Goal: Information Seeking & Learning: Understand process/instructions

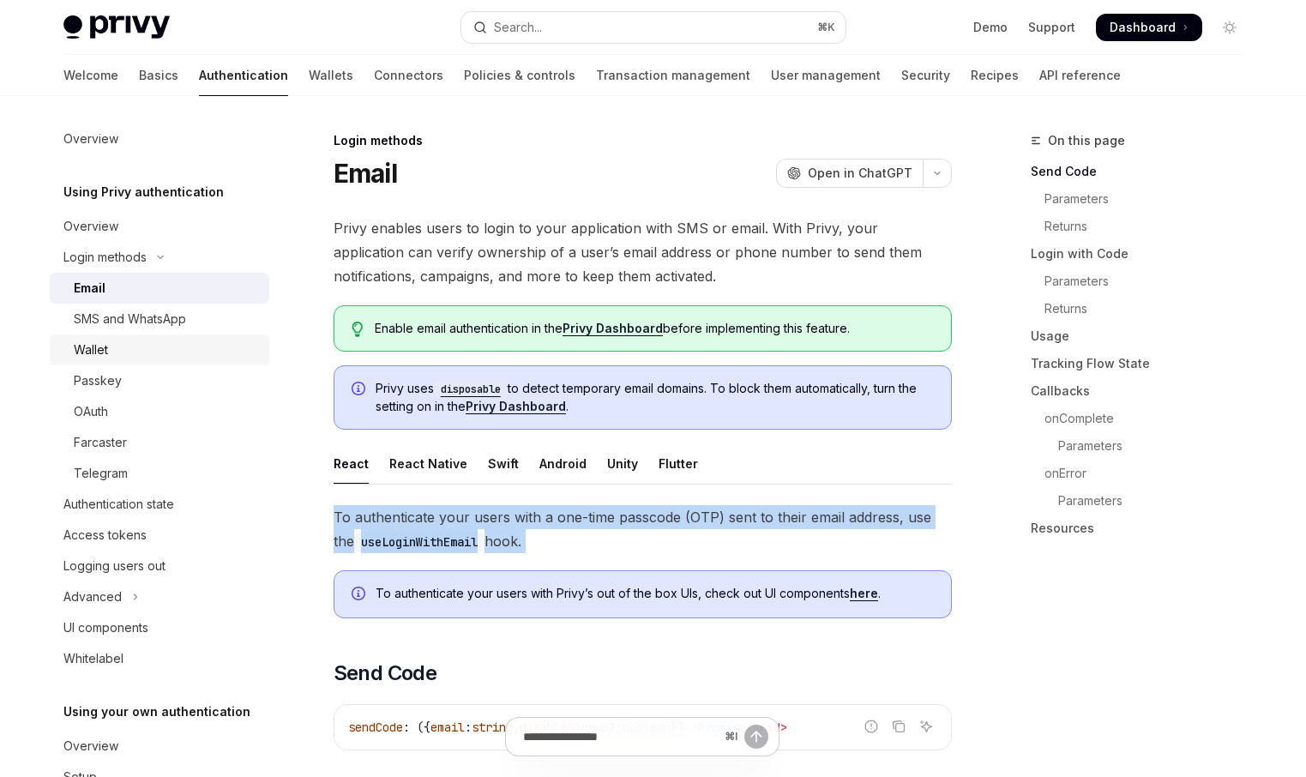
click at [212, 345] on div "Wallet" at bounding box center [166, 349] width 185 height 21
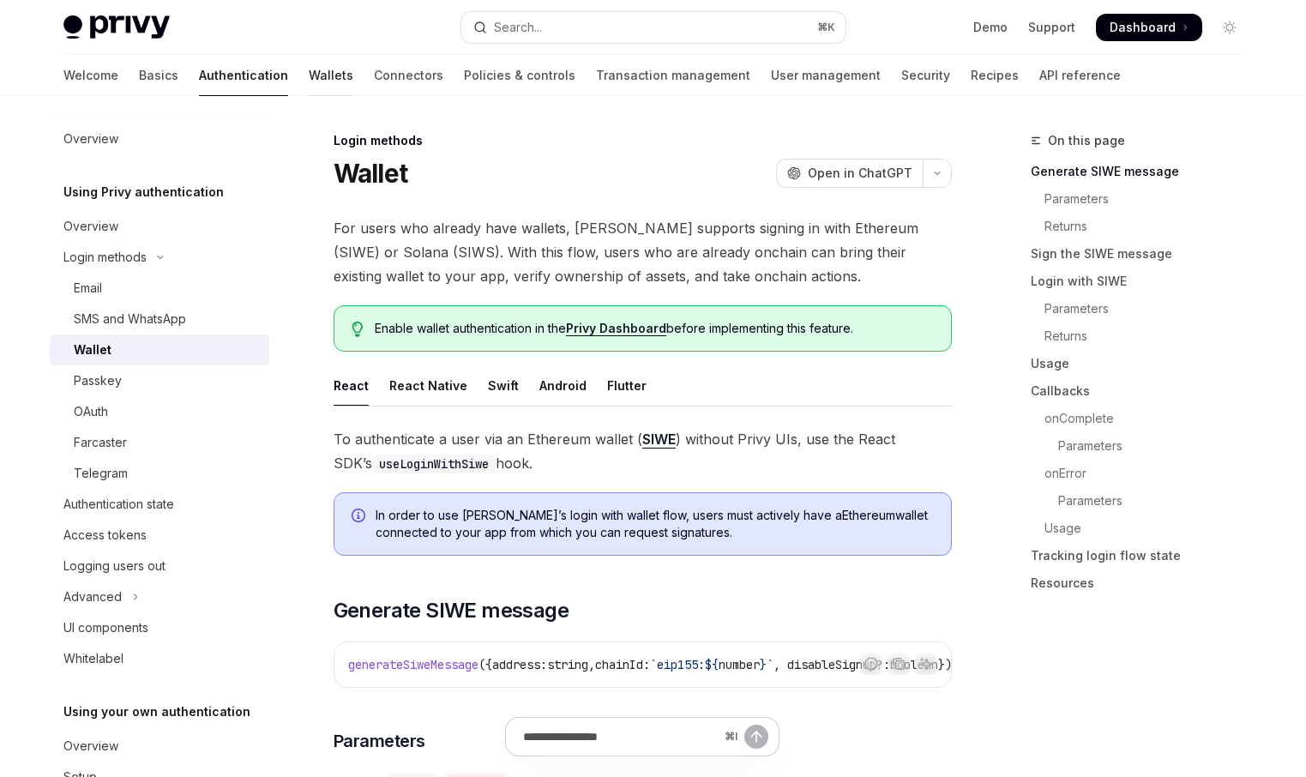
click at [309, 75] on link "Wallets" at bounding box center [331, 75] width 45 height 41
type textarea "*"
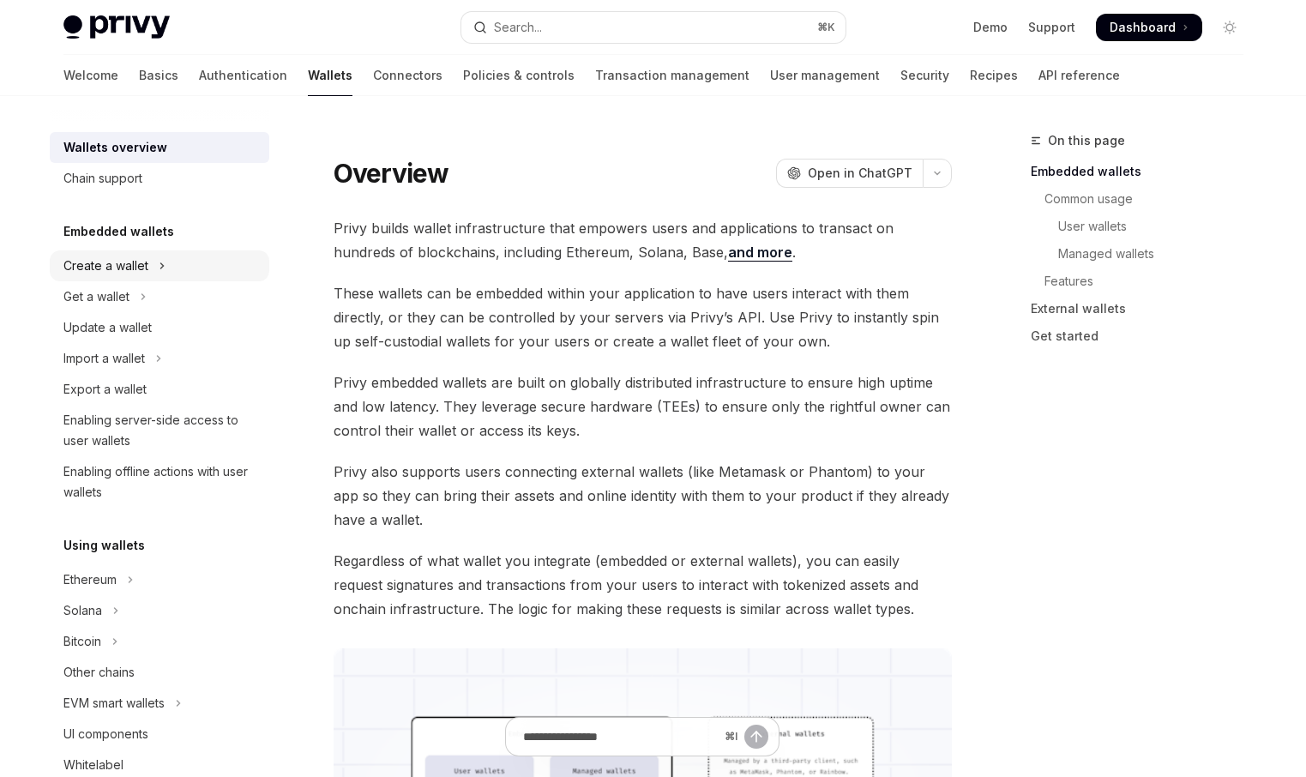
click at [122, 269] on div "Create a wallet" at bounding box center [105, 265] width 85 height 21
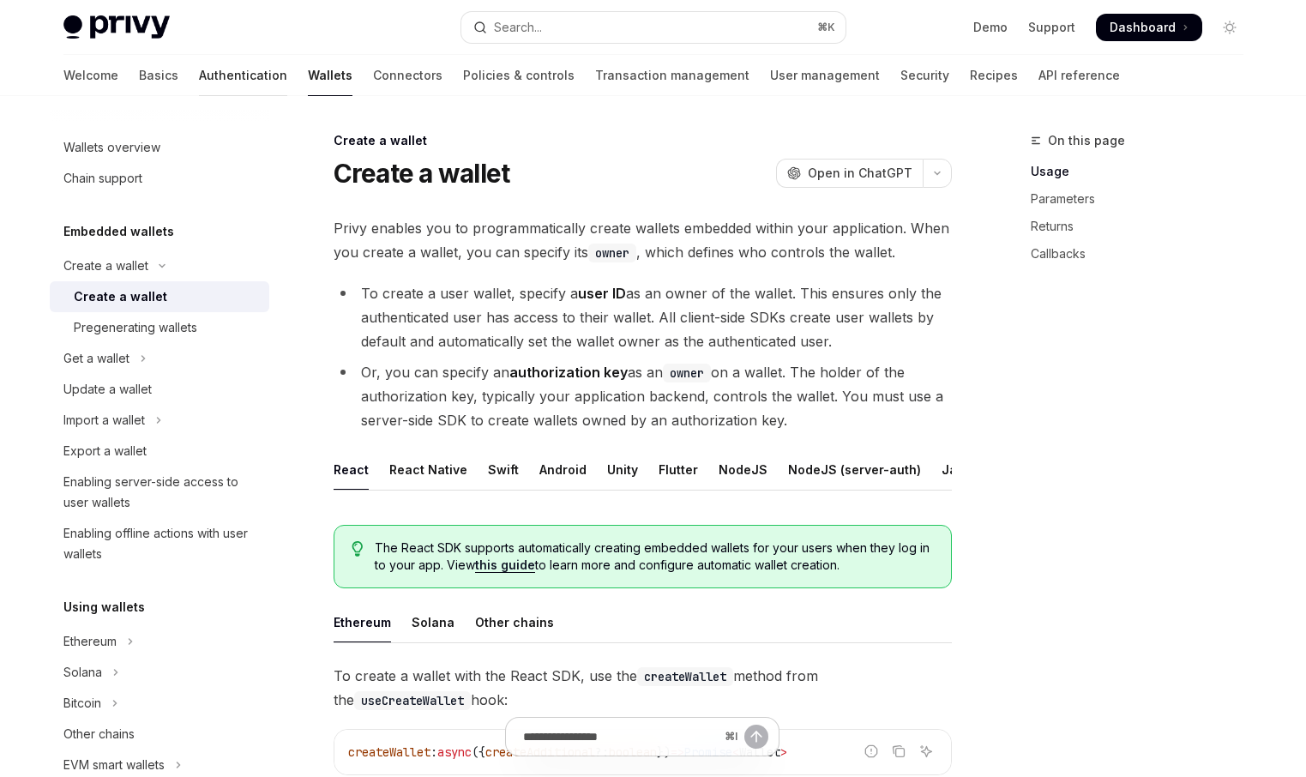
click at [199, 74] on link "Authentication" at bounding box center [243, 75] width 88 height 41
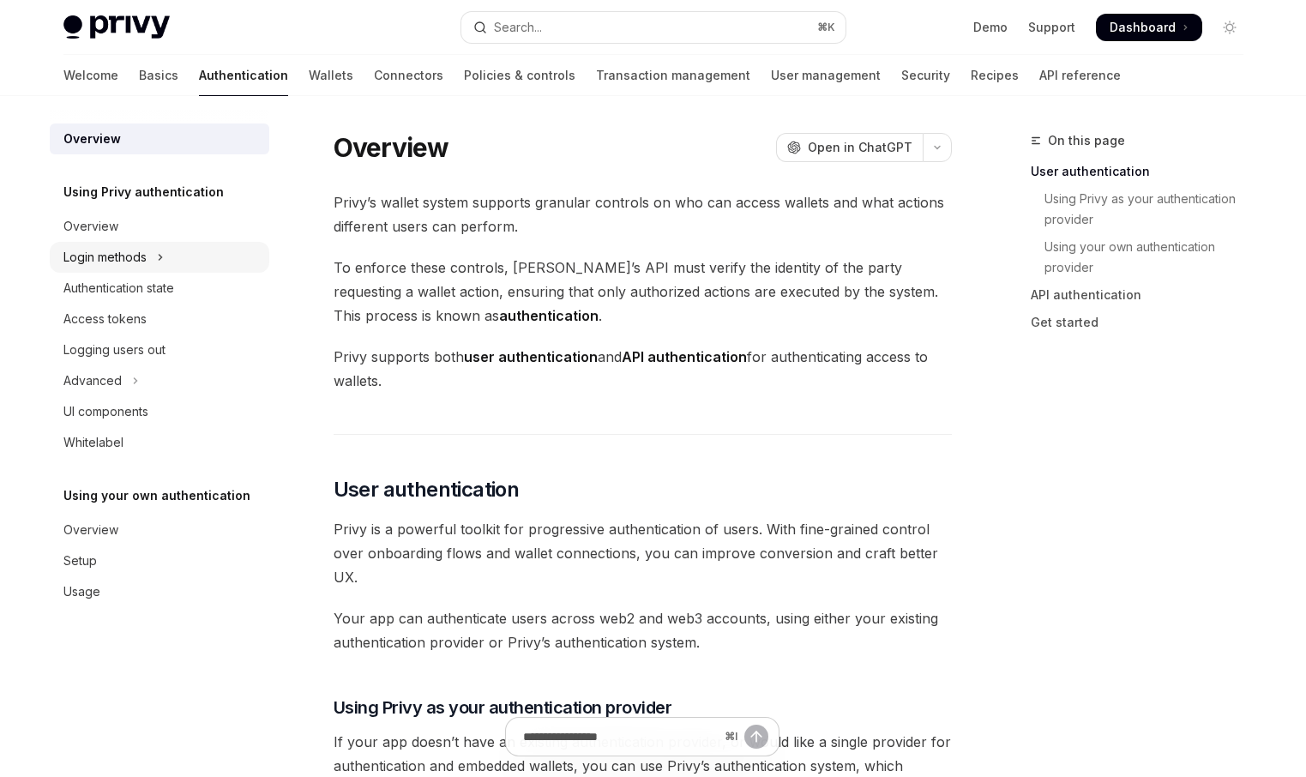
click at [120, 263] on div "Login methods" at bounding box center [104, 257] width 83 height 21
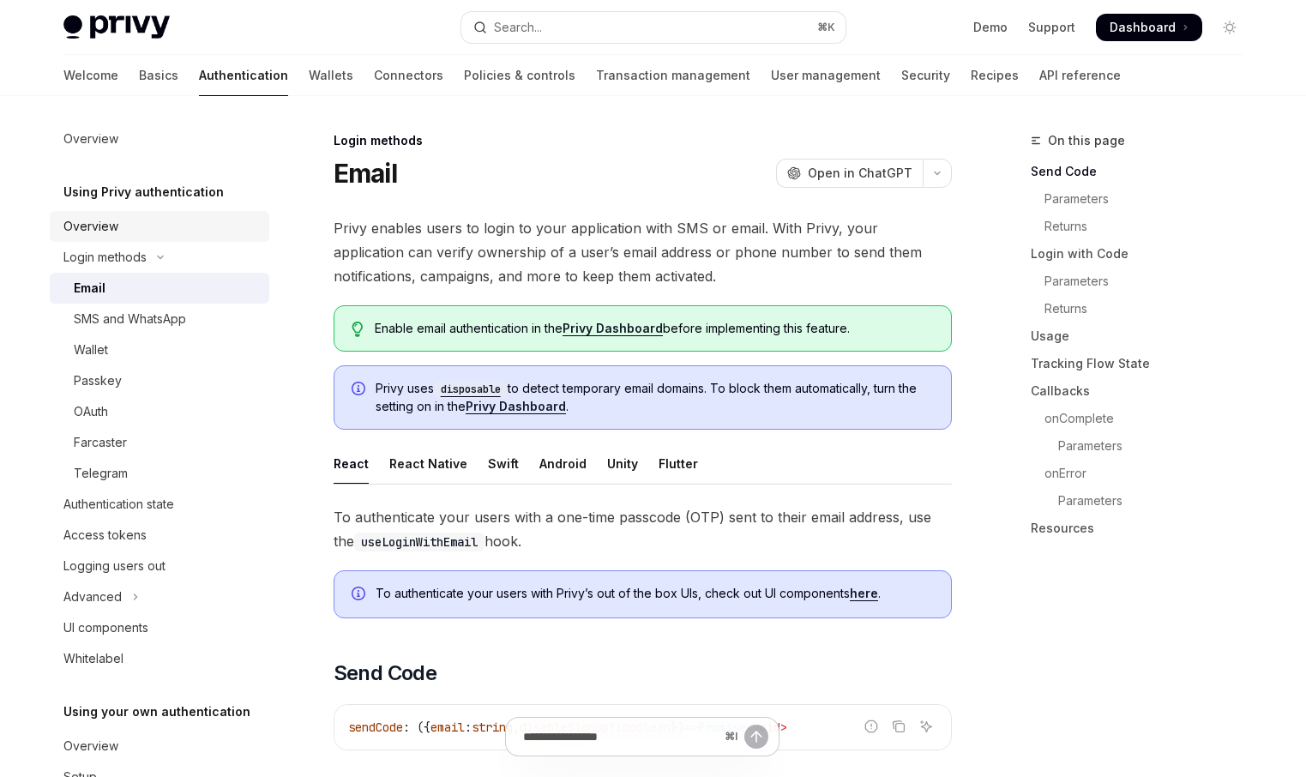
click at [120, 219] on div "Overview" at bounding box center [160, 226] width 195 height 21
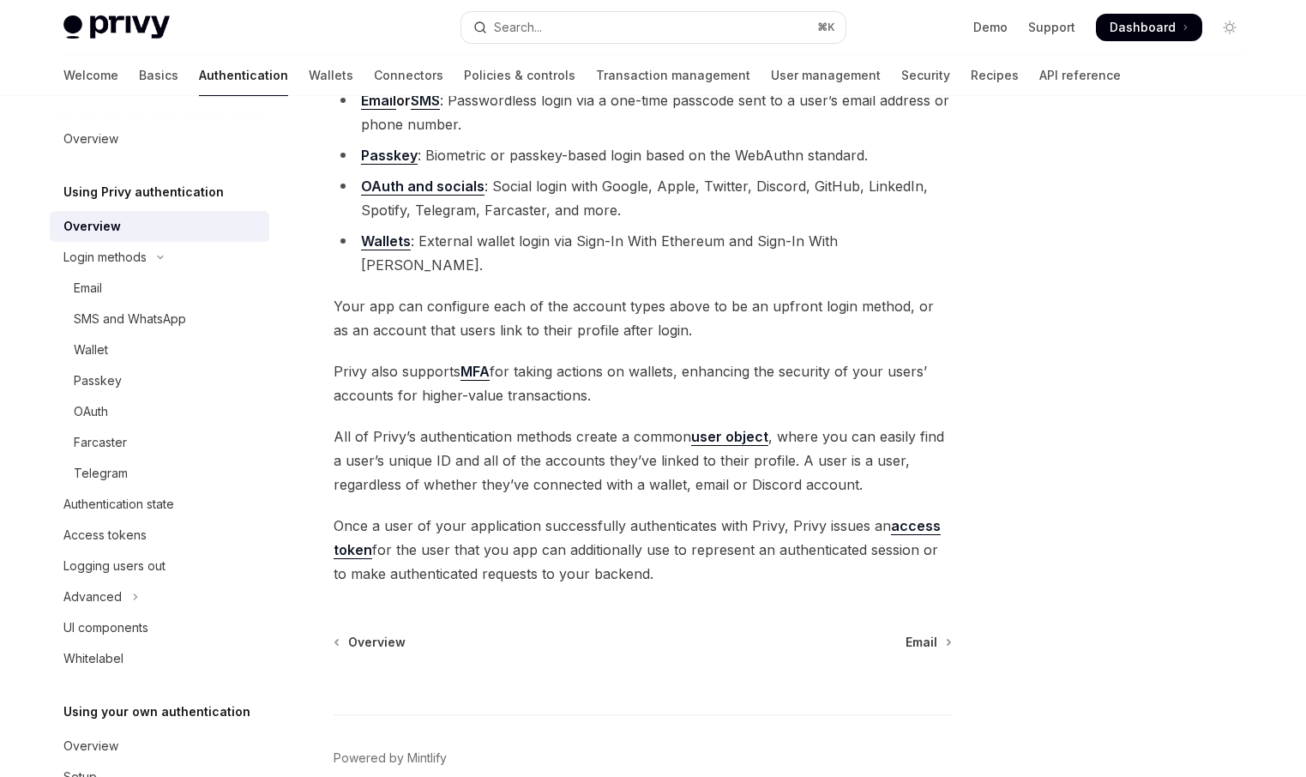
scroll to position [261, 0]
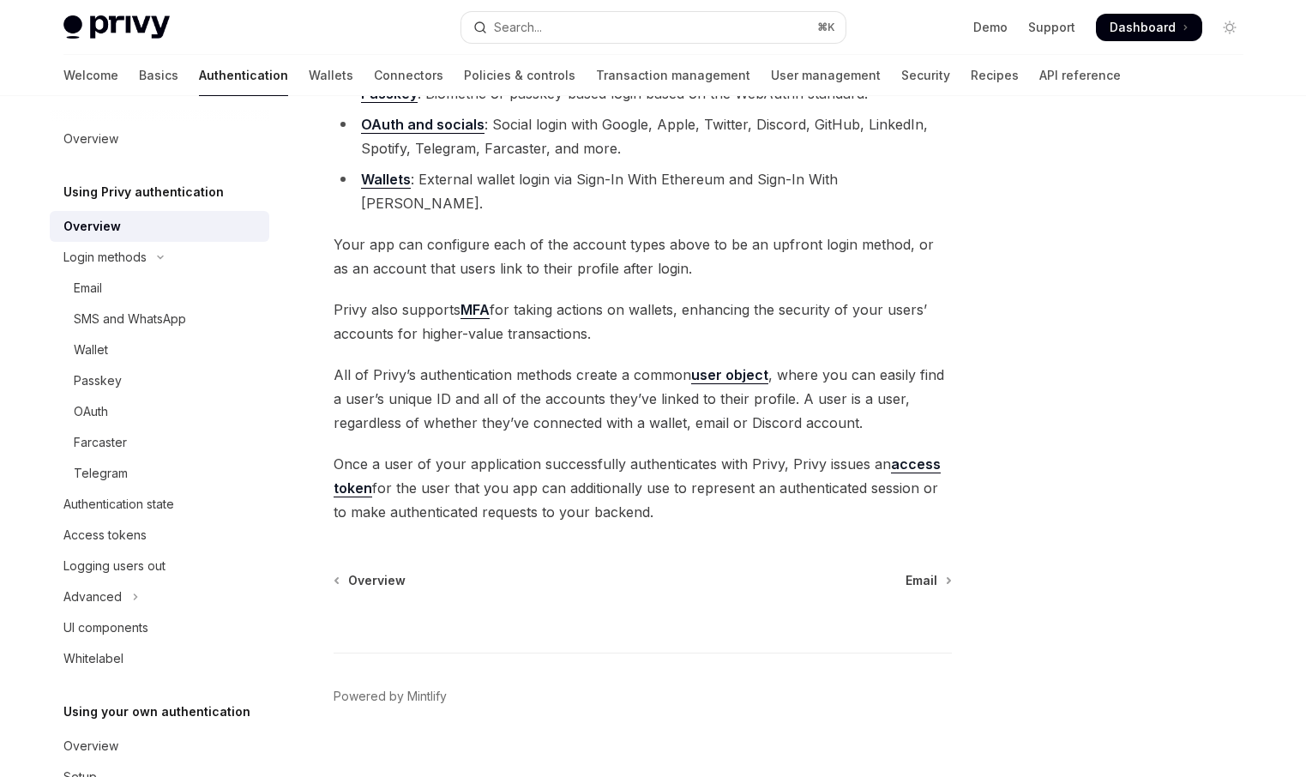
click at [731, 366] on link "user object" at bounding box center [729, 375] width 77 height 18
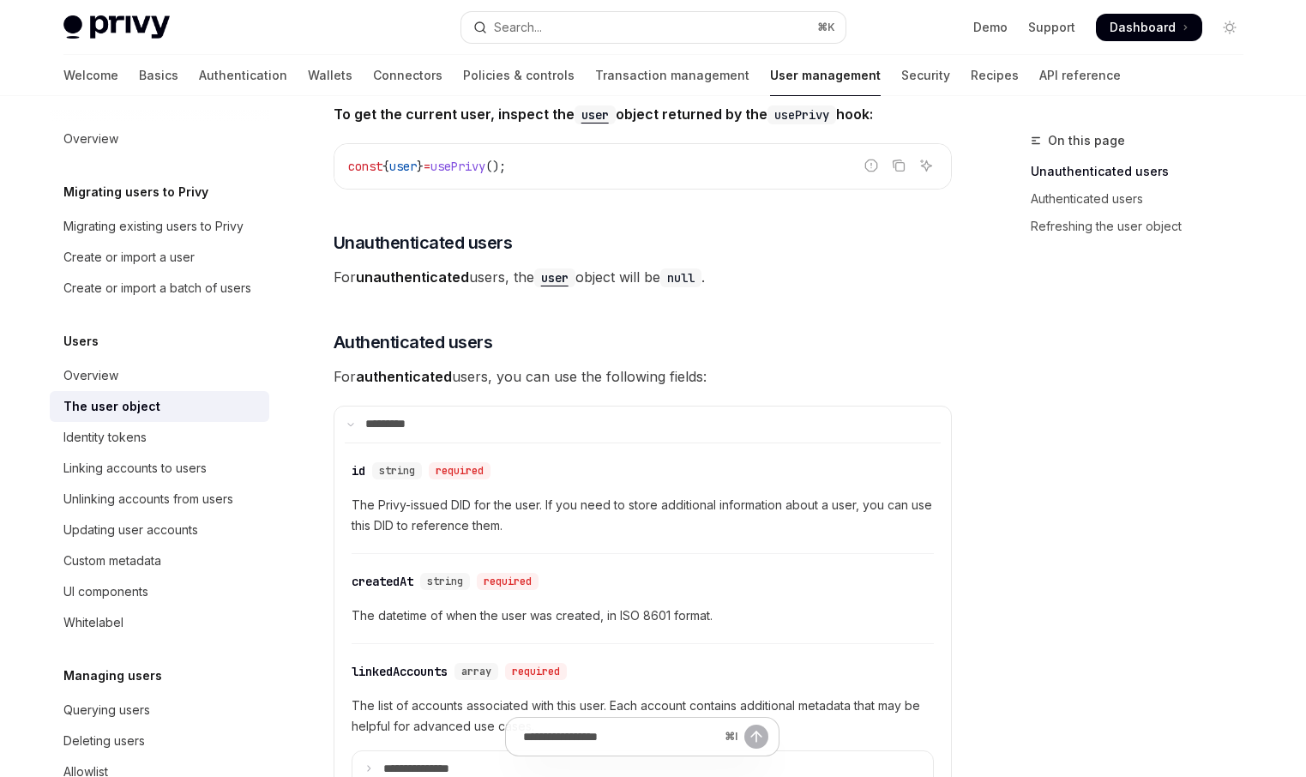
scroll to position [221, 0]
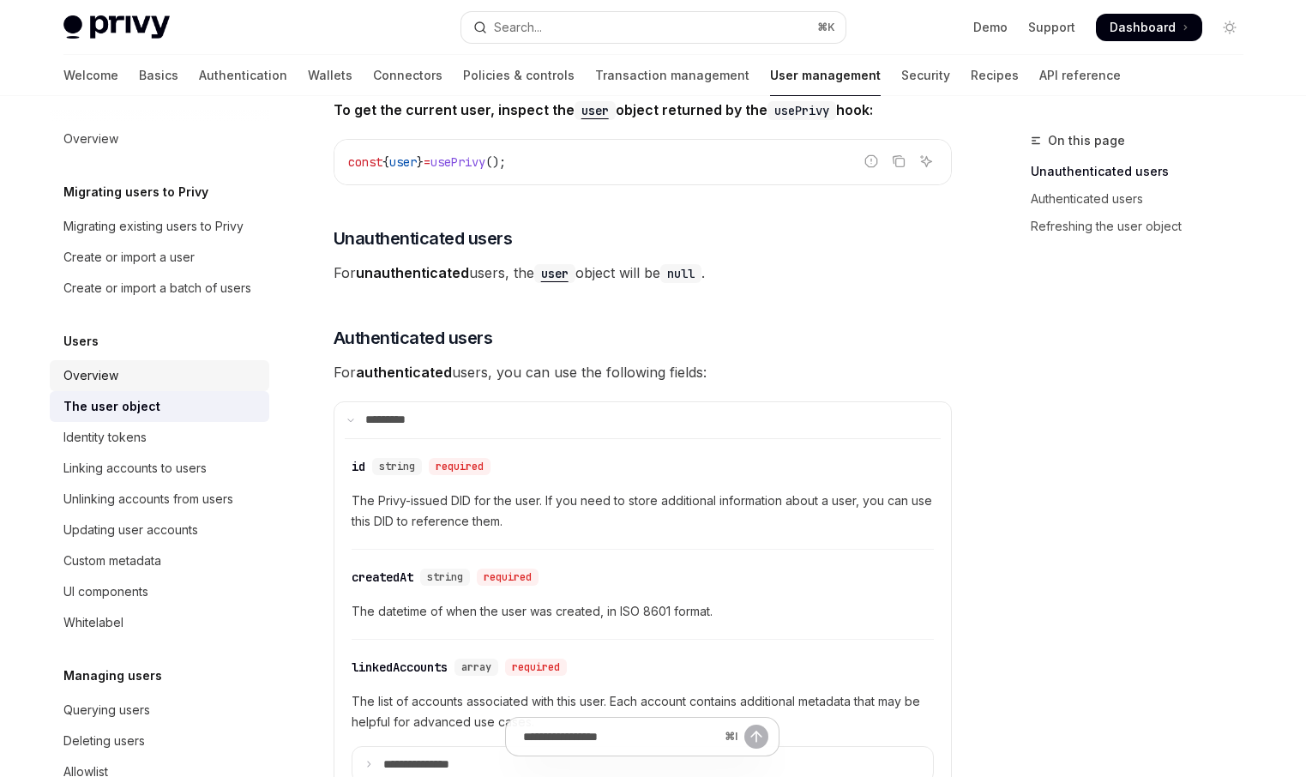
click at [182, 369] on div "Overview" at bounding box center [160, 375] width 195 height 21
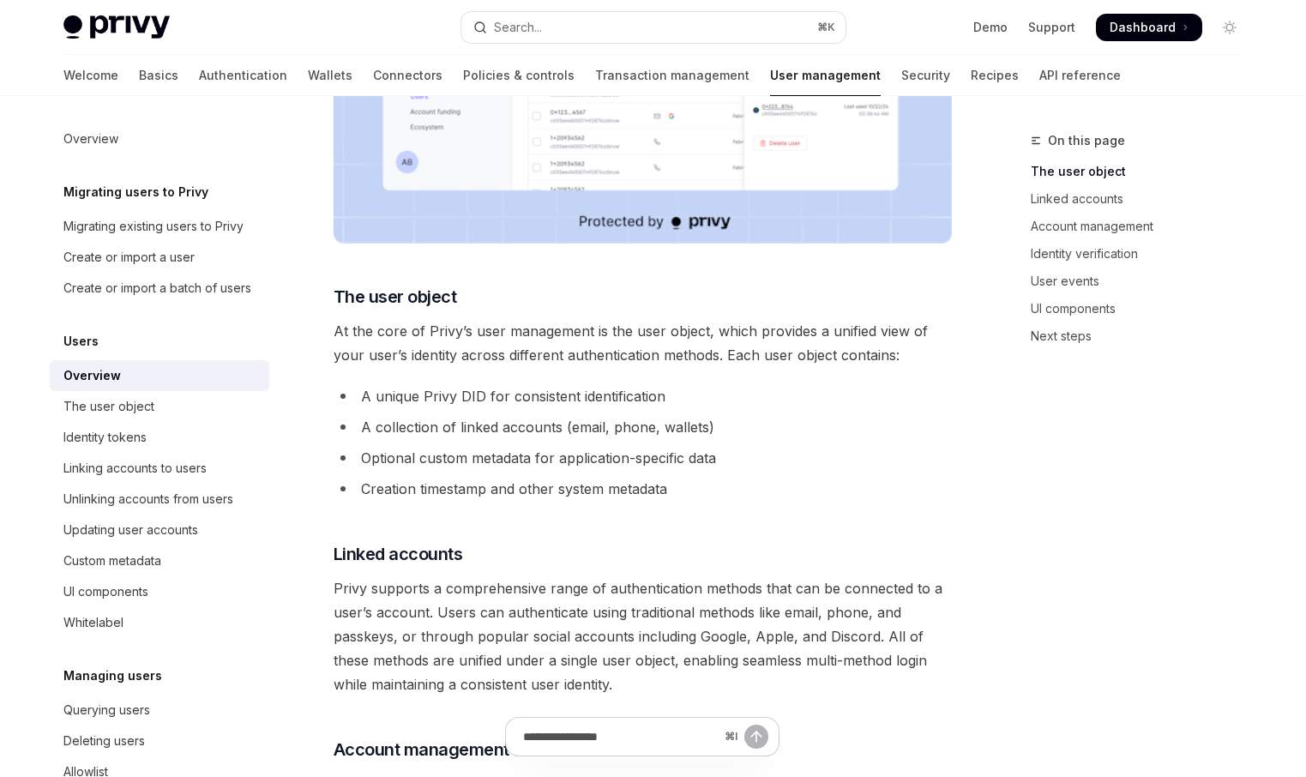
scroll to position [557, 0]
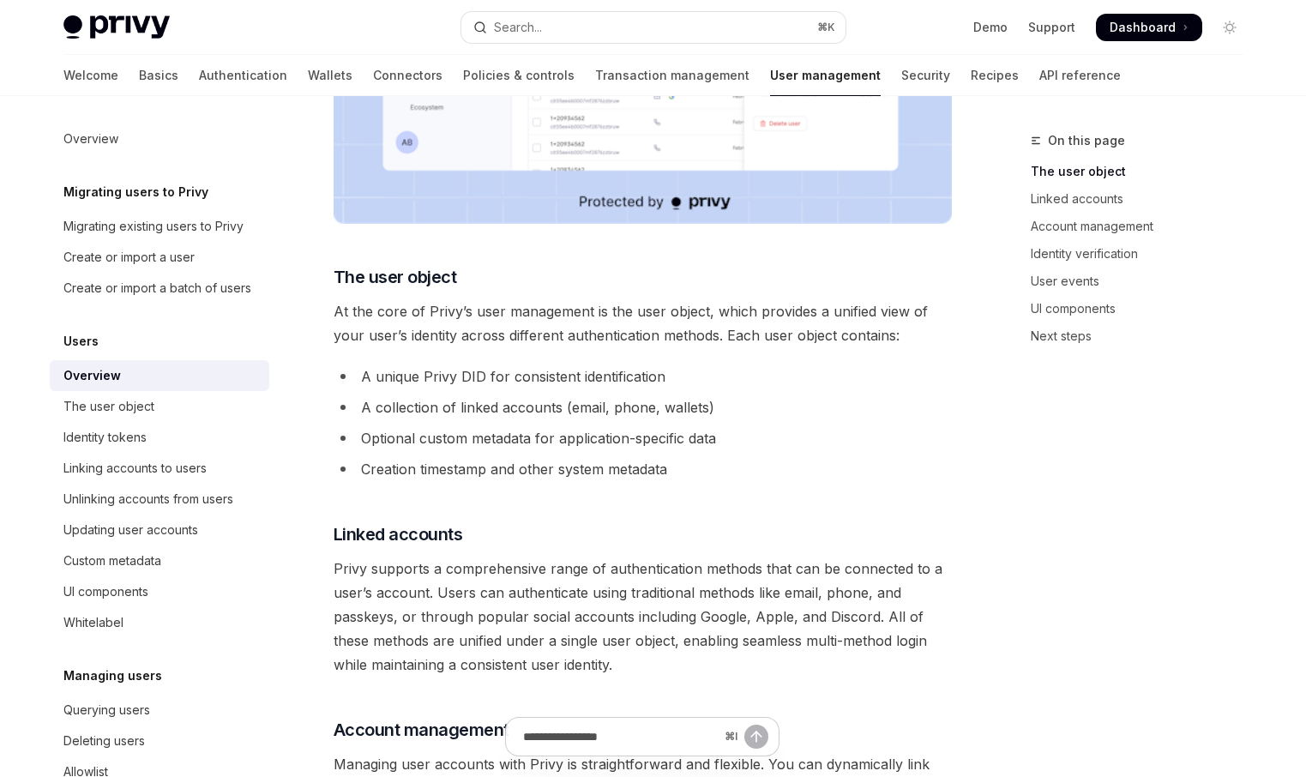
click at [575, 375] on li "A unique Privy DID for consistent identification" at bounding box center [642, 376] width 618 height 24
click at [549, 405] on li "A collection of linked accounts (email, phone, wallets)" at bounding box center [642, 407] width 618 height 24
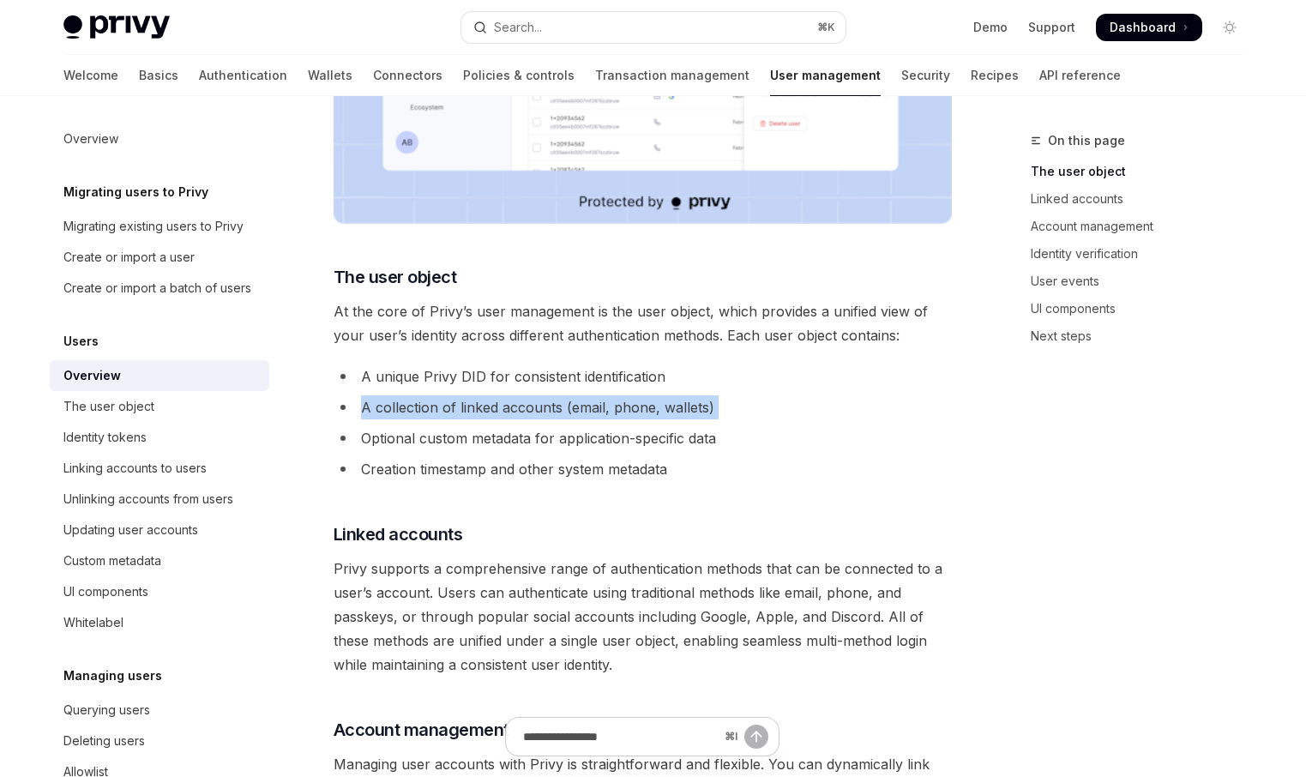
click at [549, 405] on li "A collection of linked accounts (email, phone, wallets)" at bounding box center [642, 407] width 618 height 24
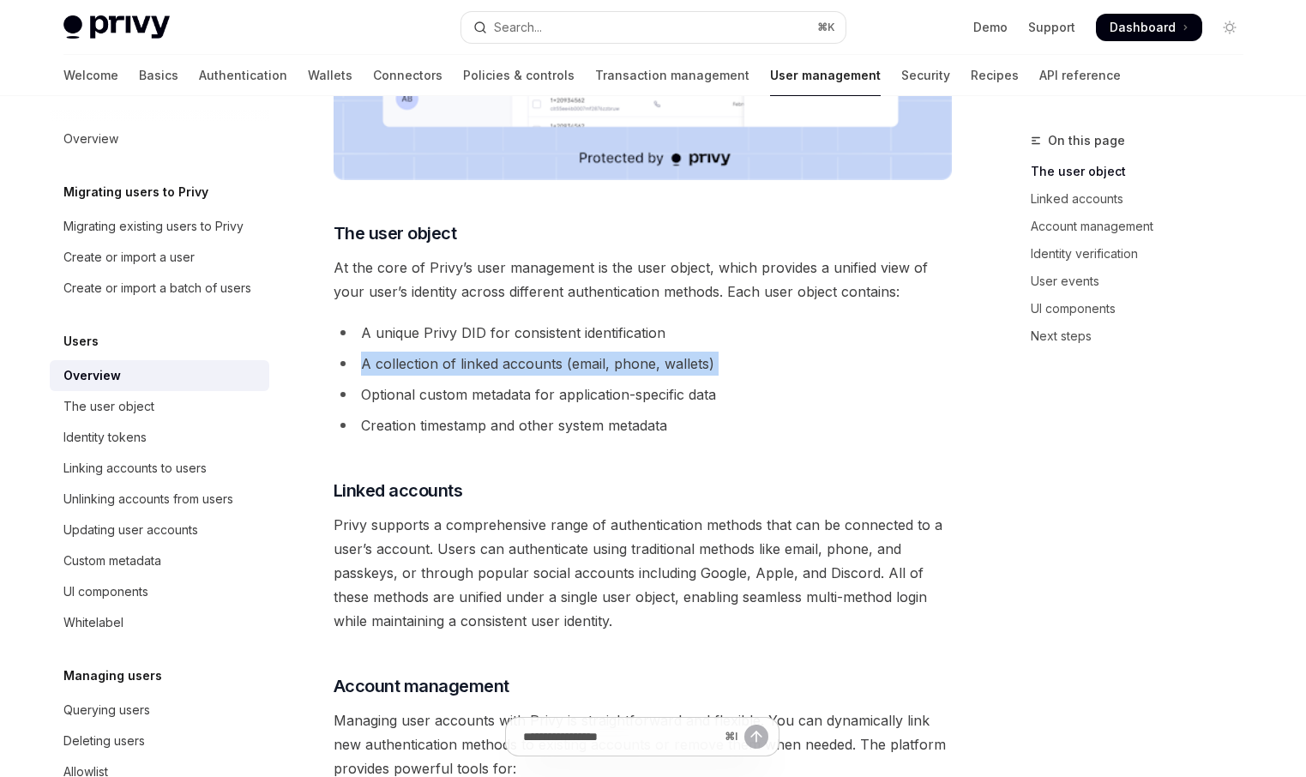
scroll to position [603, 0]
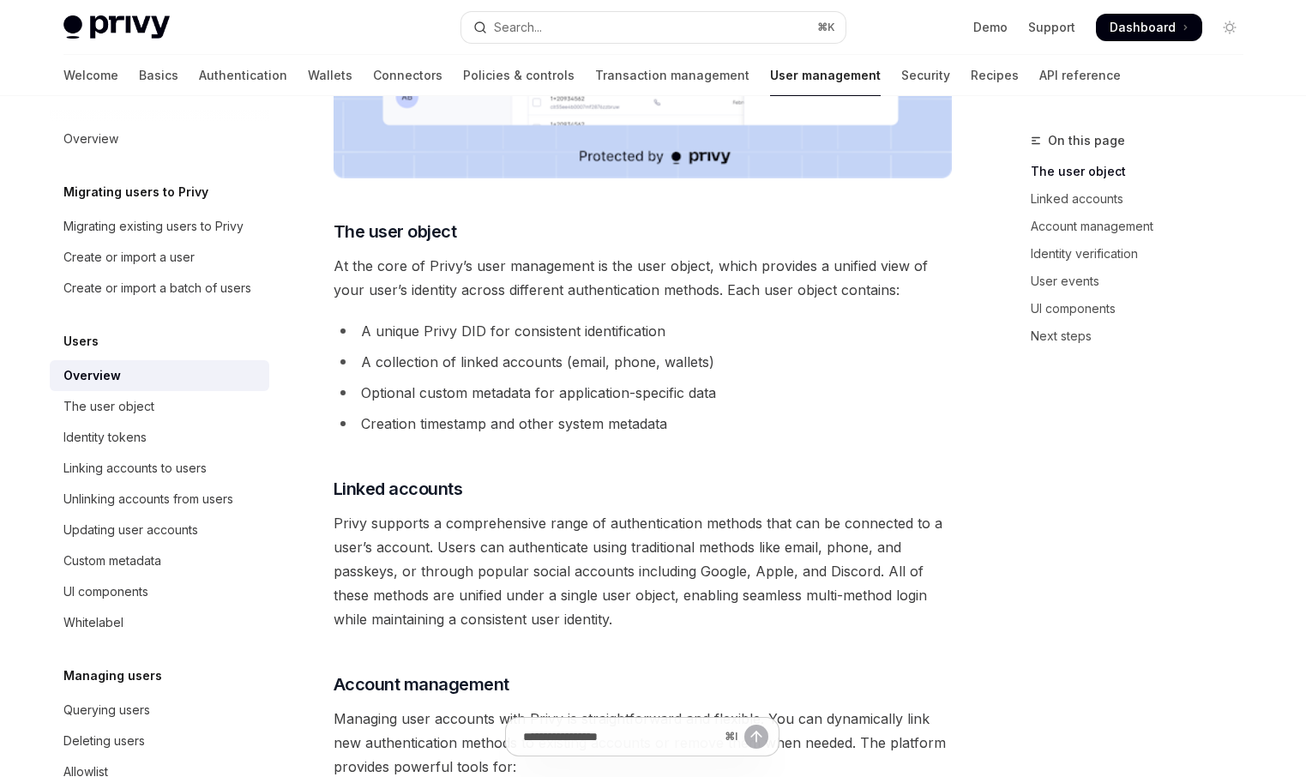
click at [543, 390] on li "Optional custom metadata for application-specific data" at bounding box center [642, 393] width 618 height 24
click at [531, 419] on li "Creation timestamp and other system metadata" at bounding box center [642, 423] width 618 height 24
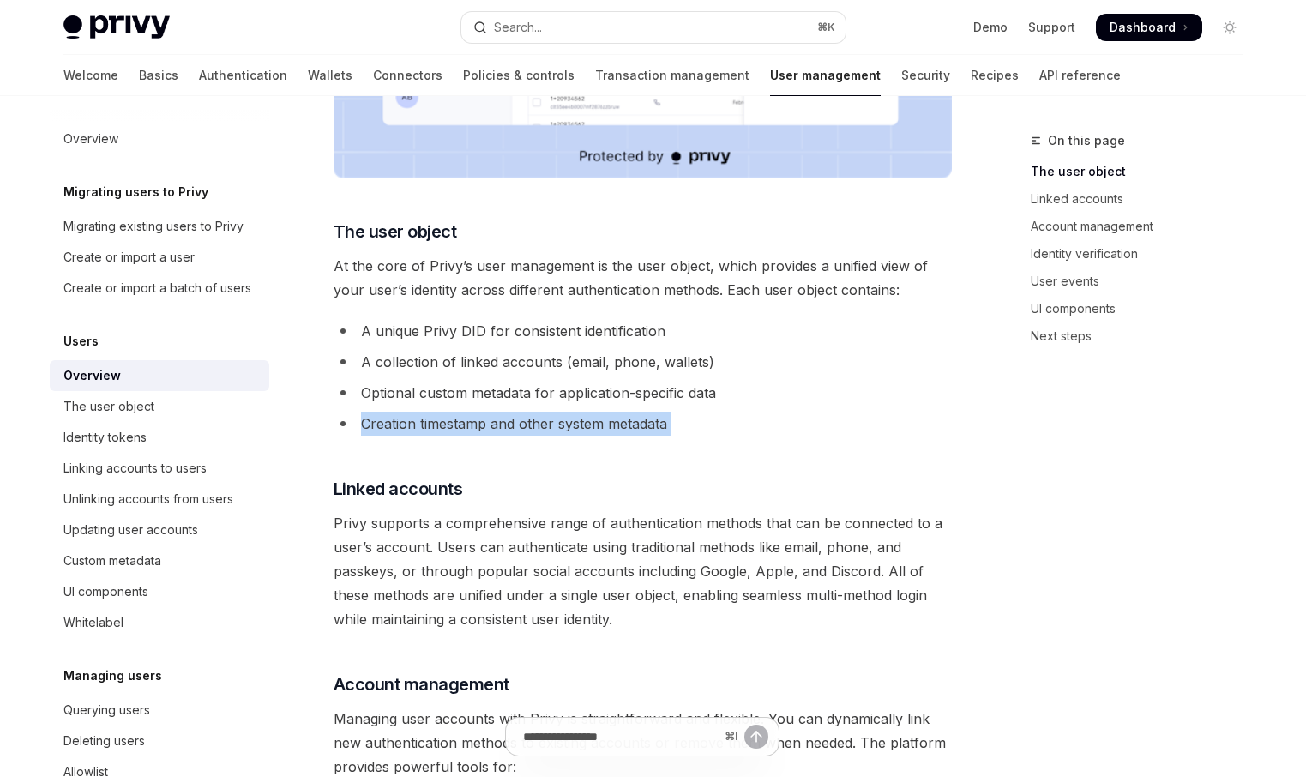
click at [531, 419] on li "Creation timestamp and other system metadata" at bounding box center [642, 423] width 618 height 24
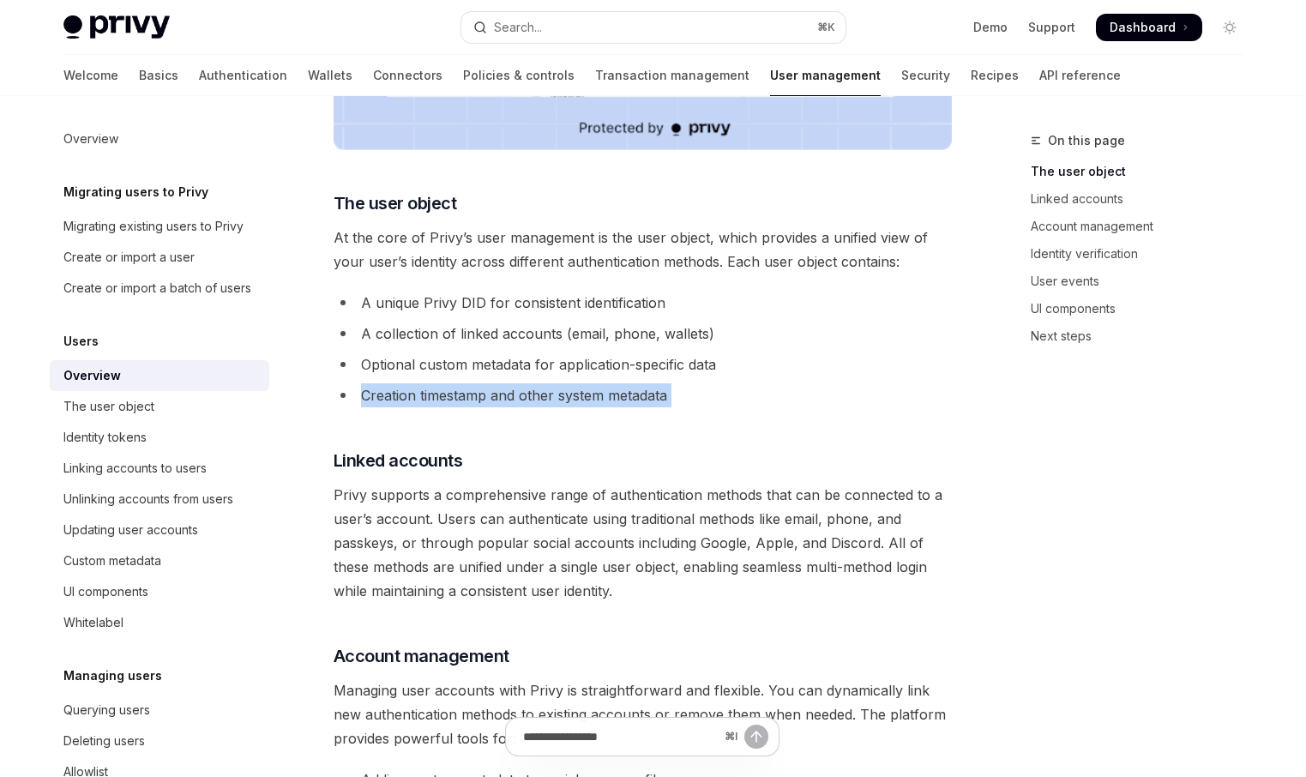
scroll to position [634, 0]
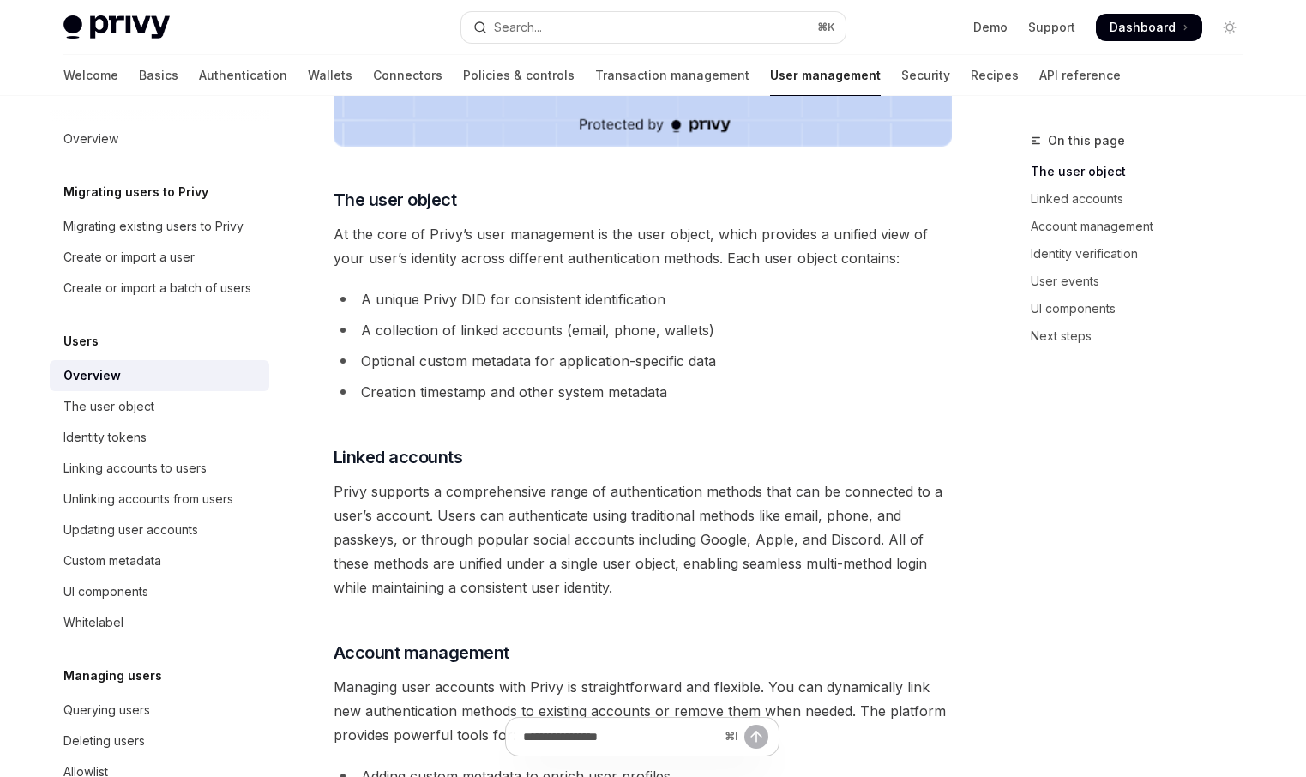
click at [577, 297] on li "A unique Privy DID for consistent identification" at bounding box center [642, 299] width 618 height 24
click at [557, 331] on li "A collection of linked accounts (email, phone, wallets)" at bounding box center [642, 330] width 618 height 24
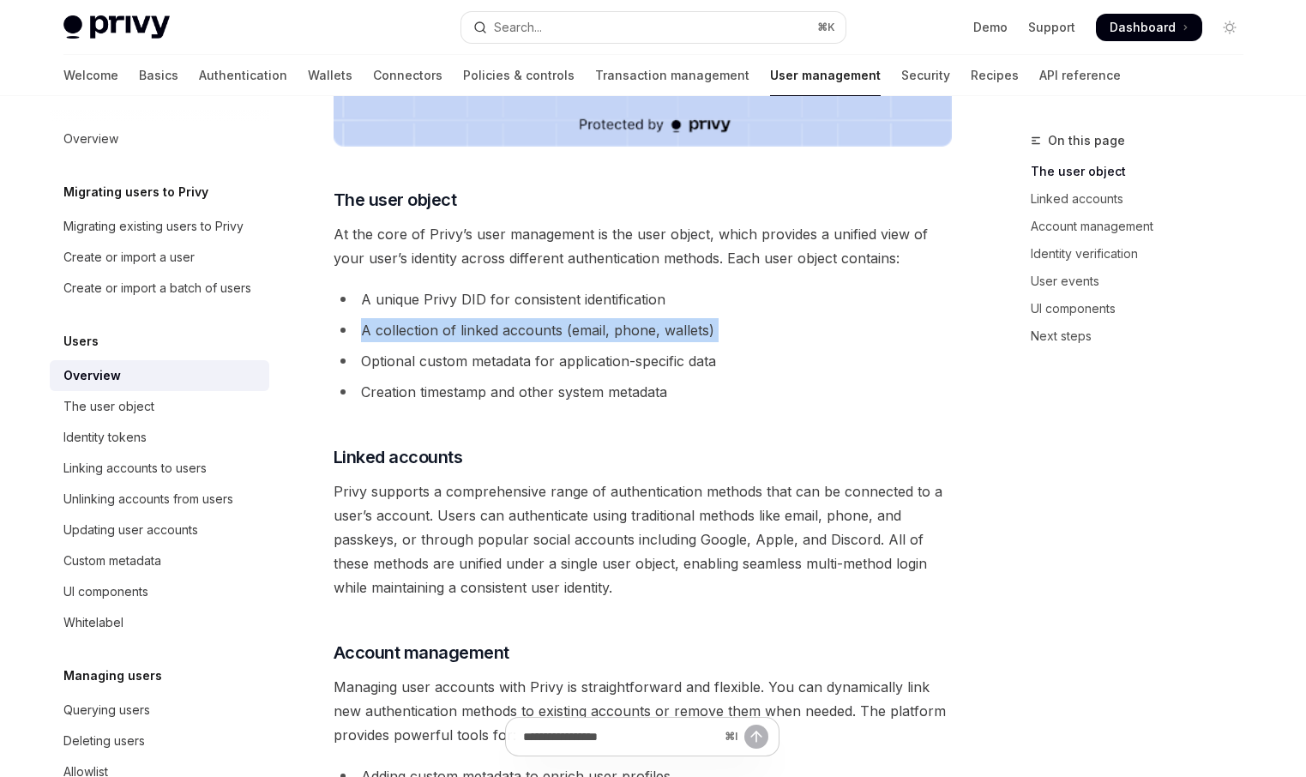
click at [557, 331] on li "A collection of linked accounts (email, phone, wallets)" at bounding box center [642, 330] width 618 height 24
click at [540, 366] on li "Optional custom metadata for application-specific data" at bounding box center [642, 361] width 618 height 24
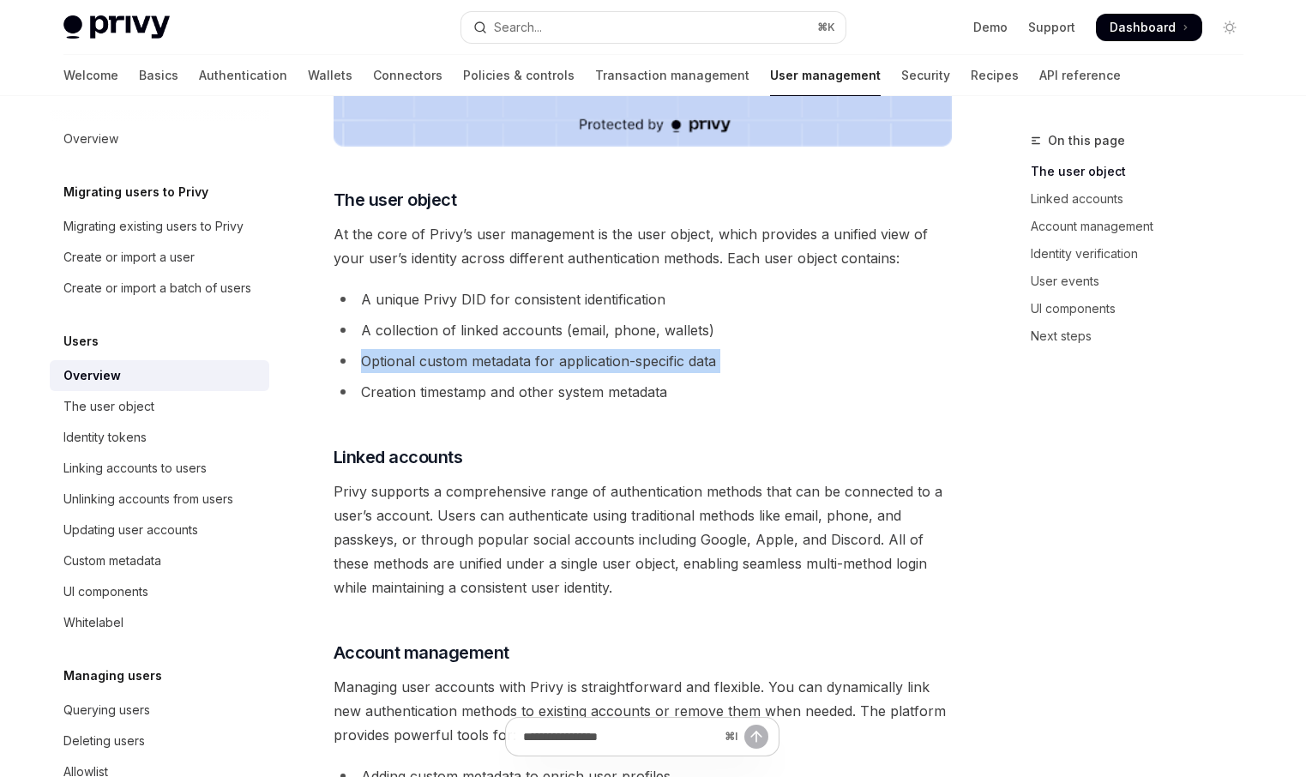
click at [540, 366] on li "Optional custom metadata for application-specific data" at bounding box center [642, 361] width 618 height 24
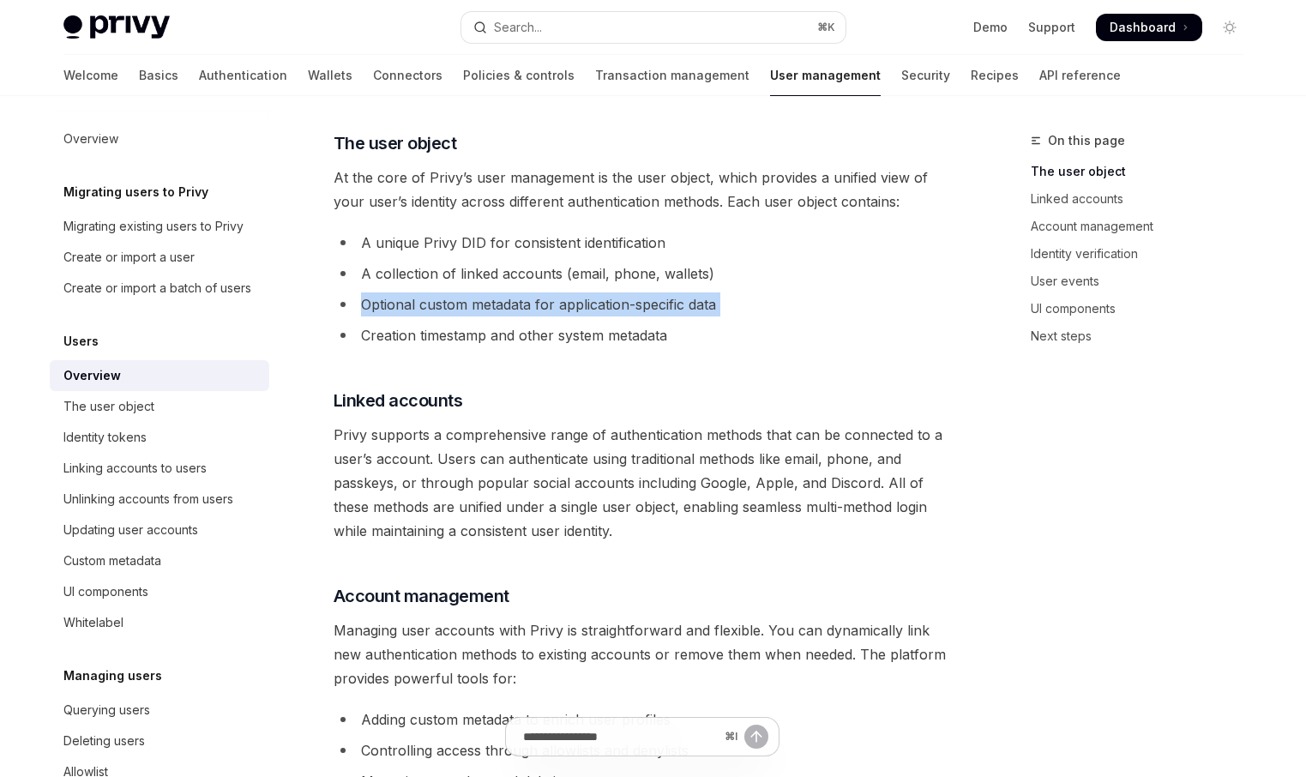
scroll to position [692, 0]
click at [549, 333] on li "Creation timestamp and other system metadata" at bounding box center [642, 334] width 618 height 24
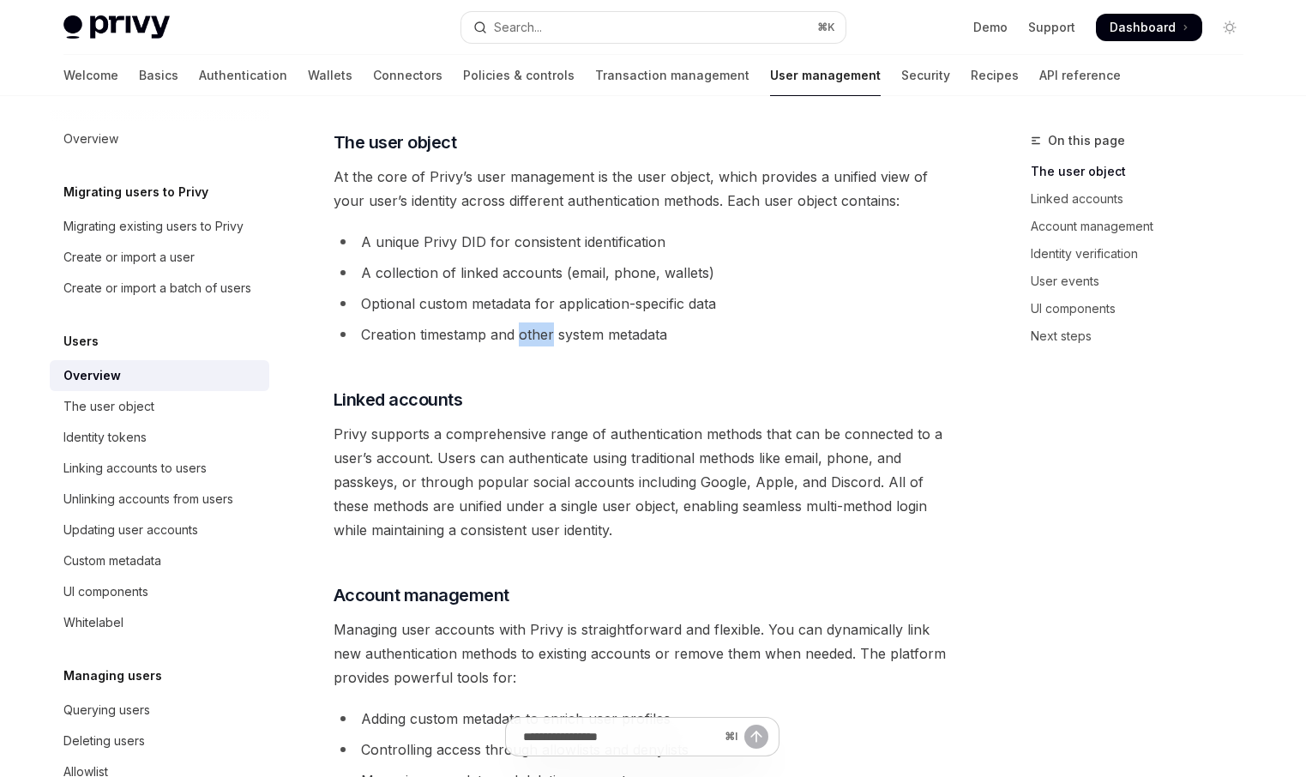
click at [549, 333] on li "Creation timestamp and other system metadata" at bounding box center [642, 334] width 618 height 24
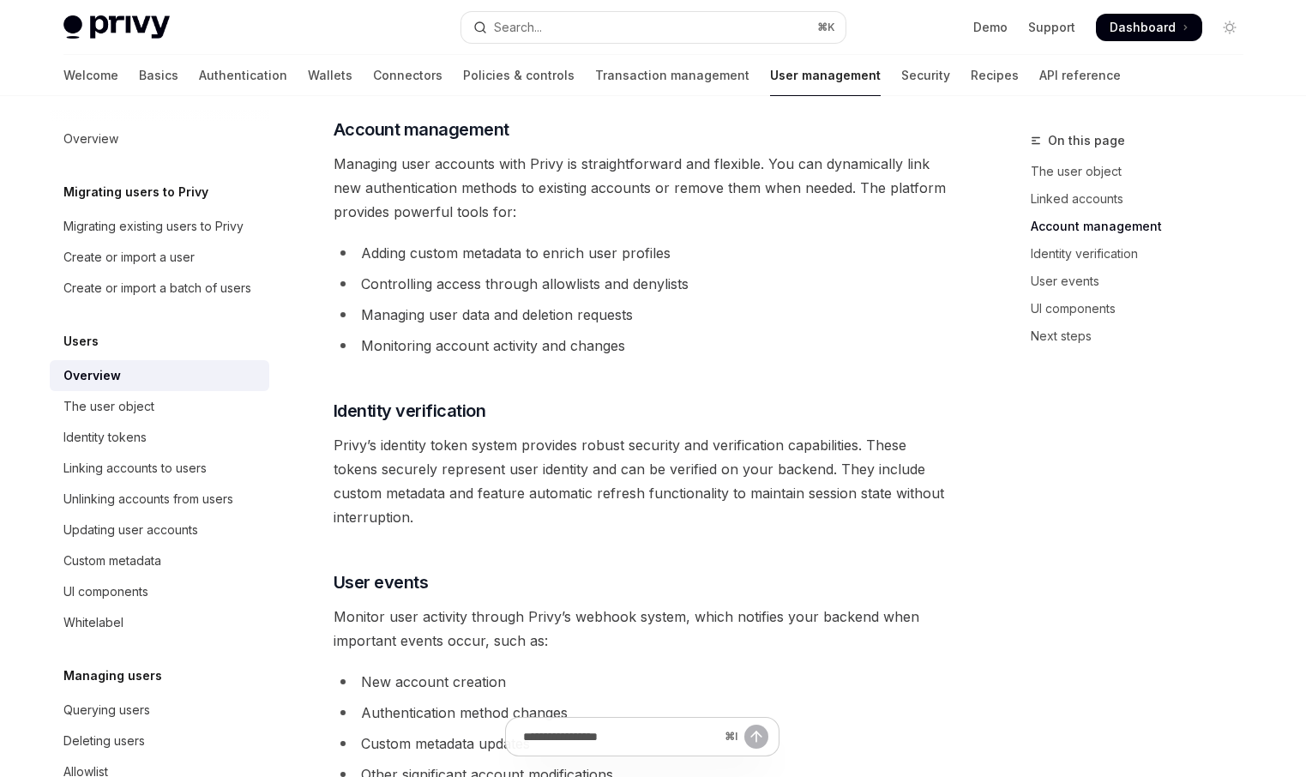
scroll to position [1166, 0]
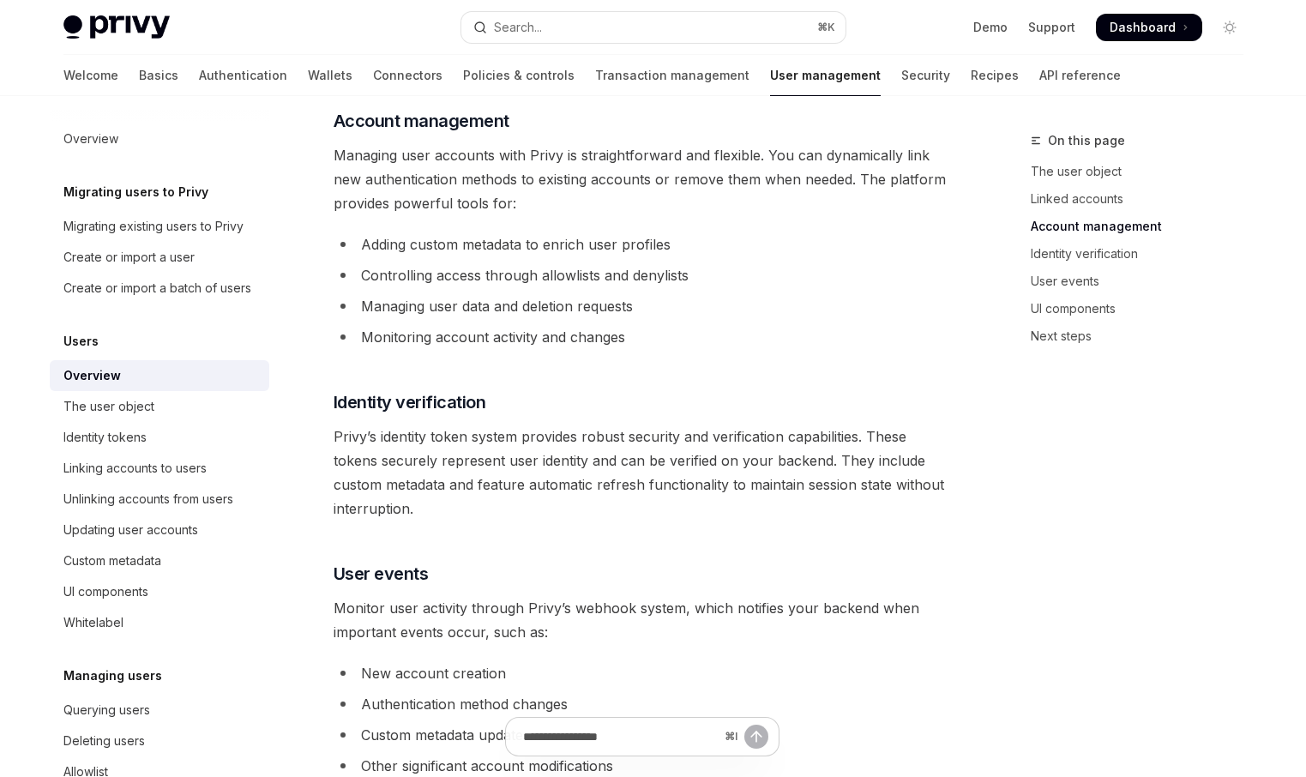
click at [521, 245] on li "Adding custom metadata to enrich user profiles" at bounding box center [642, 244] width 618 height 24
click at [510, 275] on li "Controlling access through allowlists and denylists" at bounding box center [642, 275] width 618 height 24
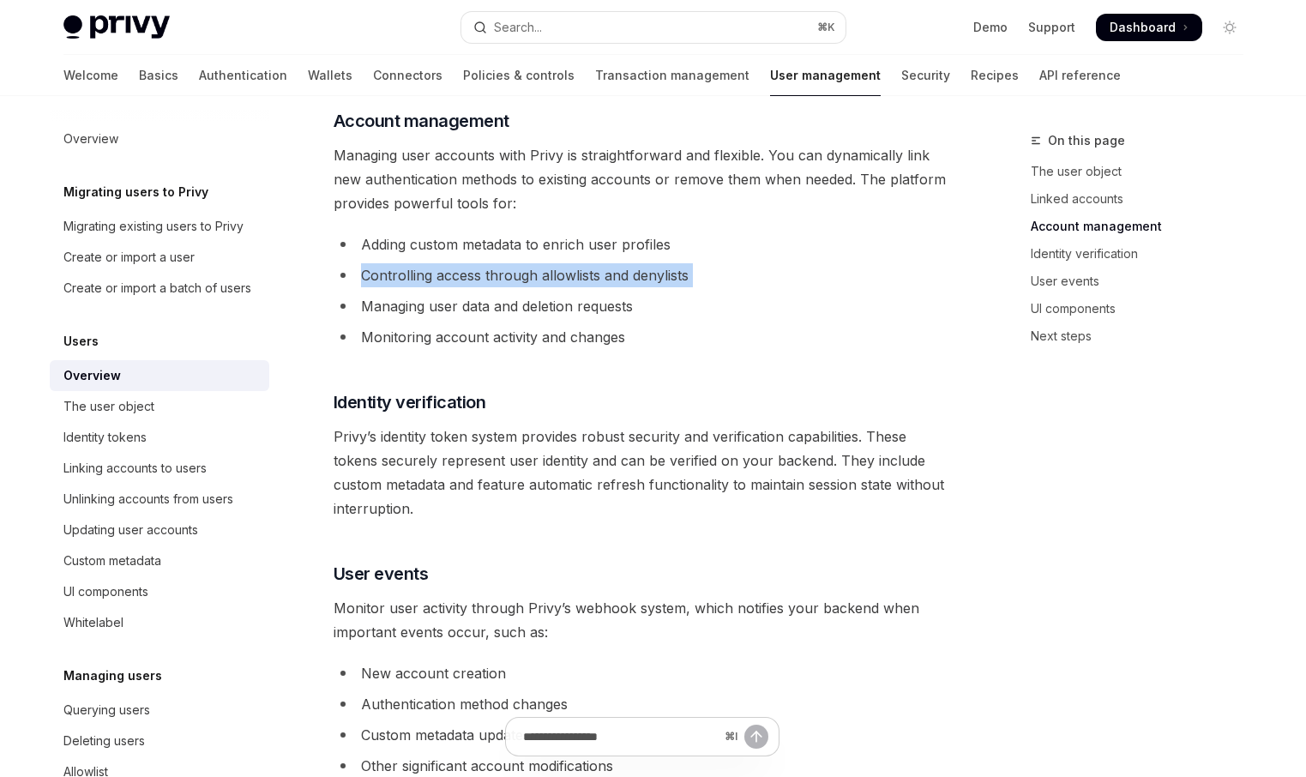
click at [510, 275] on li "Controlling access through allowlists and denylists" at bounding box center [642, 275] width 618 height 24
click at [503, 308] on li "Managing user data and deletion requests" at bounding box center [642, 306] width 618 height 24
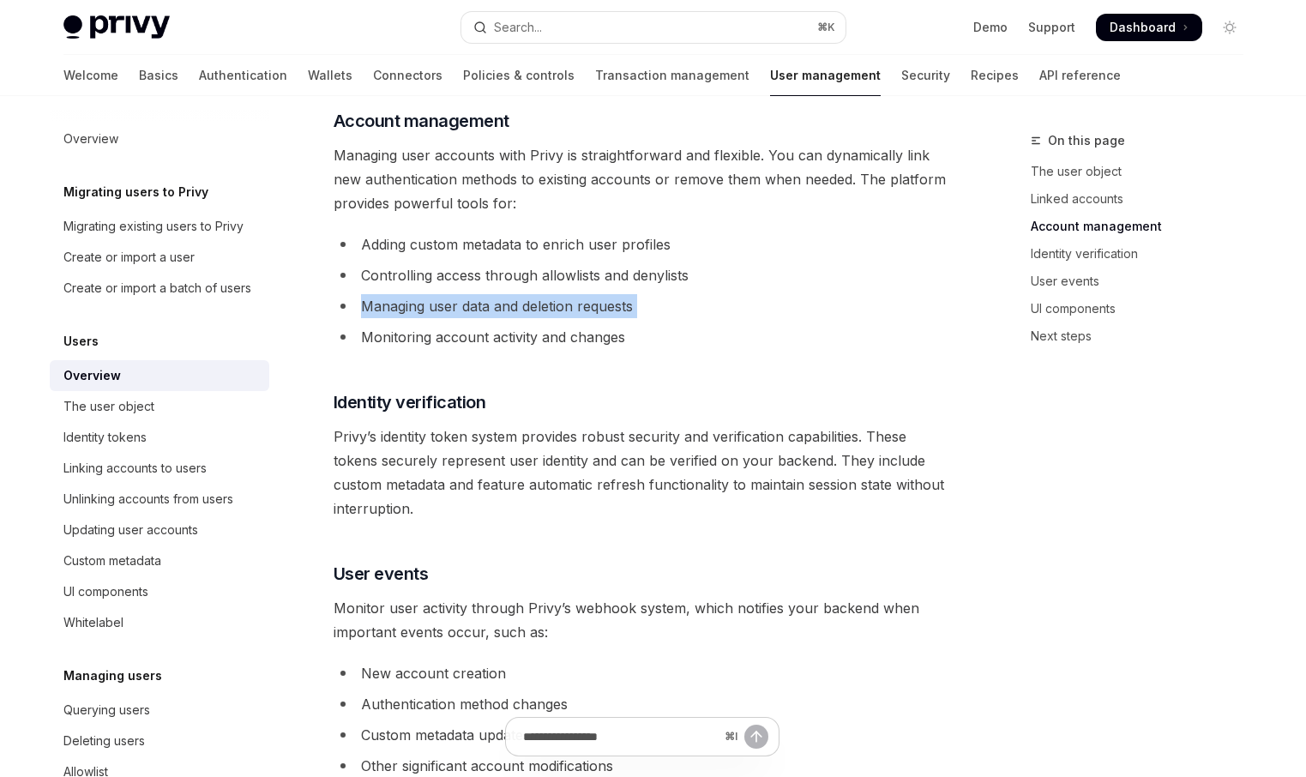
click at [503, 308] on li "Managing user data and deletion requests" at bounding box center [642, 306] width 618 height 24
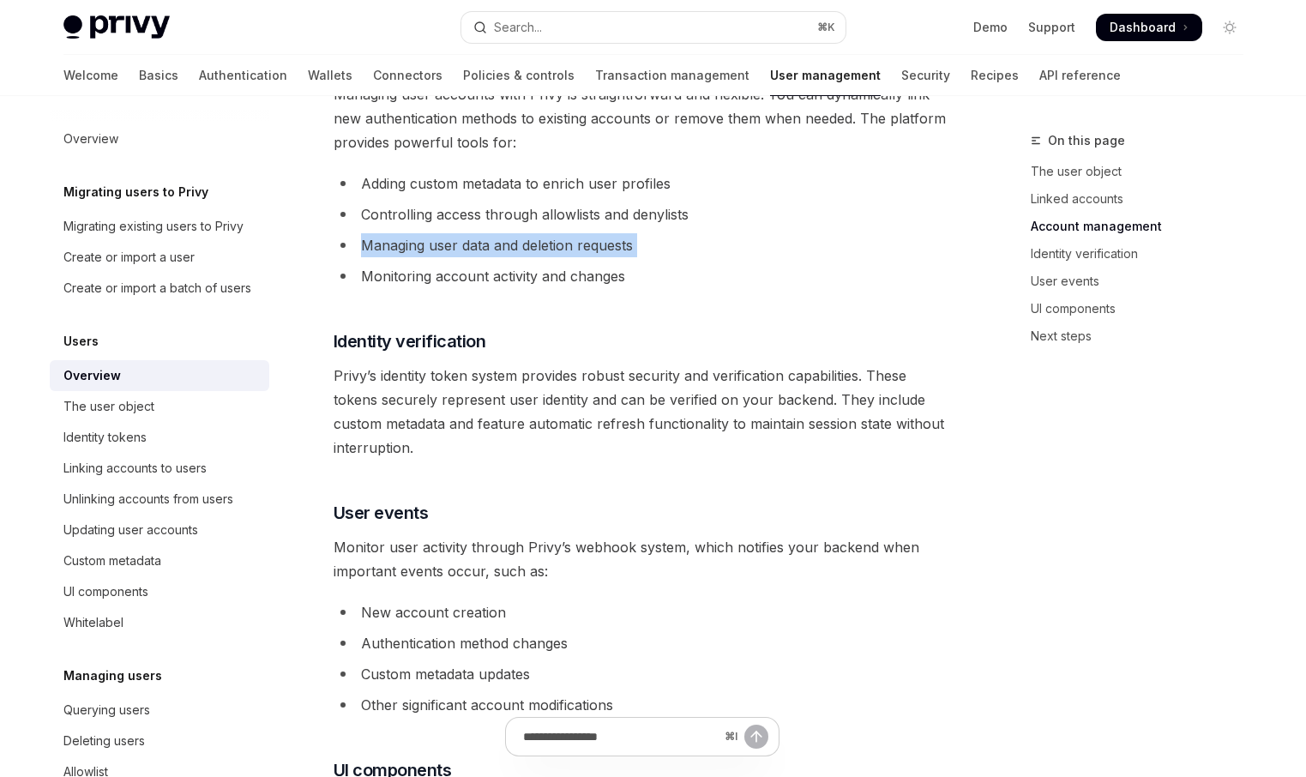
scroll to position [1228, 0]
click at [507, 275] on li "Monitoring account activity and changes" at bounding box center [642, 274] width 618 height 24
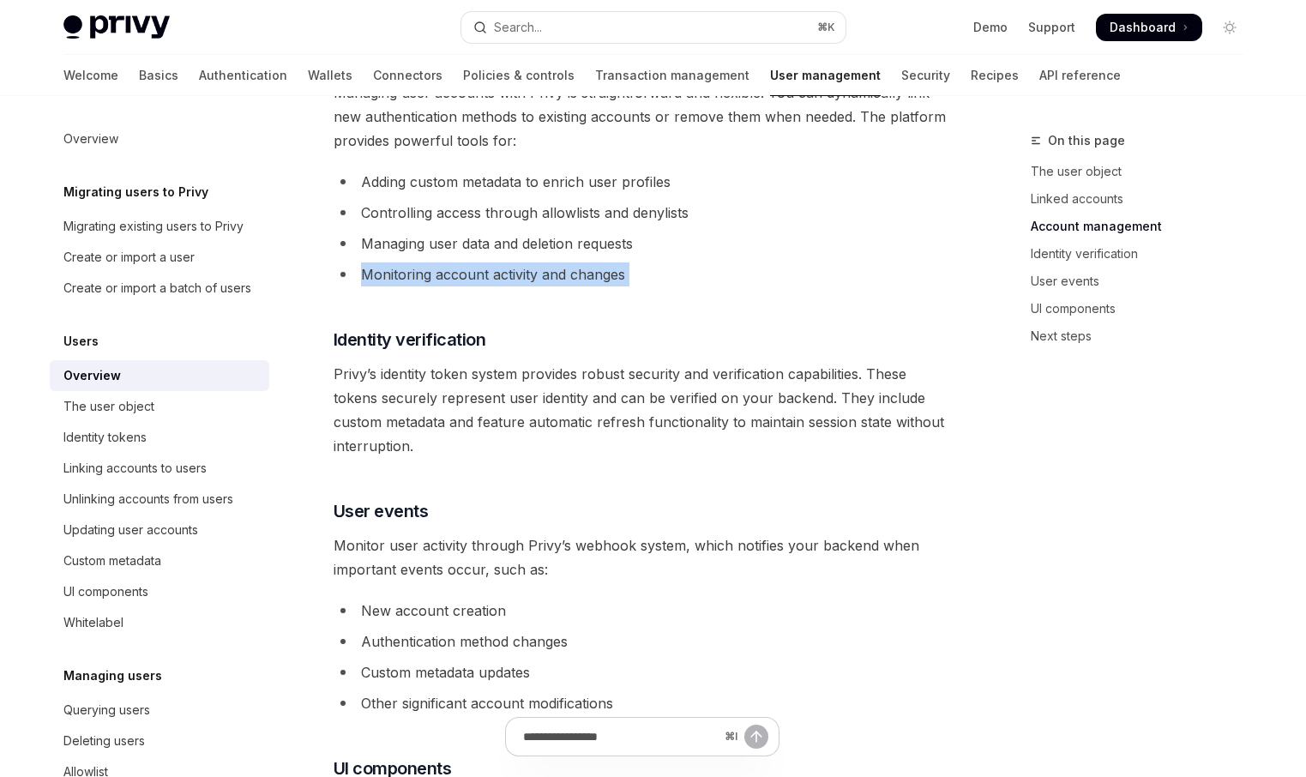
click at [507, 275] on li "Monitoring account activity and changes" at bounding box center [642, 274] width 618 height 24
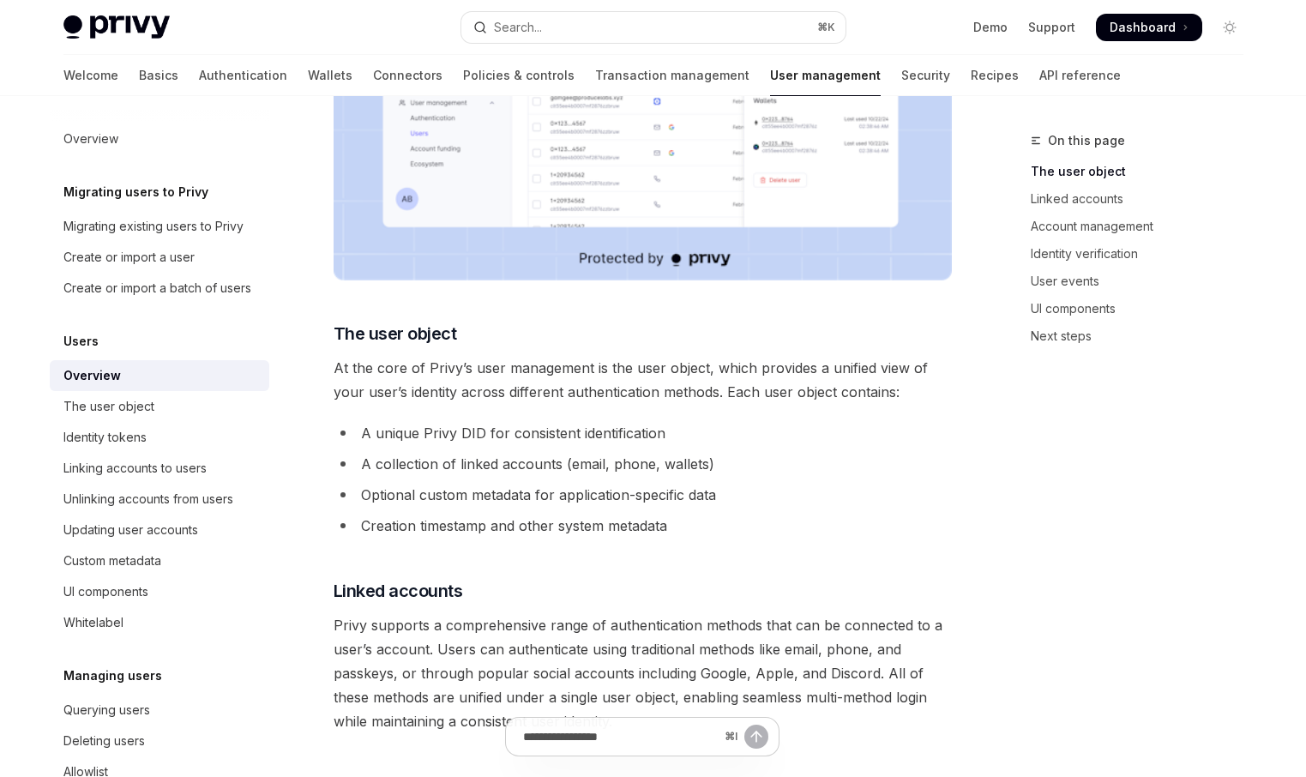
scroll to position [501, 0]
click at [577, 378] on span "At the core of Privy’s user management is the user object, which provides a uni…" at bounding box center [642, 379] width 618 height 48
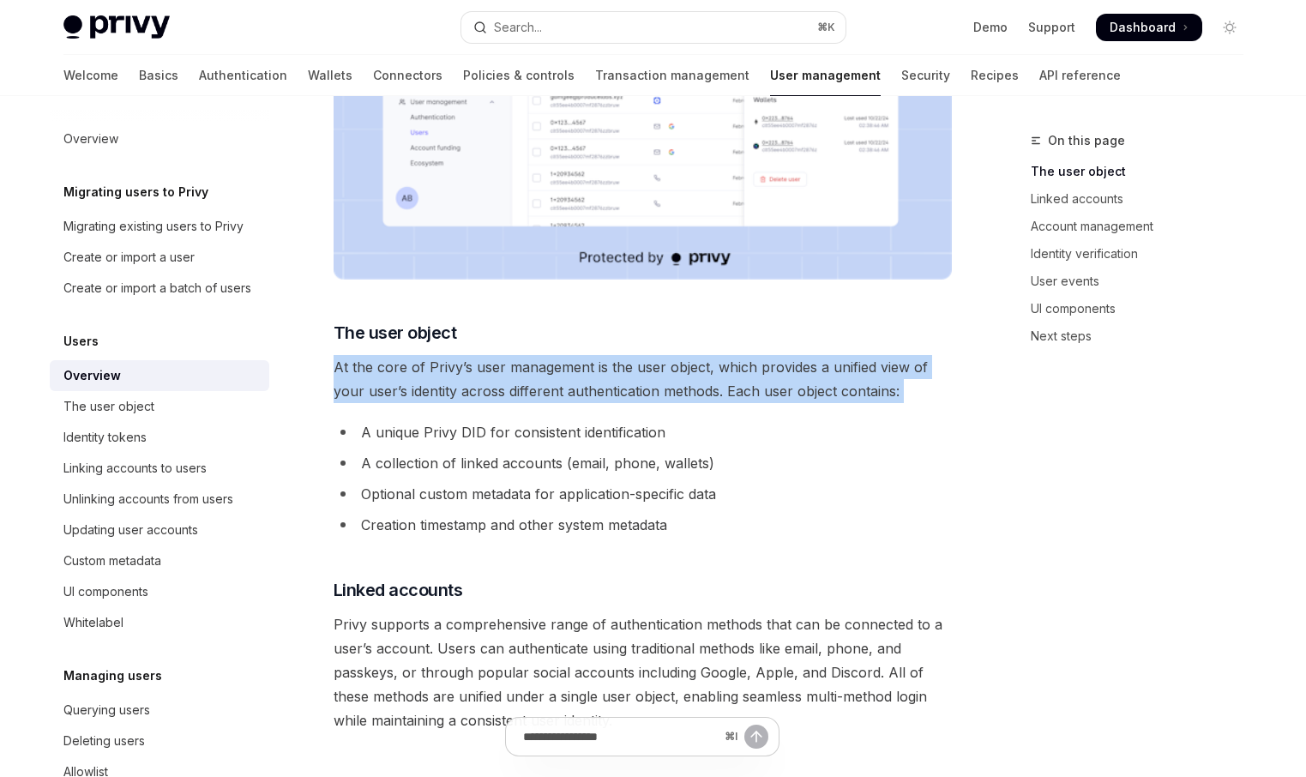
click at [577, 378] on span "At the core of Privy’s user management is the user object, which provides a uni…" at bounding box center [642, 379] width 618 height 48
click at [571, 395] on span "At the core of Privy’s user management is the user object, which provides a uni…" at bounding box center [642, 379] width 618 height 48
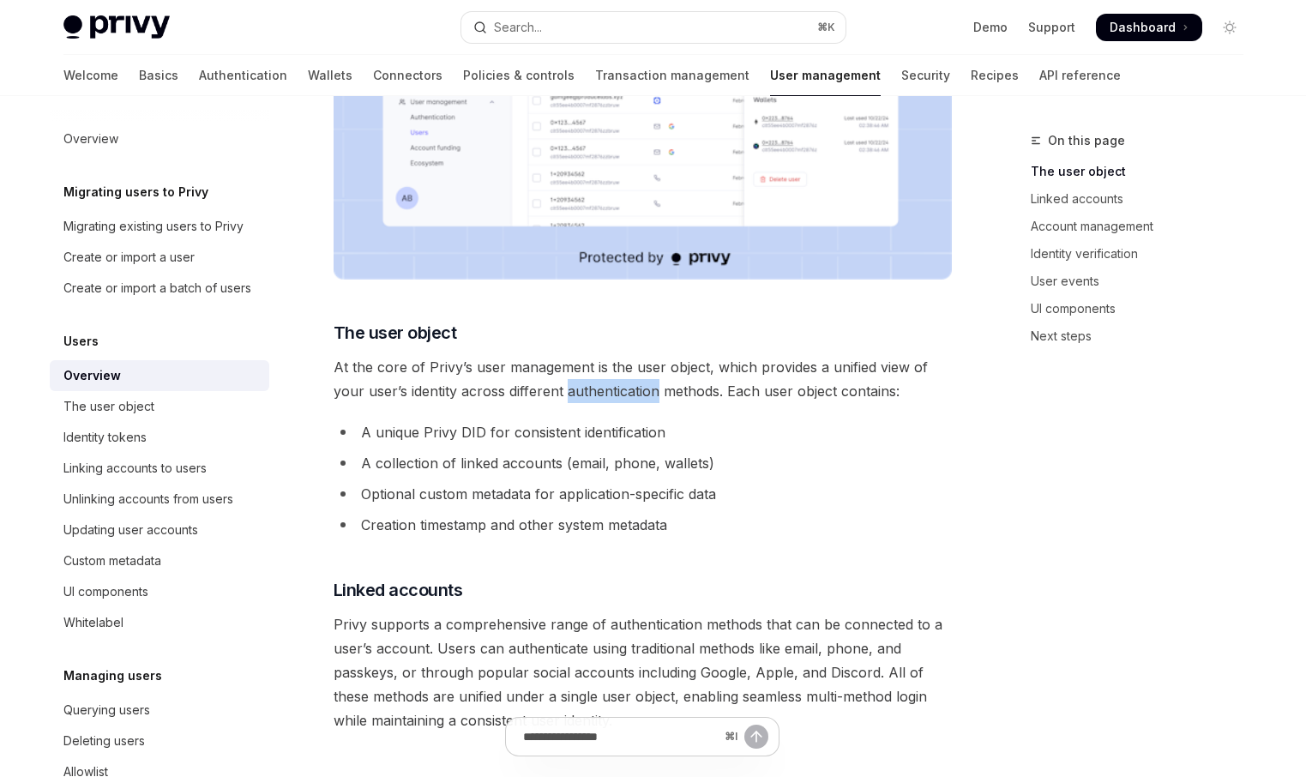
click at [571, 395] on span "At the core of Privy’s user management is the user object, which provides a uni…" at bounding box center [642, 379] width 618 height 48
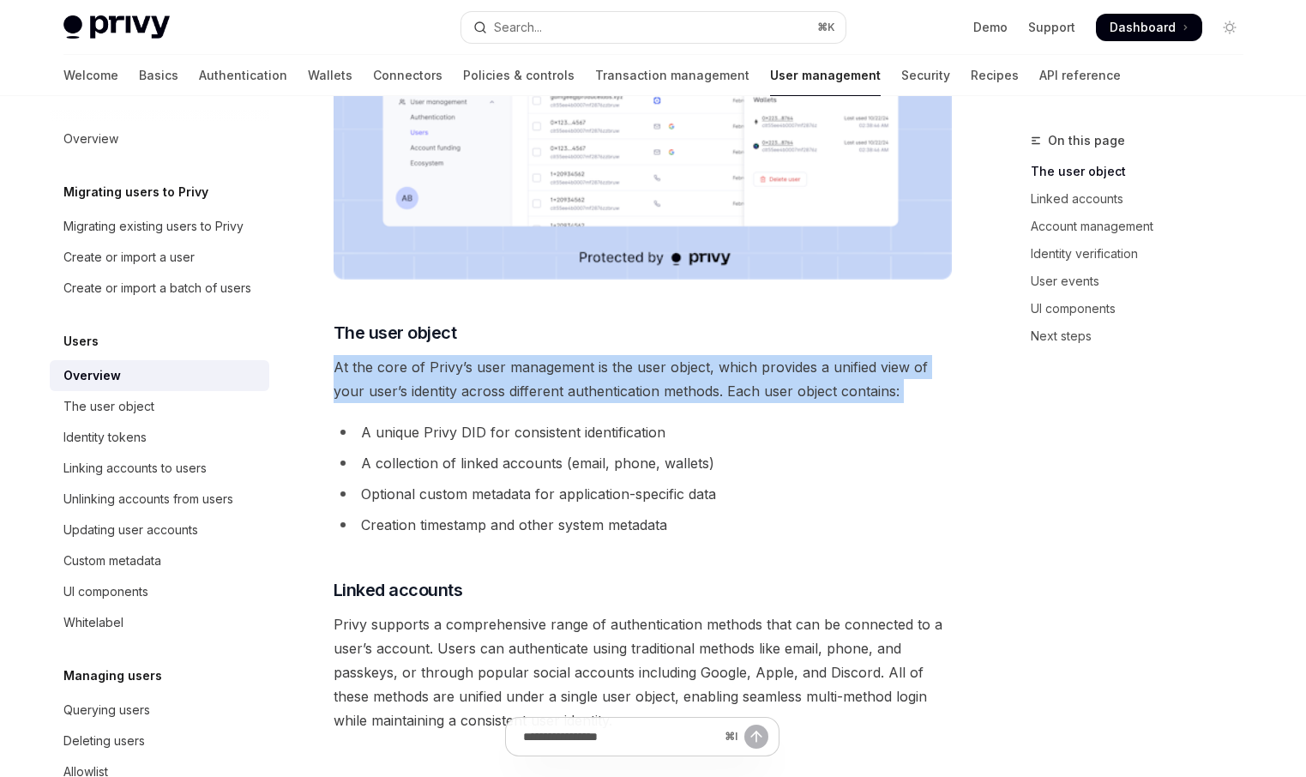
click at [571, 395] on span "At the core of Privy’s user management is the user object, which provides a uni…" at bounding box center [642, 379] width 618 height 48
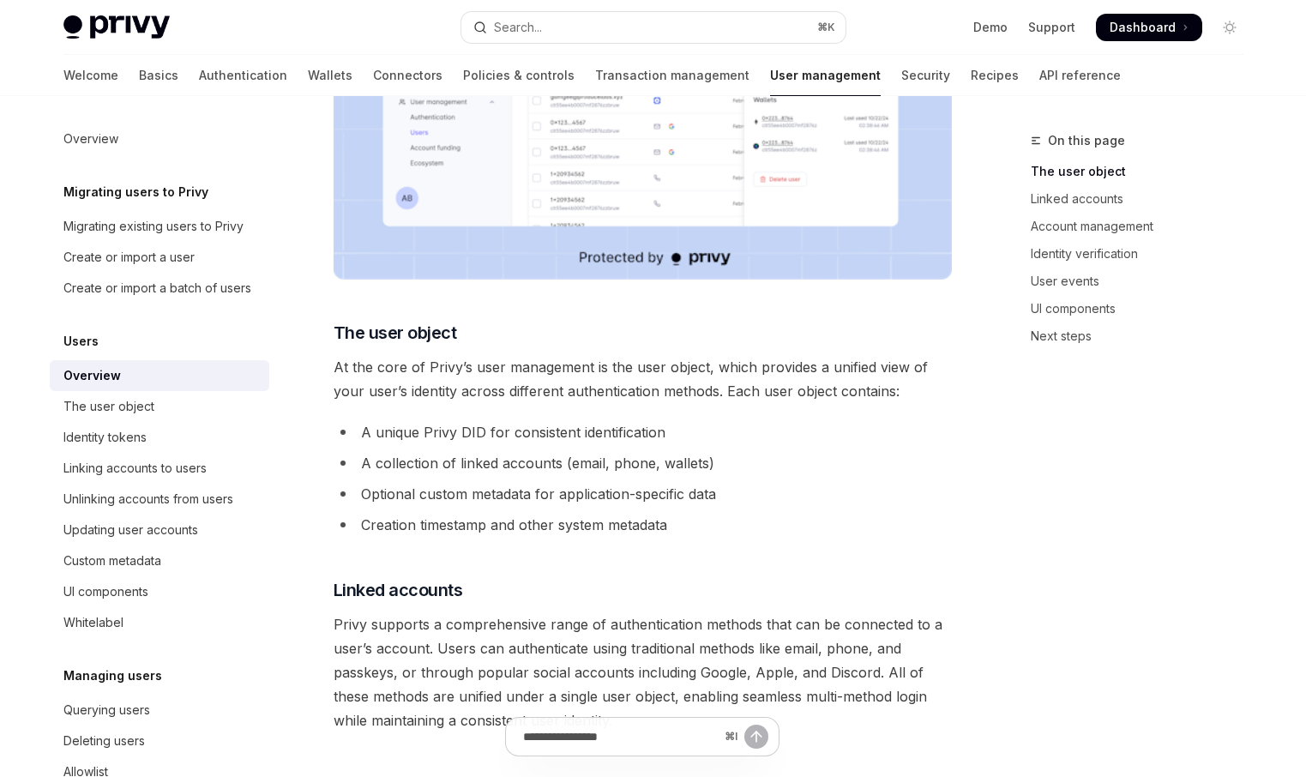
click at [537, 435] on li "A unique Privy DID for consistent identification" at bounding box center [642, 432] width 618 height 24
click at [514, 459] on li "A collection of linked accounts (email, phone, wallets)" at bounding box center [642, 463] width 618 height 24
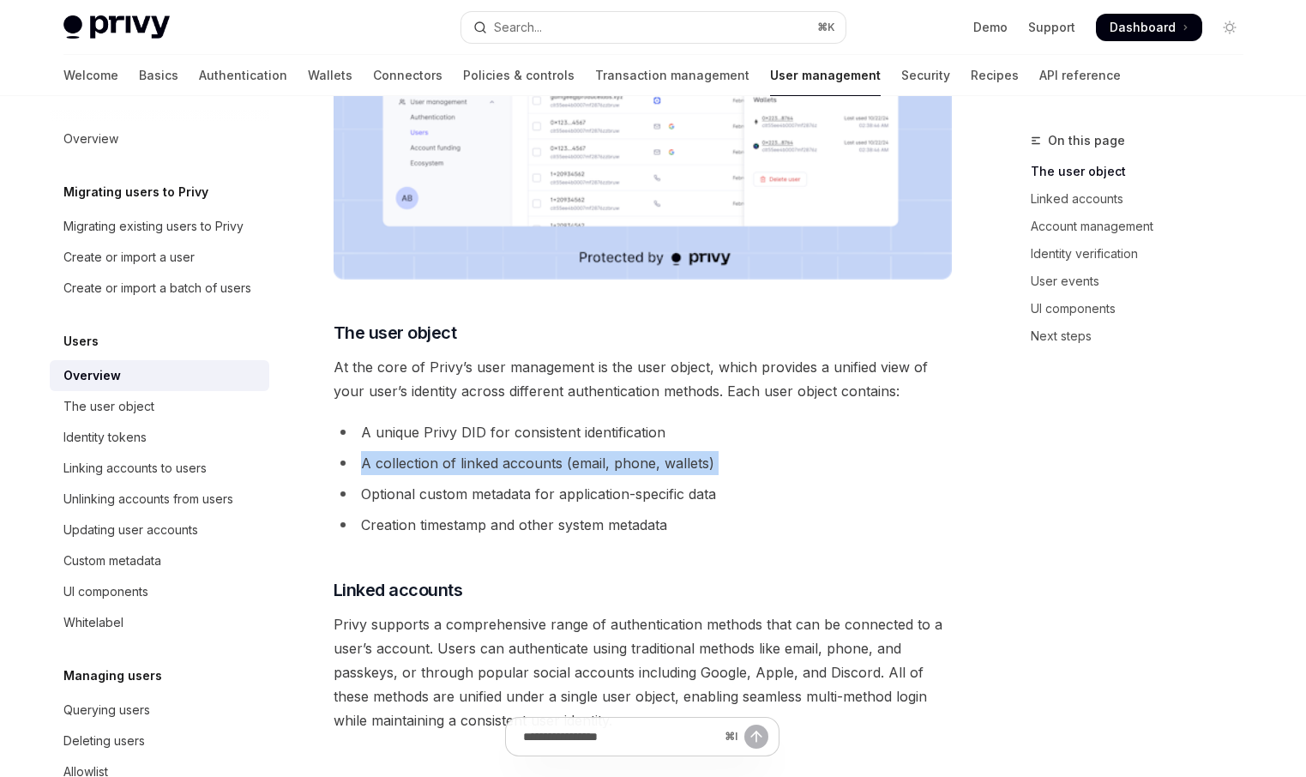
click at [514, 459] on li "A collection of linked accounts (email, phone, wallets)" at bounding box center [642, 463] width 618 height 24
click at [455, 368] on span "At the core of Privy’s user management is the user object, which provides a uni…" at bounding box center [642, 379] width 618 height 48
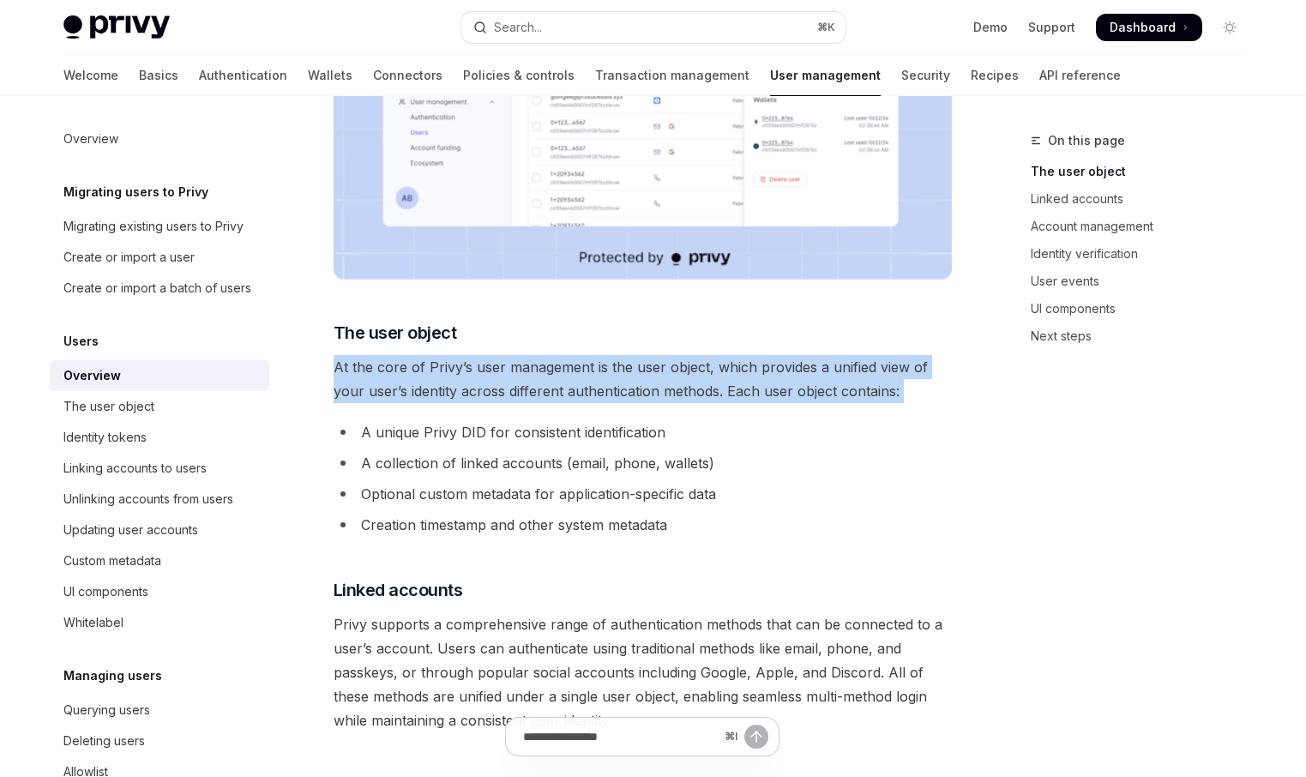
click at [455, 368] on span "At the core of Privy’s user management is the user object, which provides a uni…" at bounding box center [642, 379] width 618 height 48
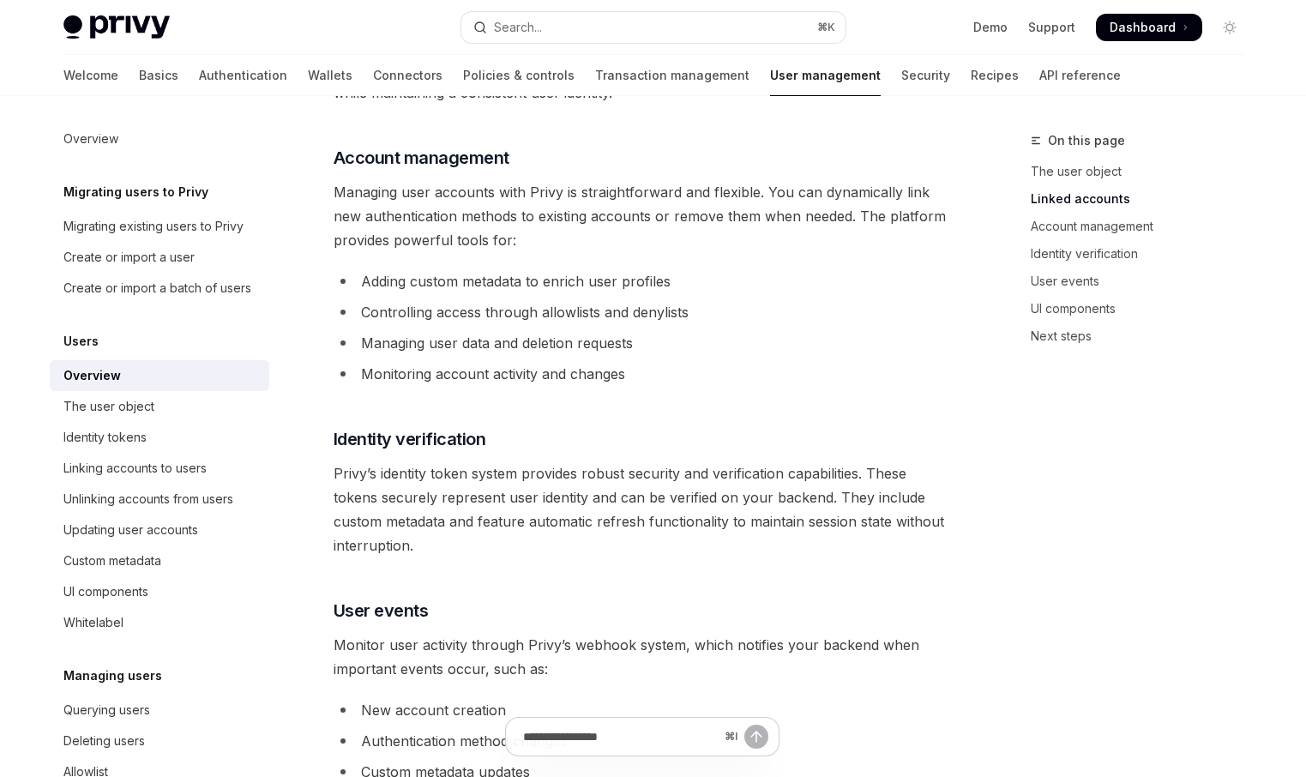
scroll to position [1131, 0]
click at [543, 283] on li "Adding custom metadata to enrich user profiles" at bounding box center [642, 279] width 618 height 24
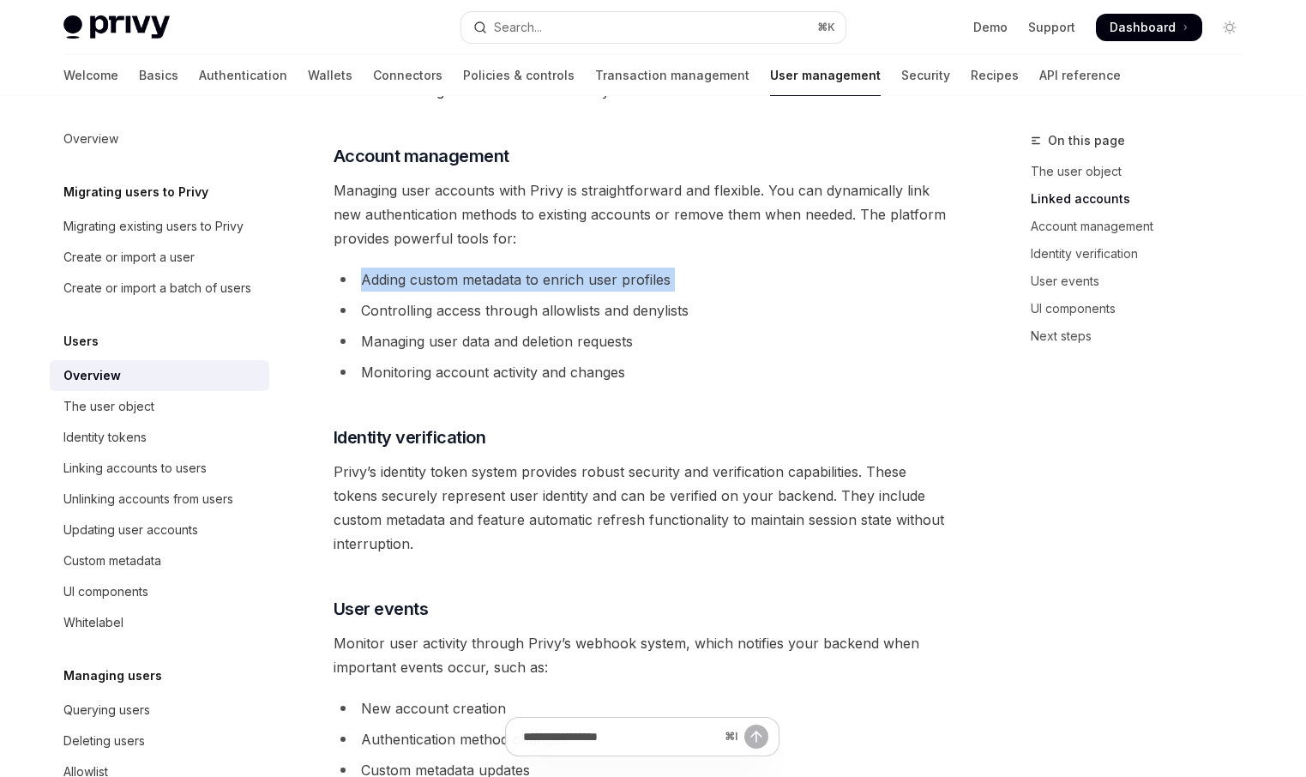
click at [543, 283] on li "Adding custom metadata to enrich user profiles" at bounding box center [642, 279] width 618 height 24
click at [525, 309] on li "Controlling access through allowlists and denylists" at bounding box center [642, 310] width 618 height 24
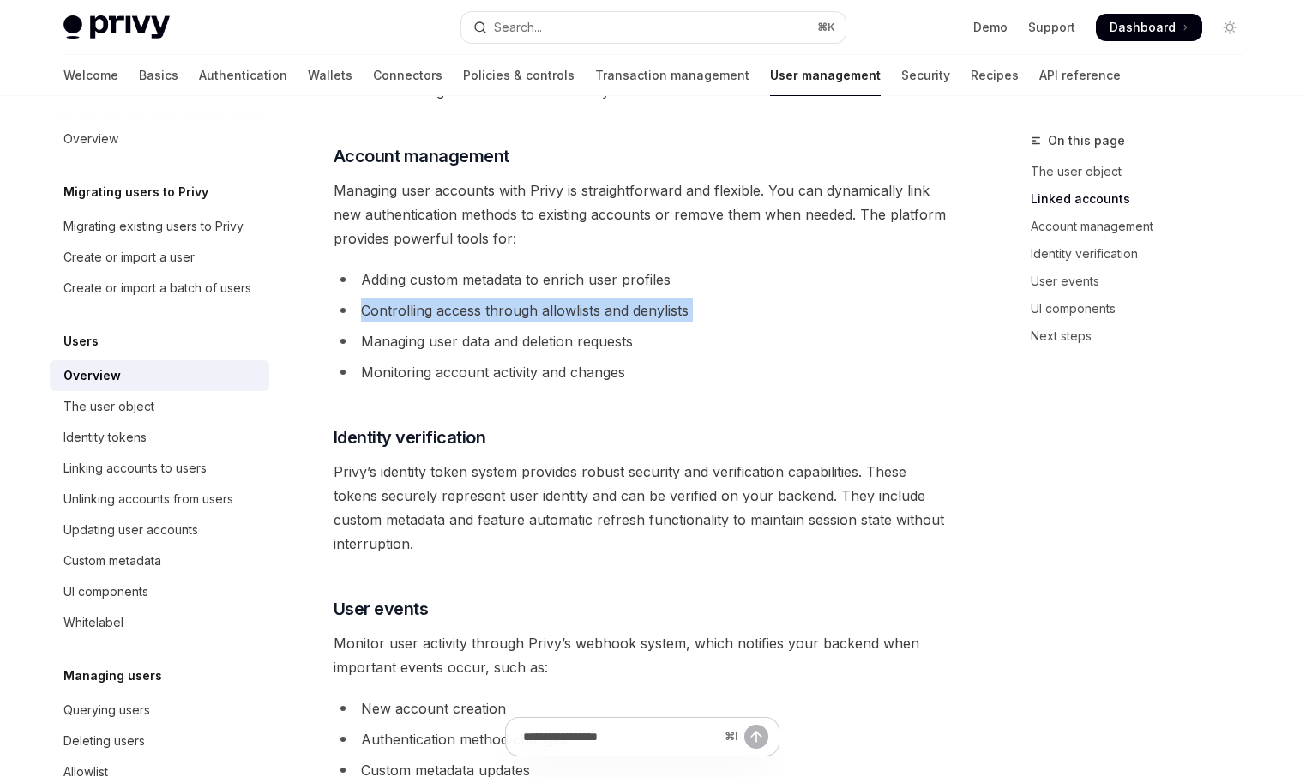
click at [525, 309] on li "Controlling access through allowlists and denylists" at bounding box center [642, 310] width 618 height 24
click at [513, 342] on li "Managing user data and deletion requests" at bounding box center [642, 341] width 618 height 24
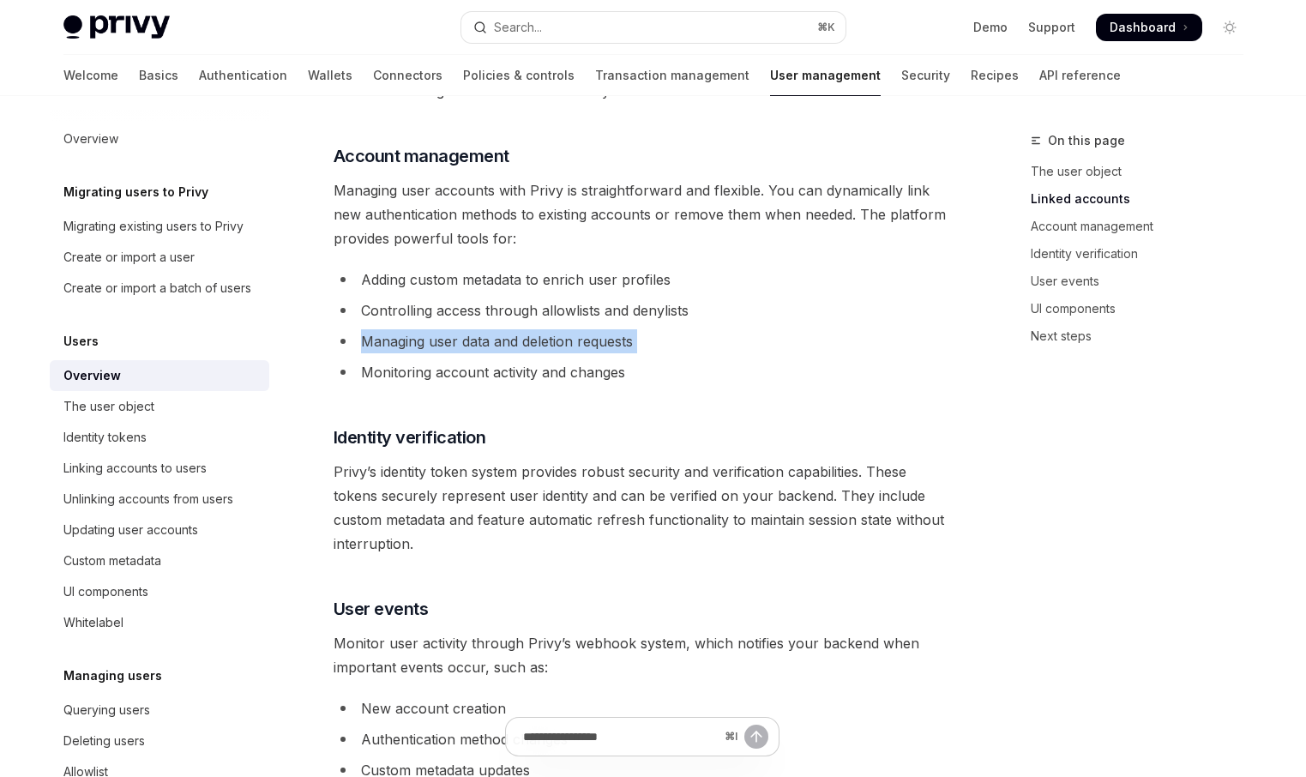
click at [513, 342] on li "Managing user data and deletion requests" at bounding box center [642, 341] width 618 height 24
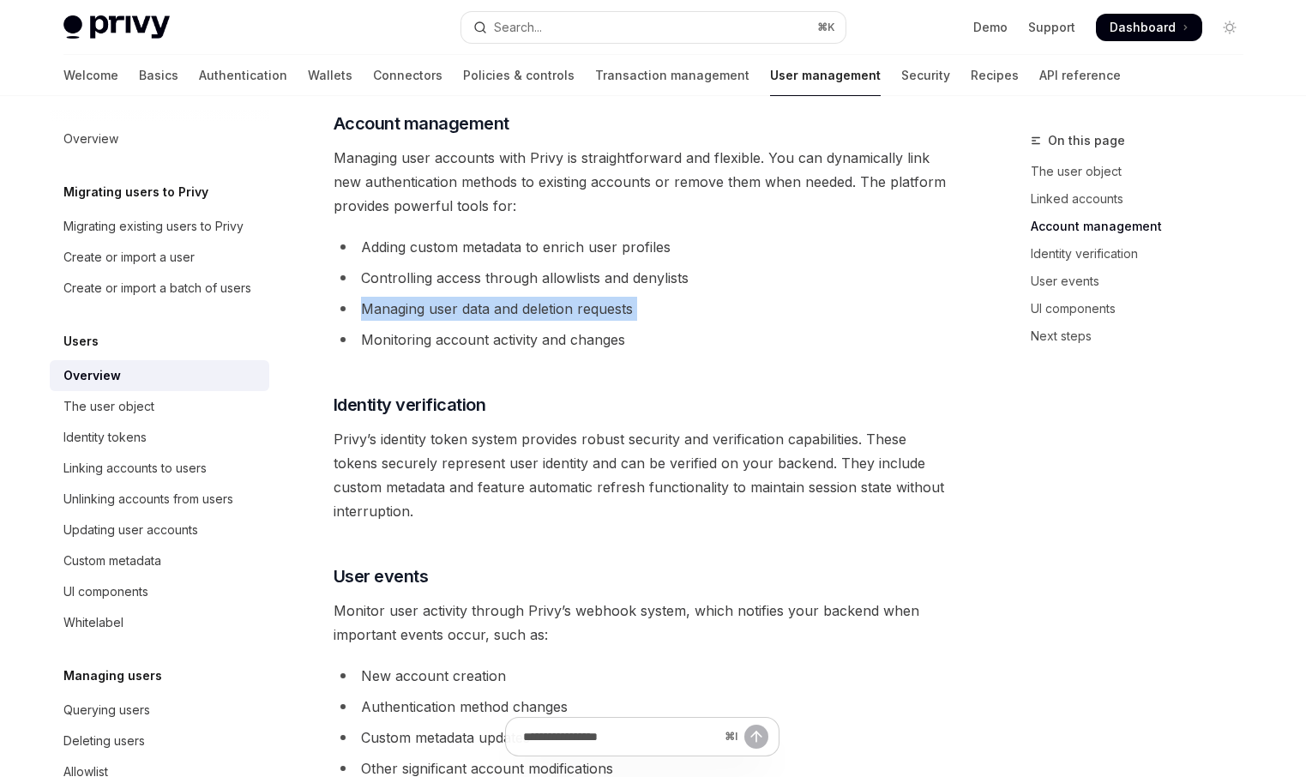
scroll to position [1166, 0]
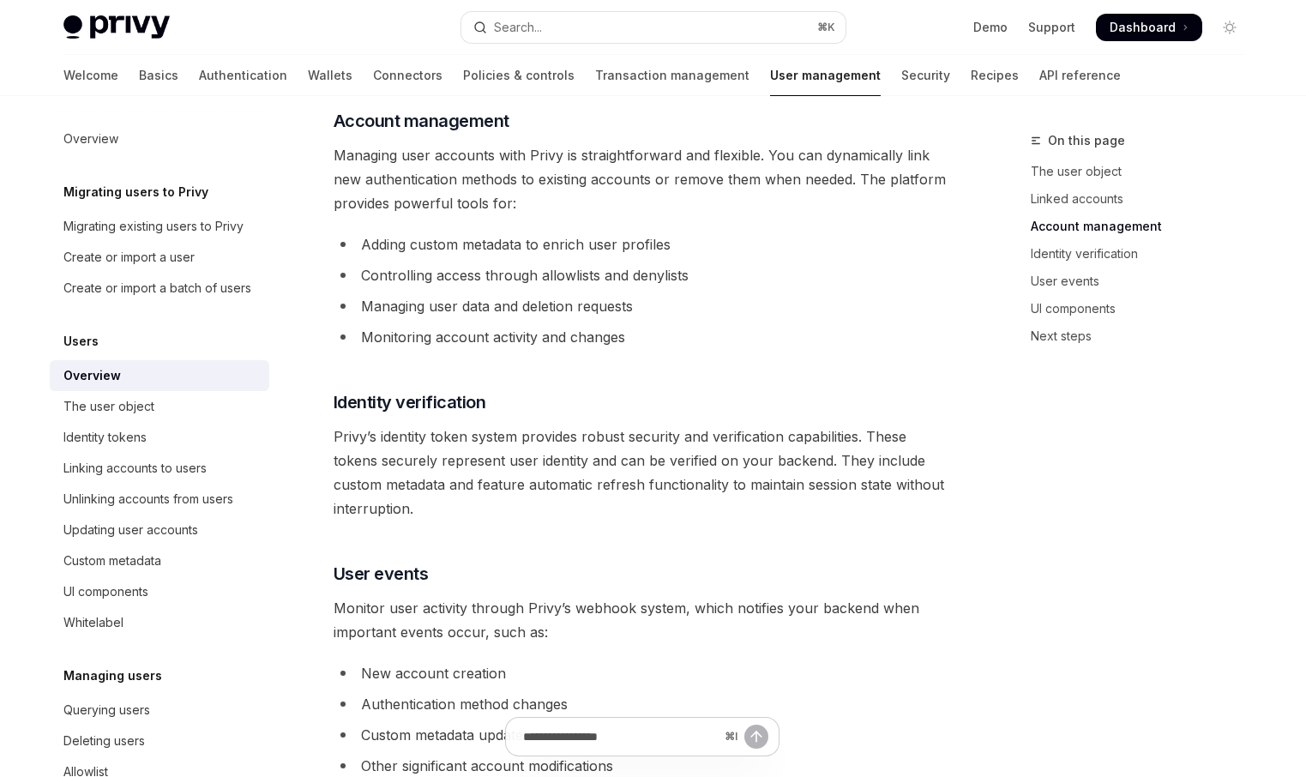
click at [515, 329] on li "Monitoring account activity and changes" at bounding box center [642, 337] width 618 height 24
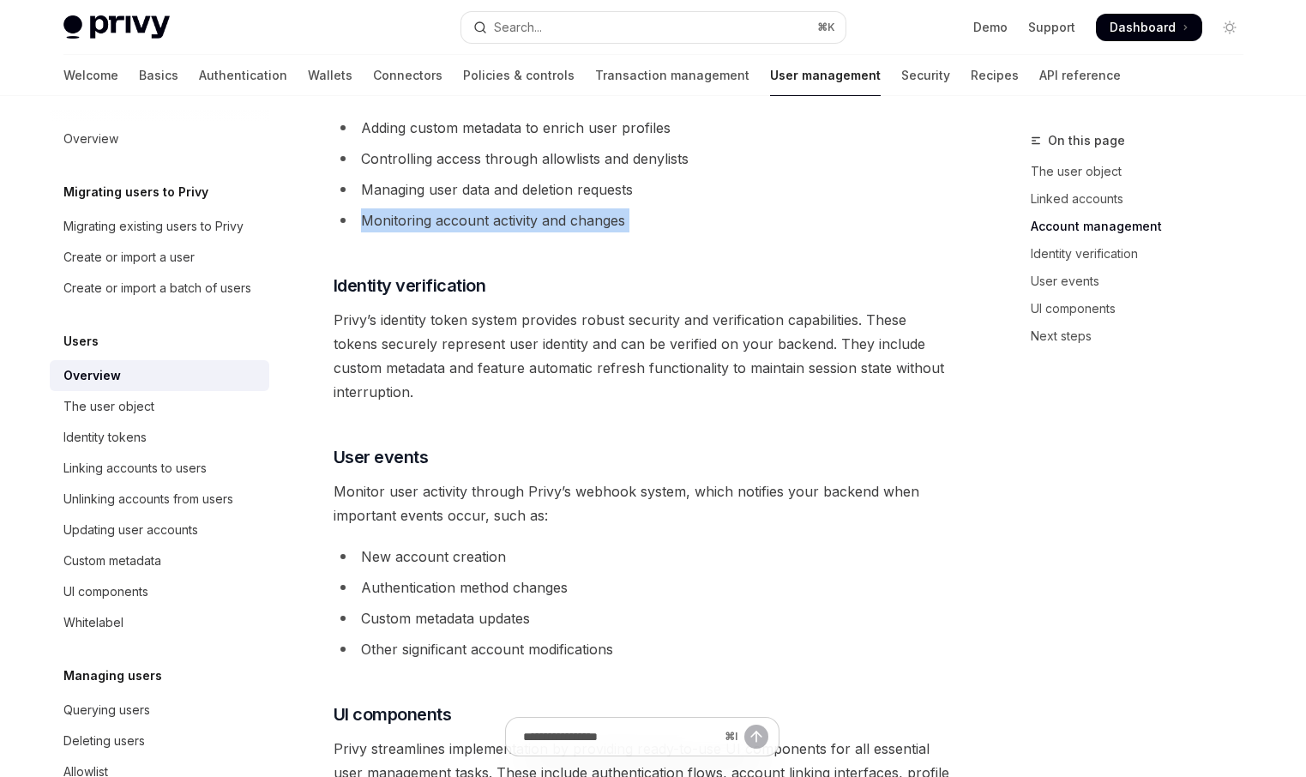
scroll to position [1309, 0]
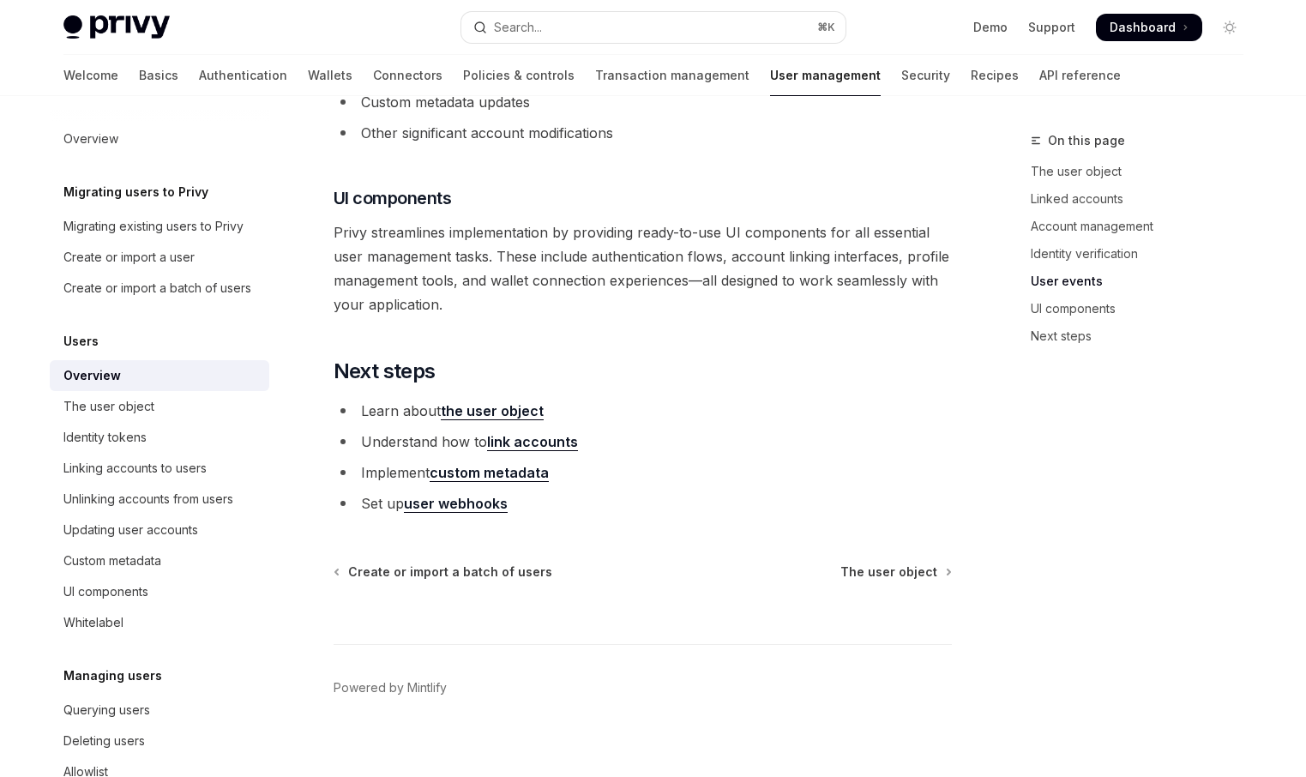
scroll to position [1799, 0]
click at [517, 439] on link "link accounts" at bounding box center [532, 441] width 91 height 18
type textarea "*"
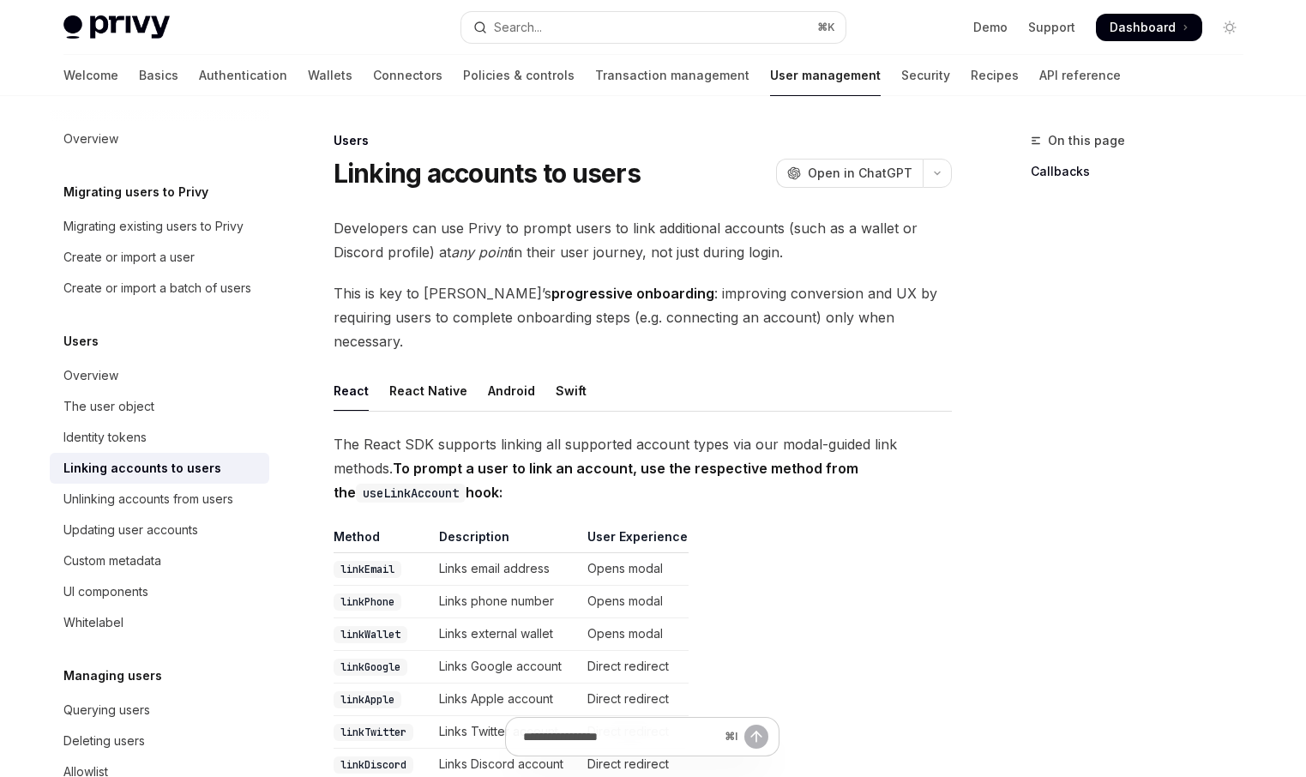
click at [558, 246] on span "Developers can use Privy to prompt users to link additional accounts (such as a…" at bounding box center [642, 240] width 618 height 48
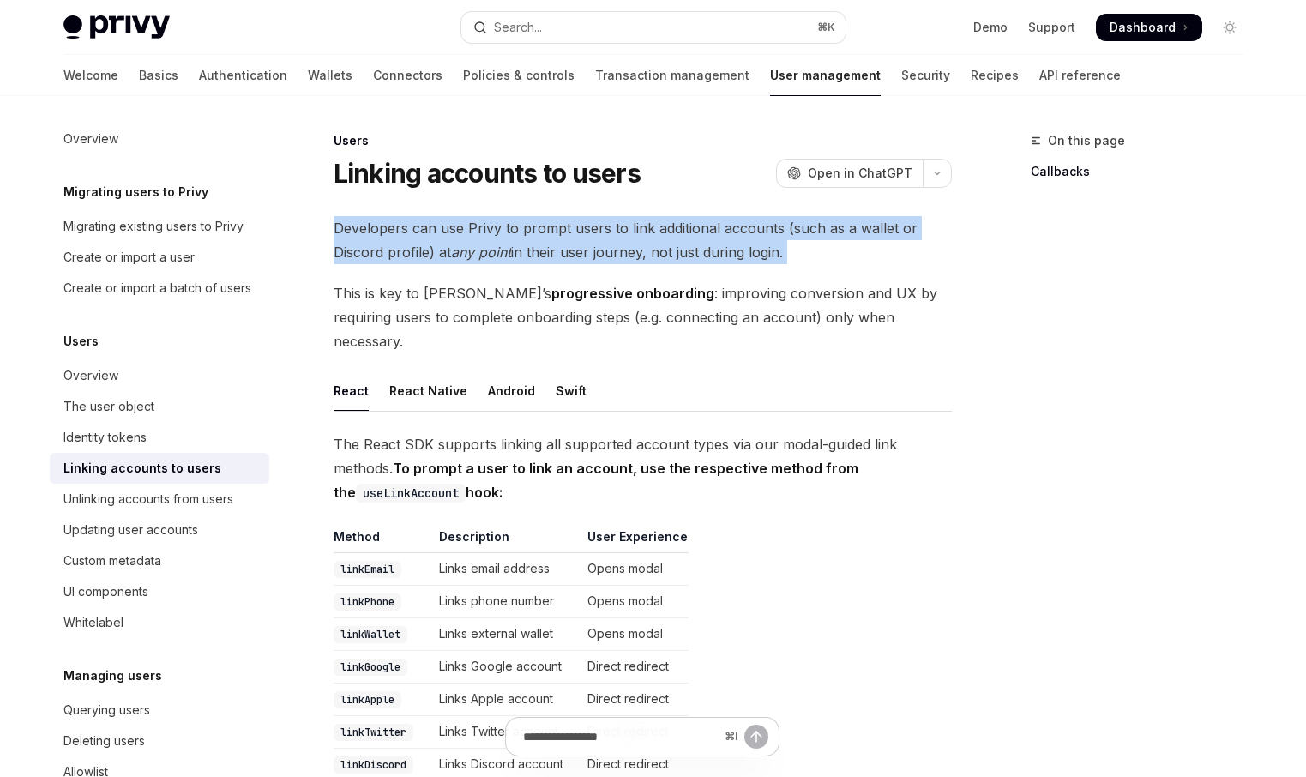
click at [558, 246] on span "Developers can use Privy to prompt users to link additional accounts (such as a…" at bounding box center [642, 240] width 618 height 48
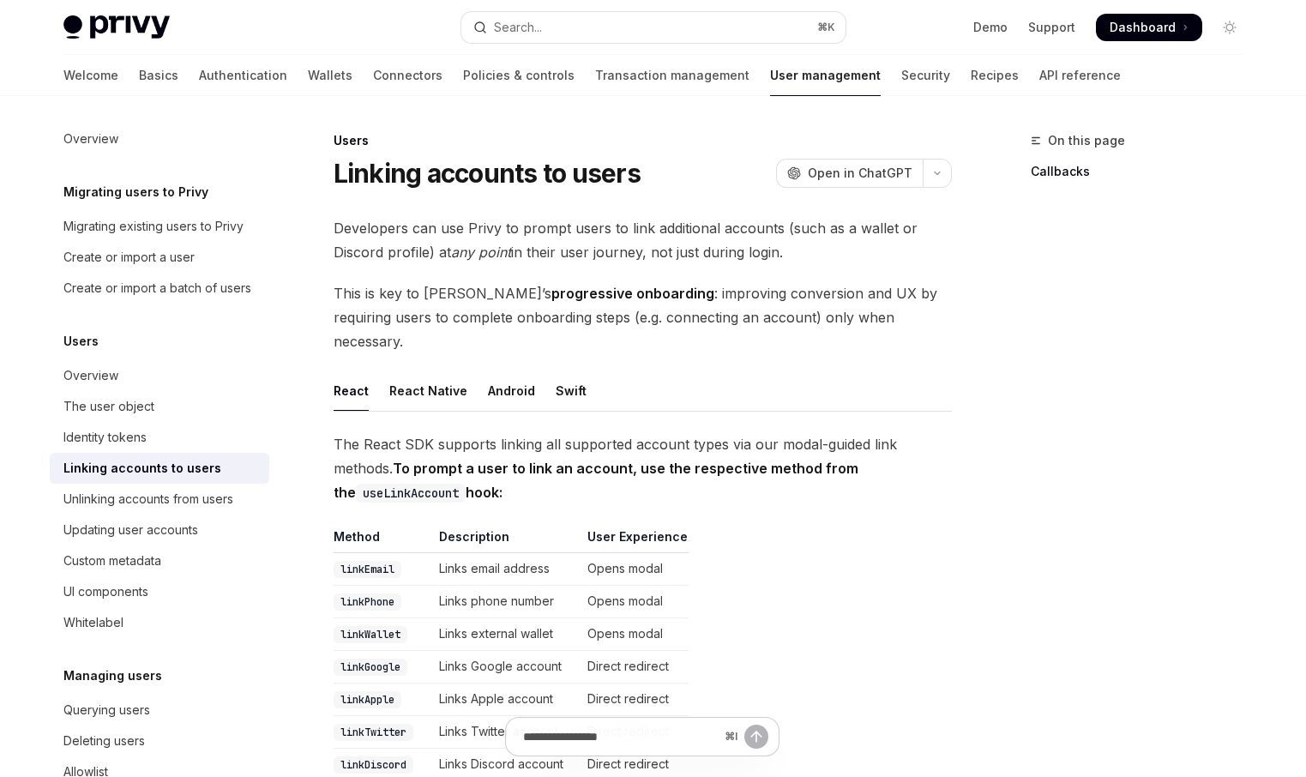
click at [656, 318] on span "This is key to Privy’s progressive onboarding : improving conversion and UX by …" at bounding box center [642, 317] width 618 height 72
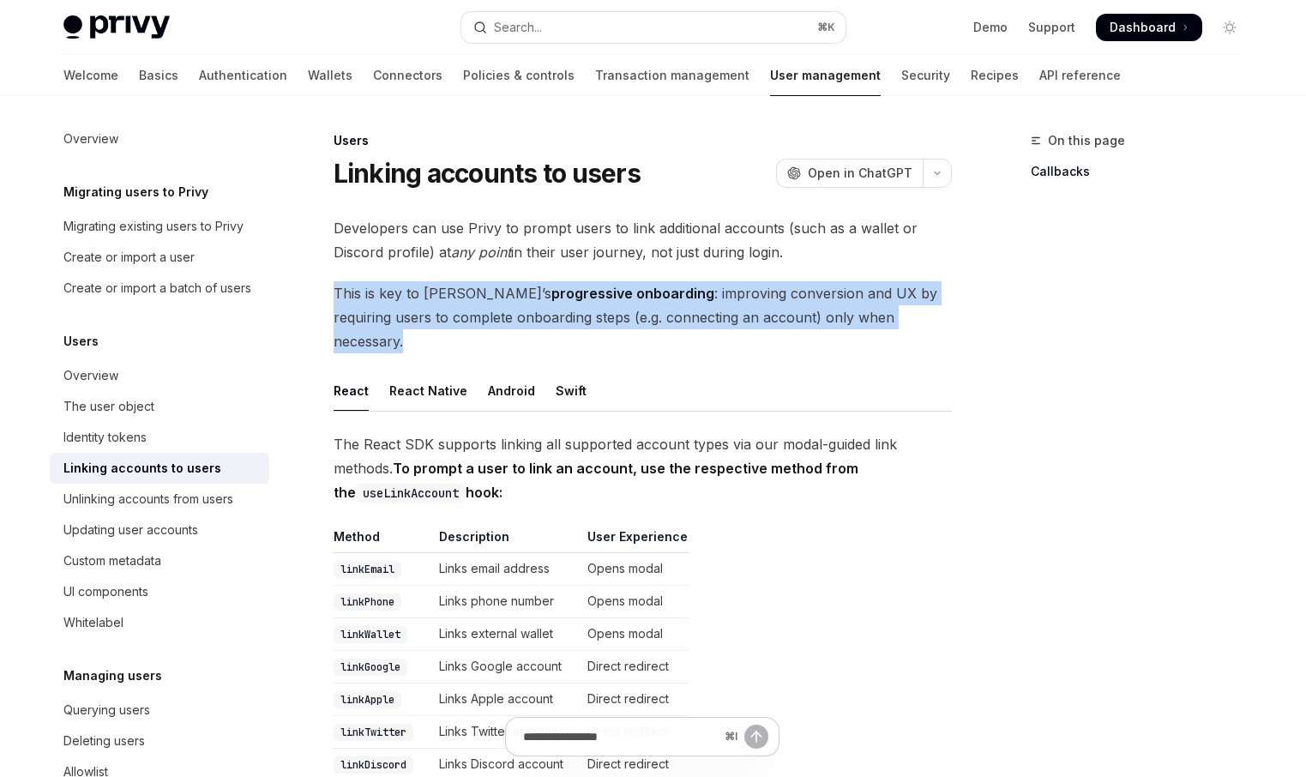
click at [656, 318] on span "This is key to Privy’s progressive onboarding : improving conversion and UX by …" at bounding box center [642, 317] width 618 height 72
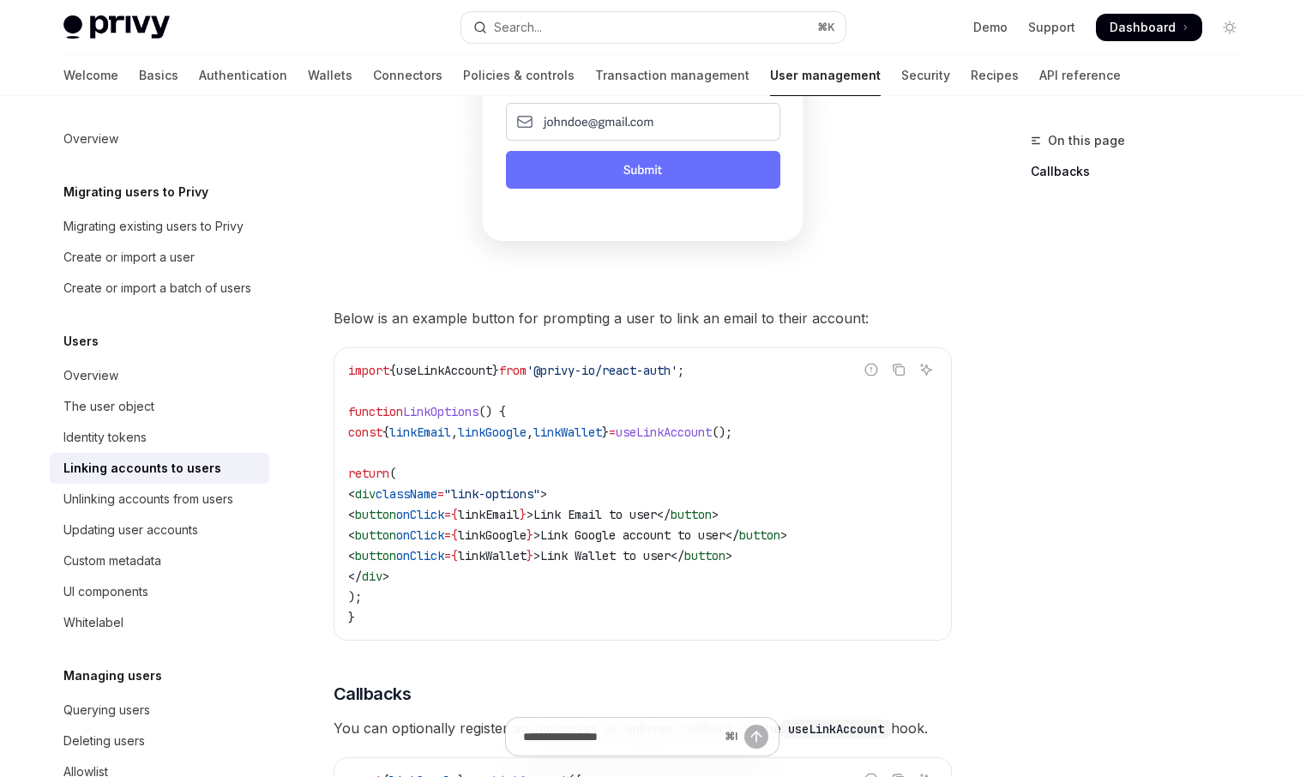
scroll to position [1278, 0]
click at [680, 305] on span "Below is an example button for prompting a user to link an email to their accou…" at bounding box center [642, 317] width 618 height 24
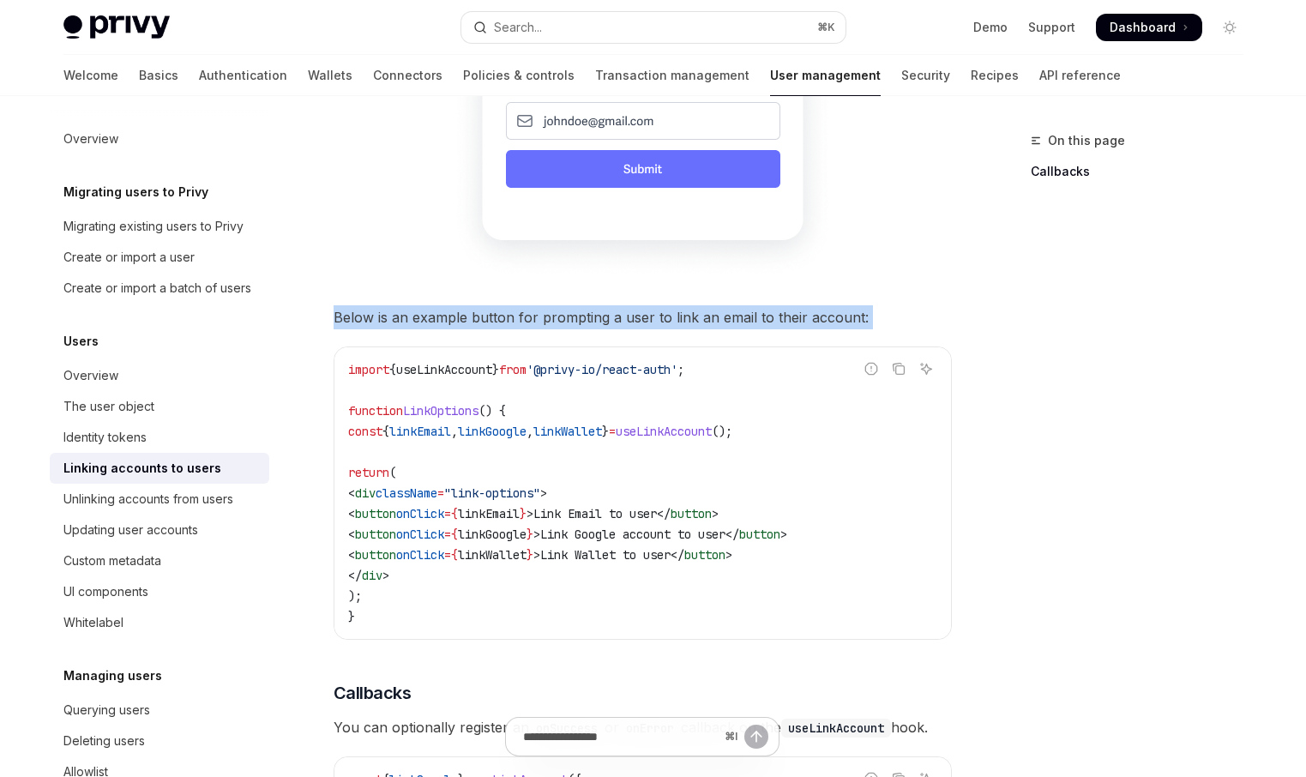
click at [680, 305] on span "Below is an example button for prompting a user to link an email to their accou…" at bounding box center [642, 317] width 618 height 24
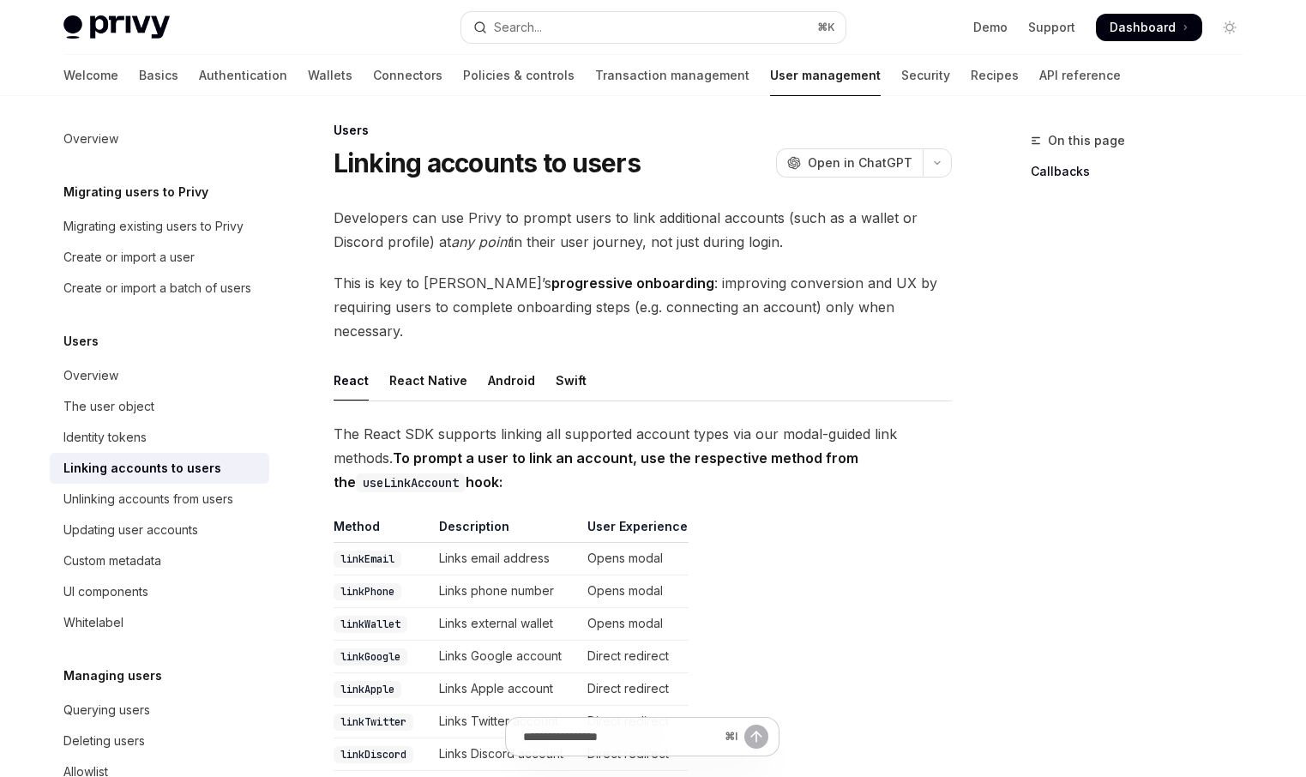
scroll to position [0, 0]
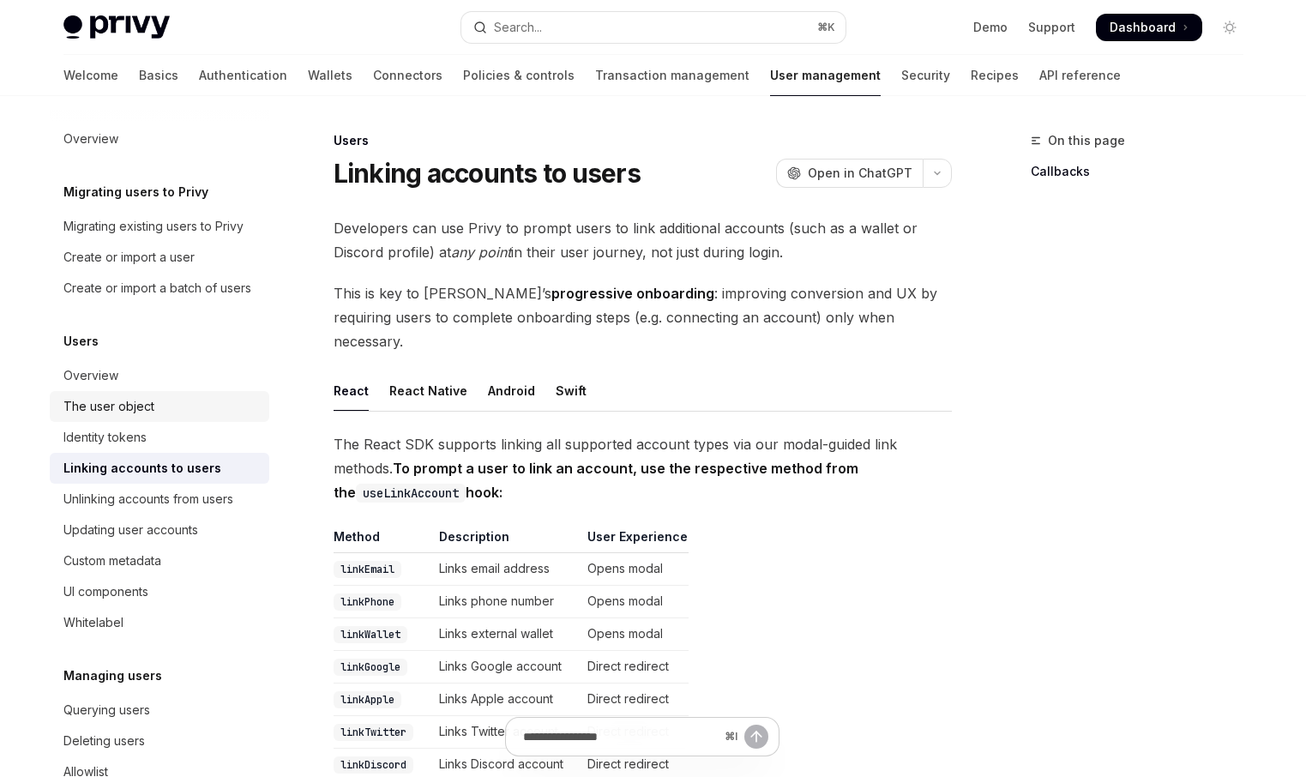
click at [210, 399] on div "The user object" at bounding box center [160, 406] width 195 height 21
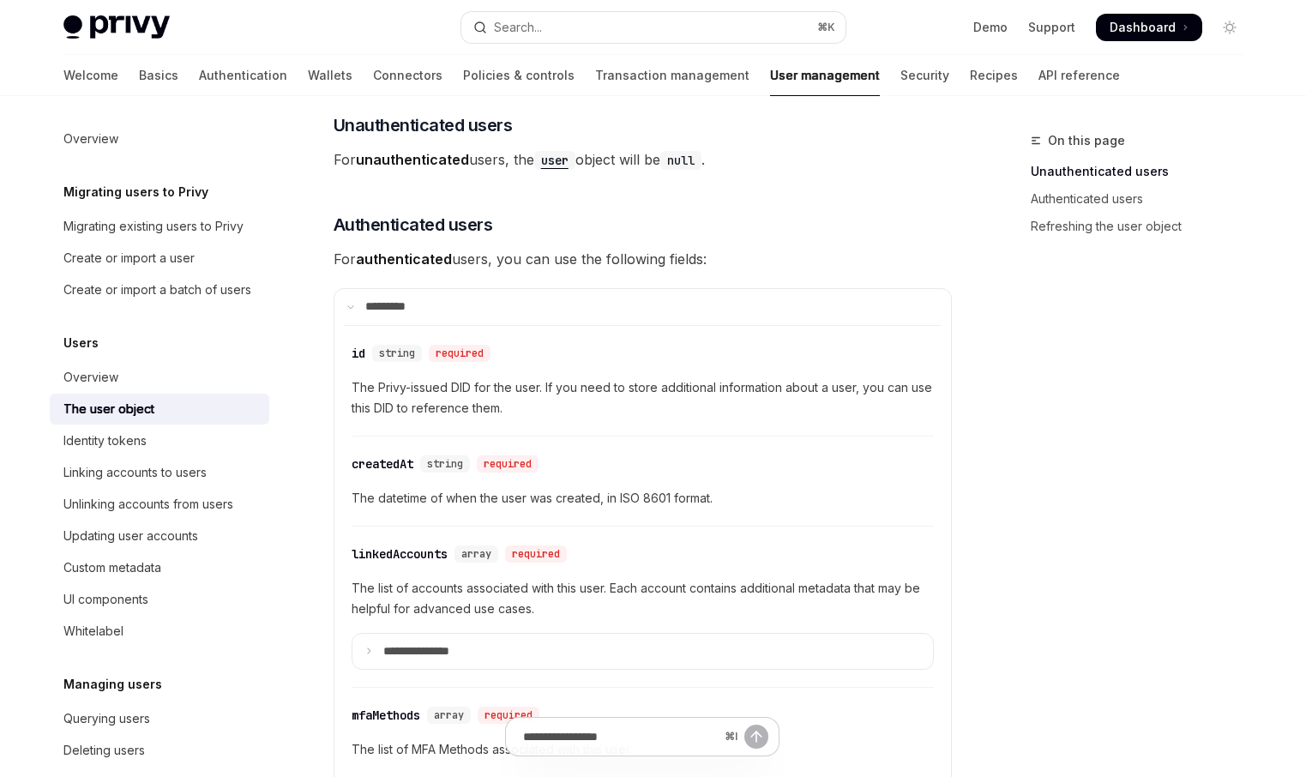
scroll to position [333, 0]
click at [642, 255] on span "For authenticated users, you can use the following fields:" at bounding box center [642, 260] width 618 height 24
click at [491, 165] on span "For unauthenticated users, the user object will be null ." at bounding box center [642, 160] width 618 height 24
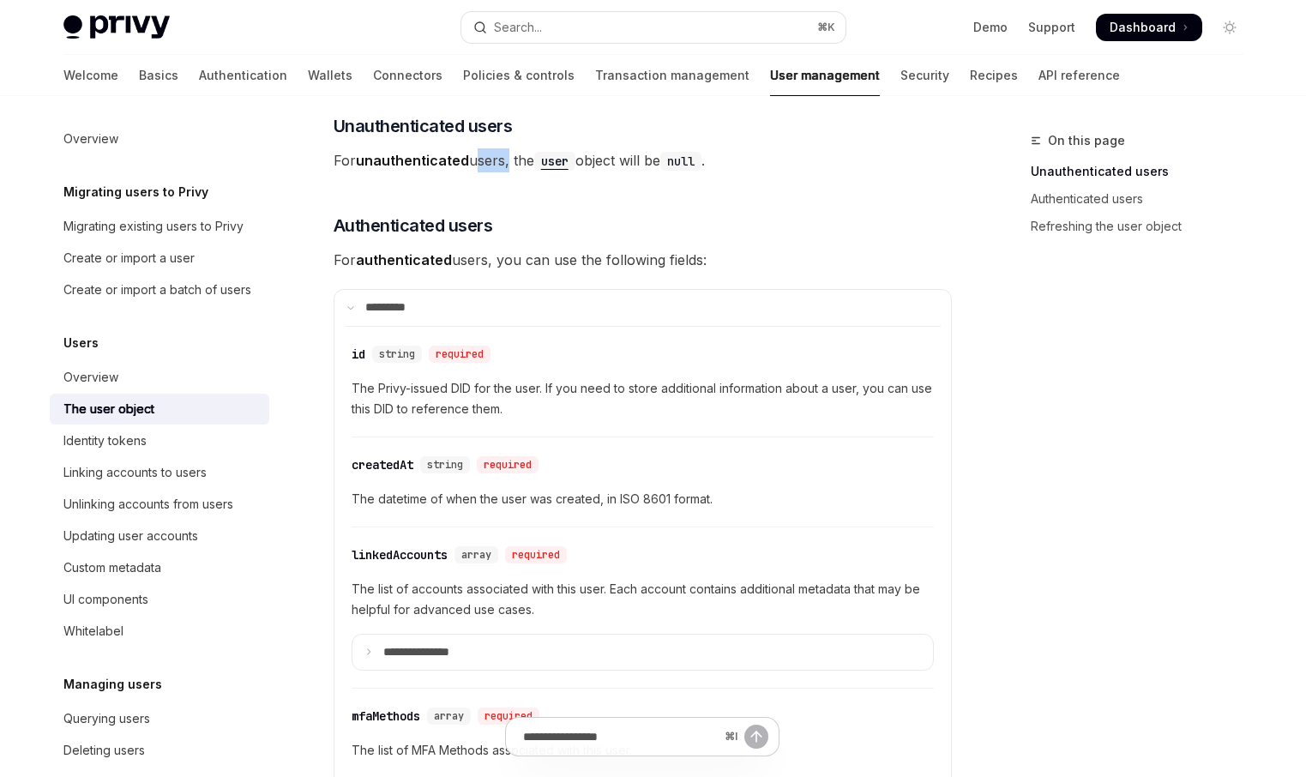
click at [491, 165] on span "For unauthenticated users, the user object will be null ." at bounding box center [642, 160] width 618 height 24
click at [489, 165] on span "For unauthenticated users, the user object will be null ." at bounding box center [642, 160] width 618 height 24
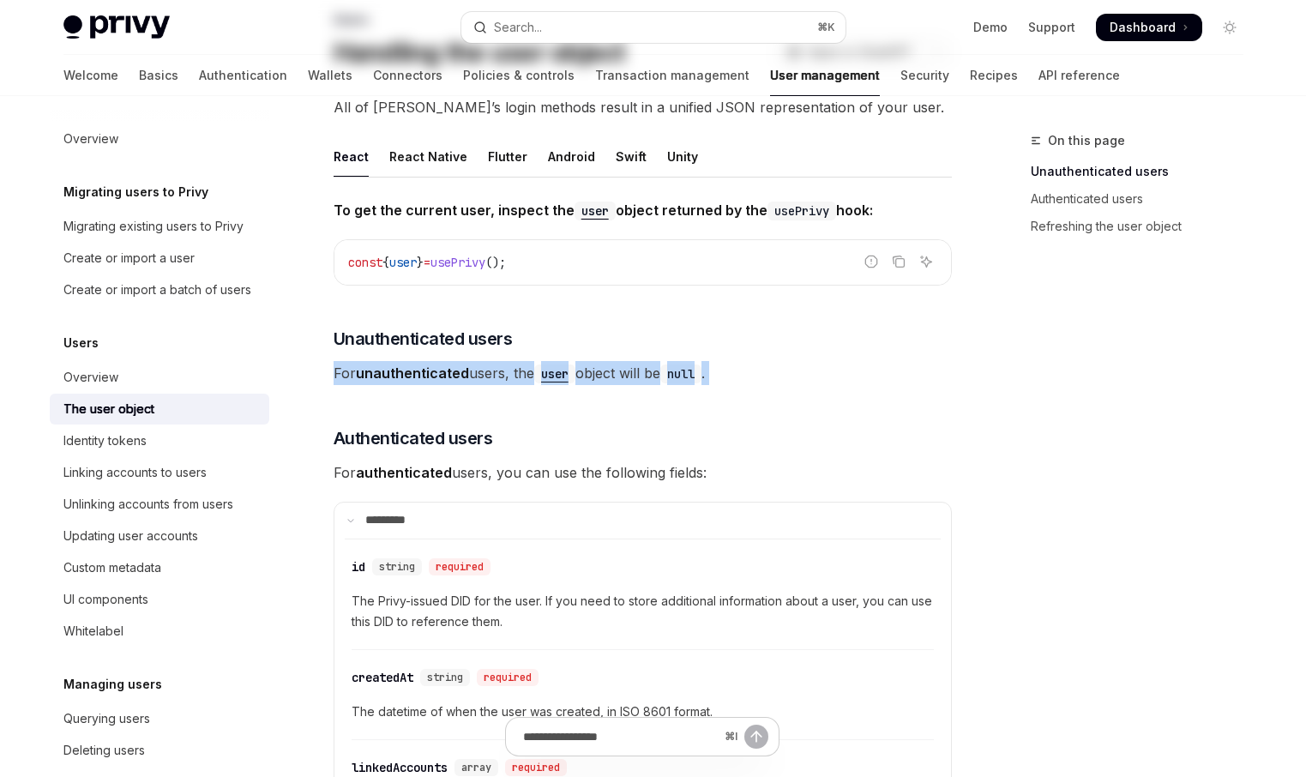
scroll to position [0, 0]
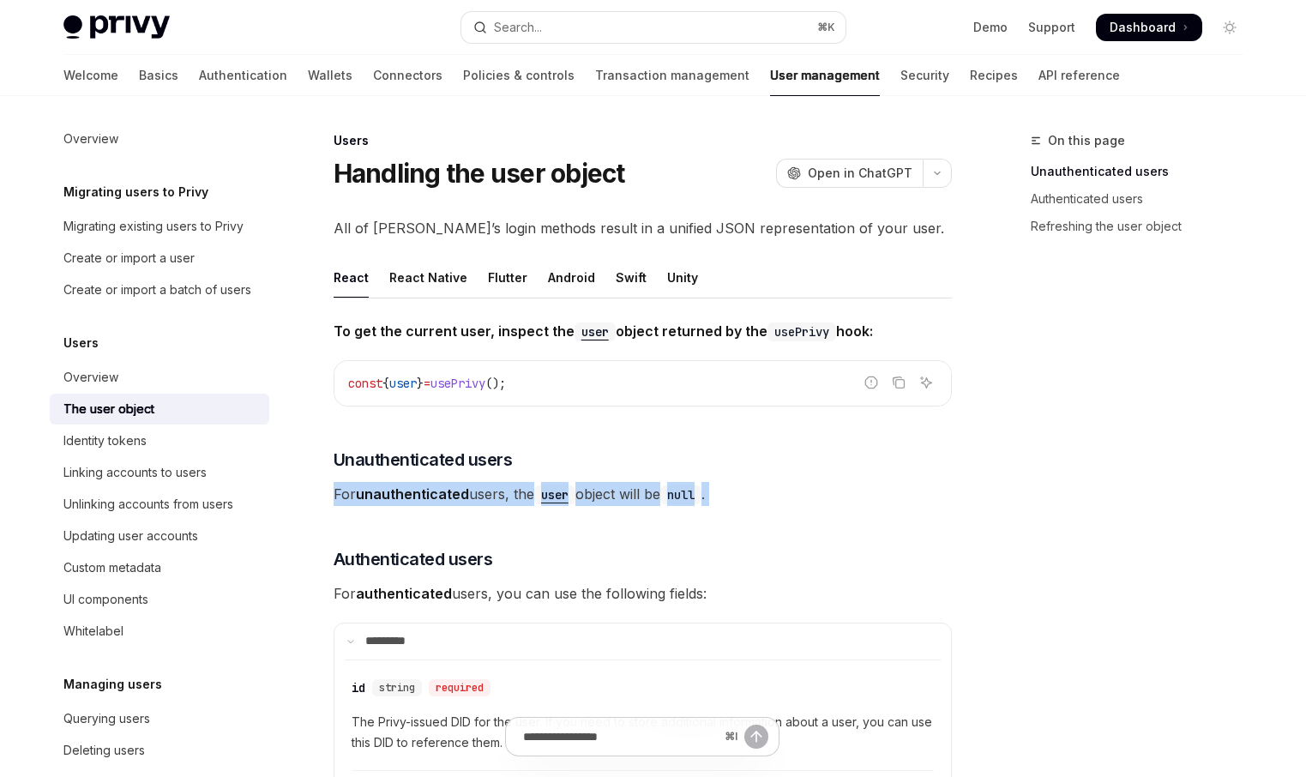
click at [626, 498] on span "For unauthenticated users, the user object will be null ." at bounding box center [642, 494] width 618 height 24
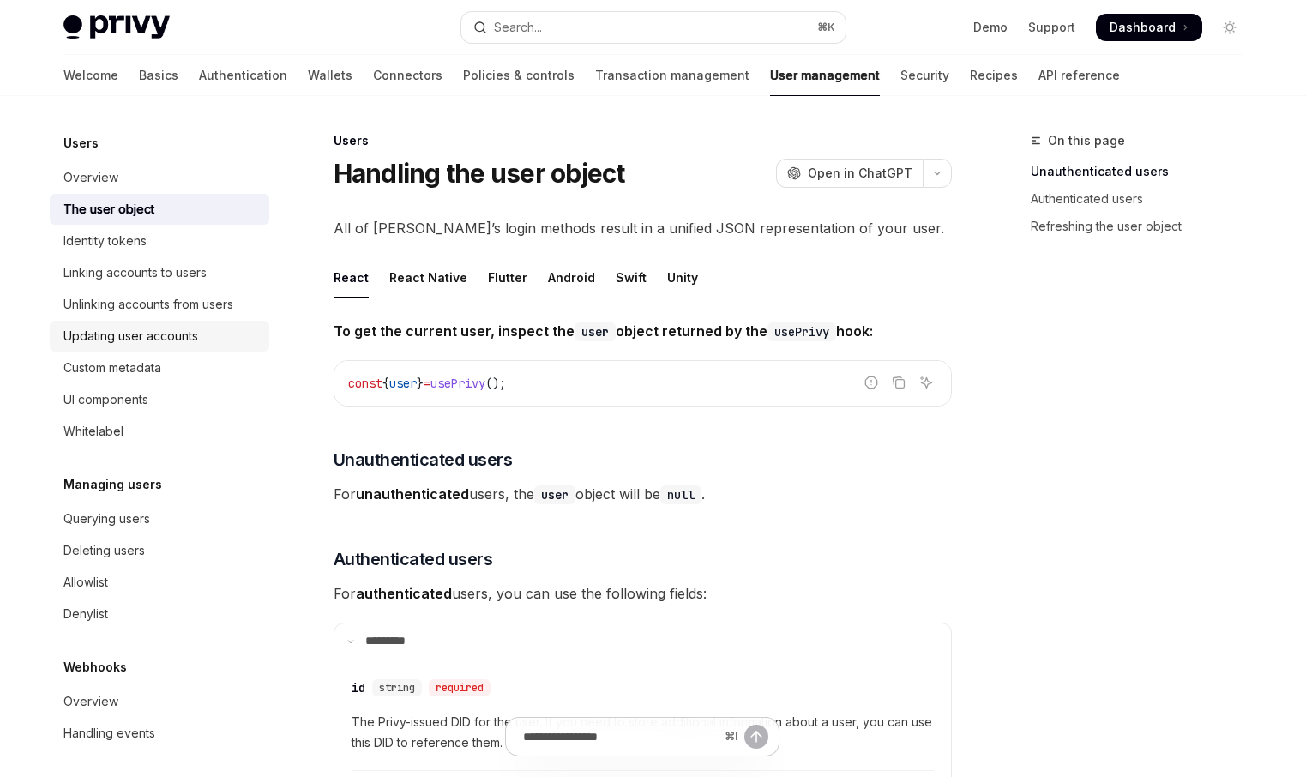
scroll to position [206, 0]
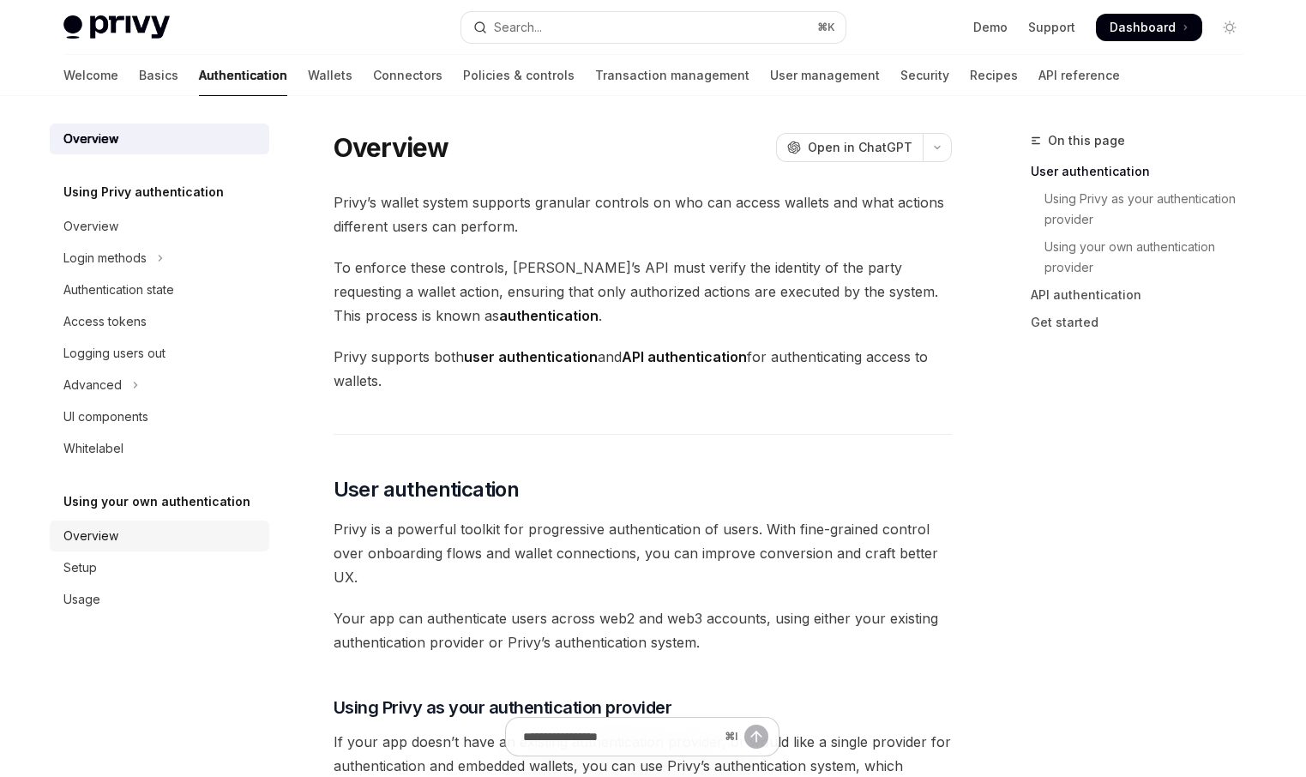
click at [142, 527] on div "Overview" at bounding box center [160, 535] width 195 height 21
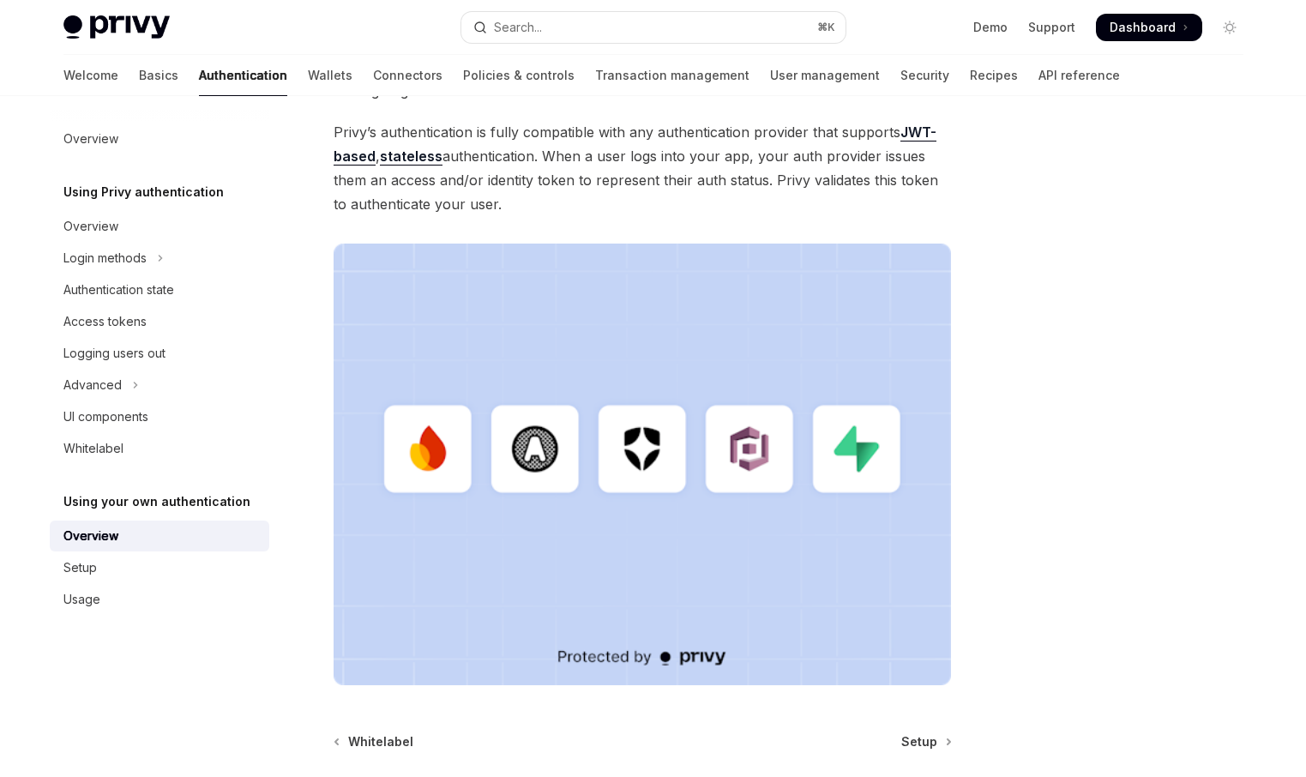
scroll to position [466, 0]
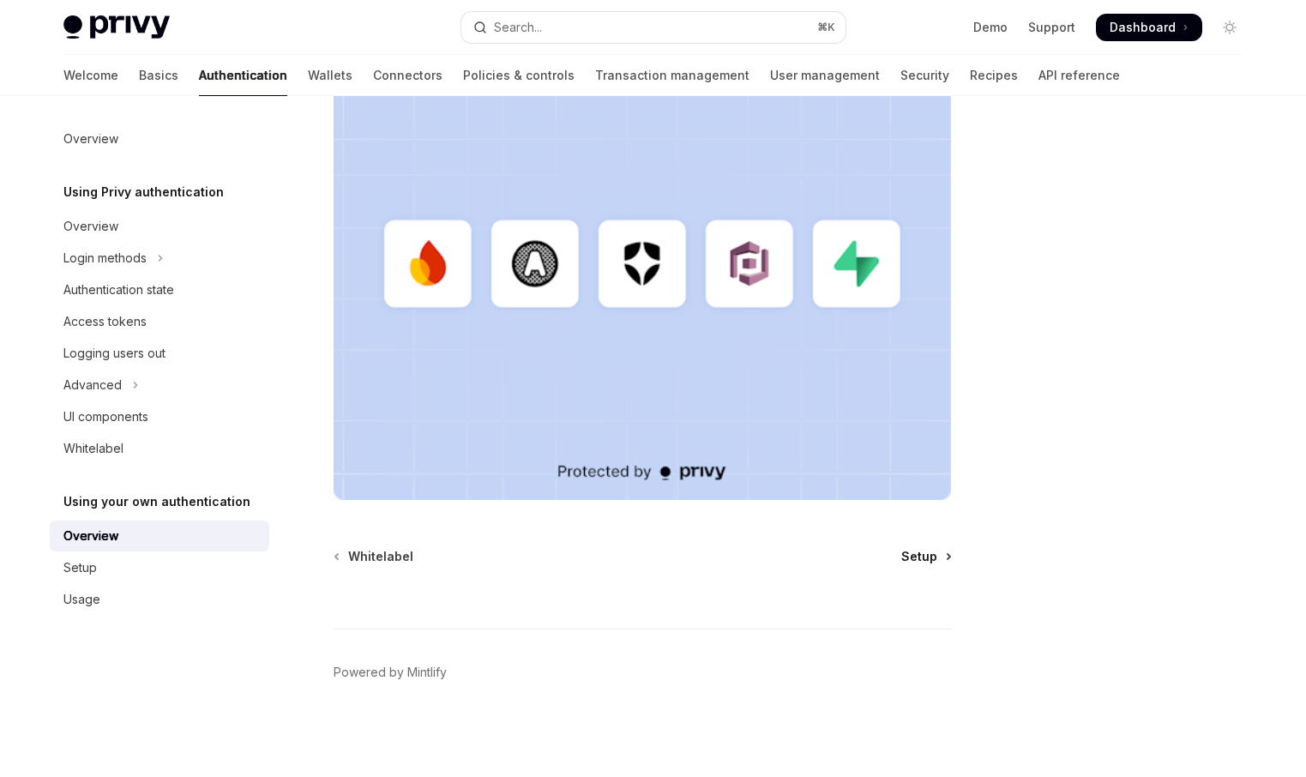
click at [927, 561] on span "Setup" at bounding box center [919, 556] width 36 height 17
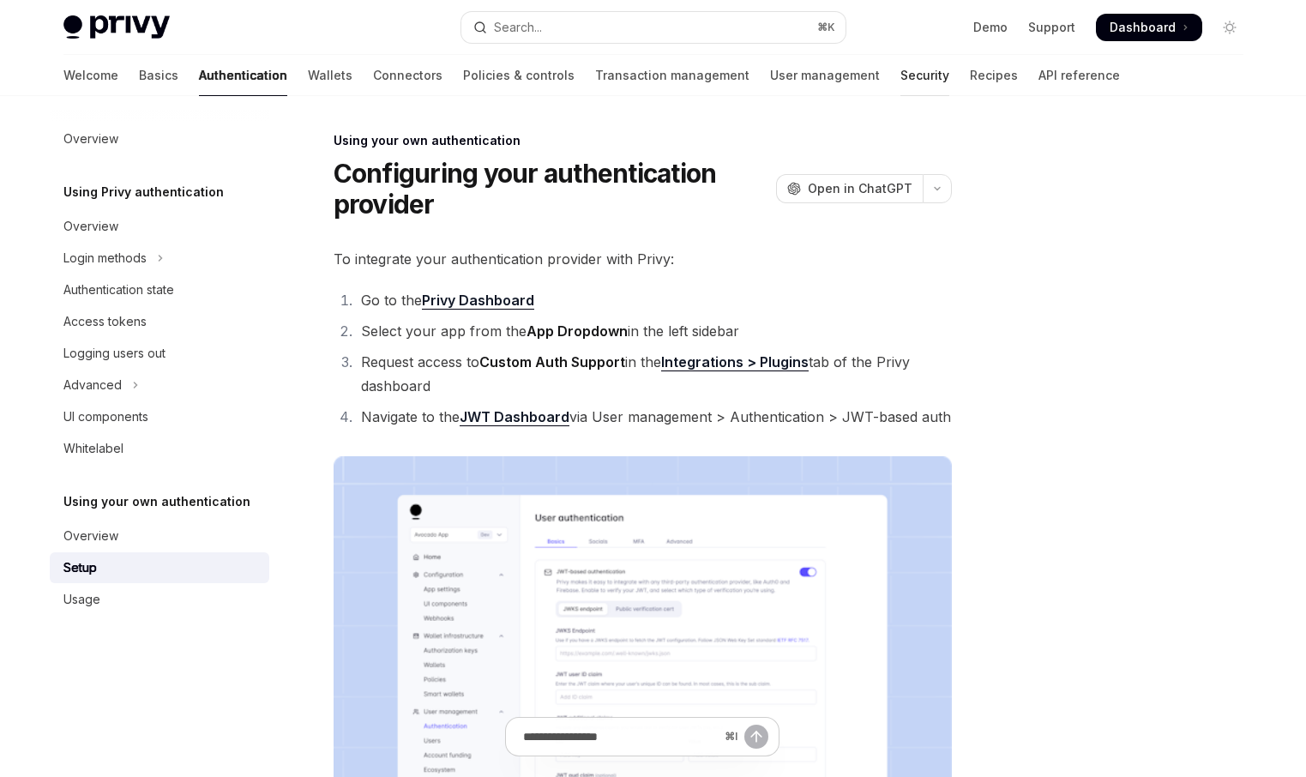
click at [900, 78] on link "Security" at bounding box center [924, 75] width 49 height 41
type textarea "*"
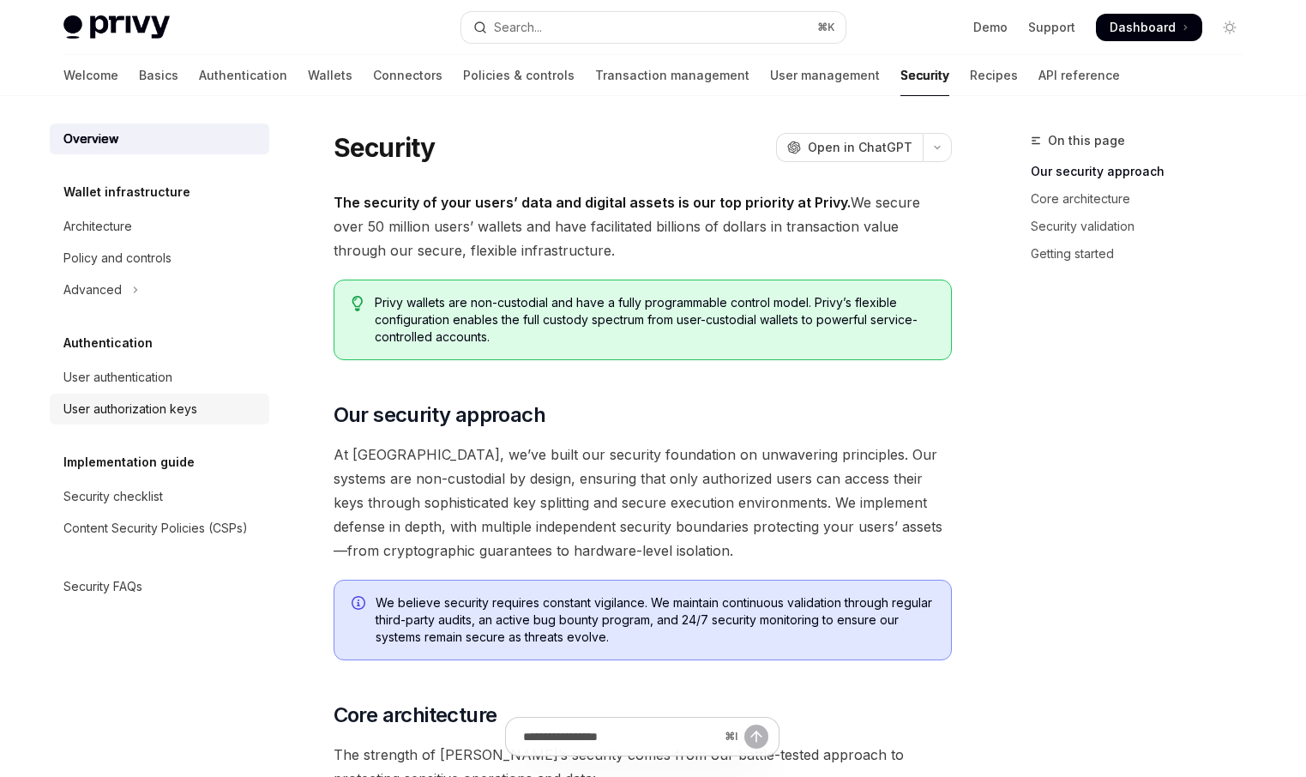
click at [166, 417] on div "User authorization keys" at bounding box center [130, 409] width 134 height 21
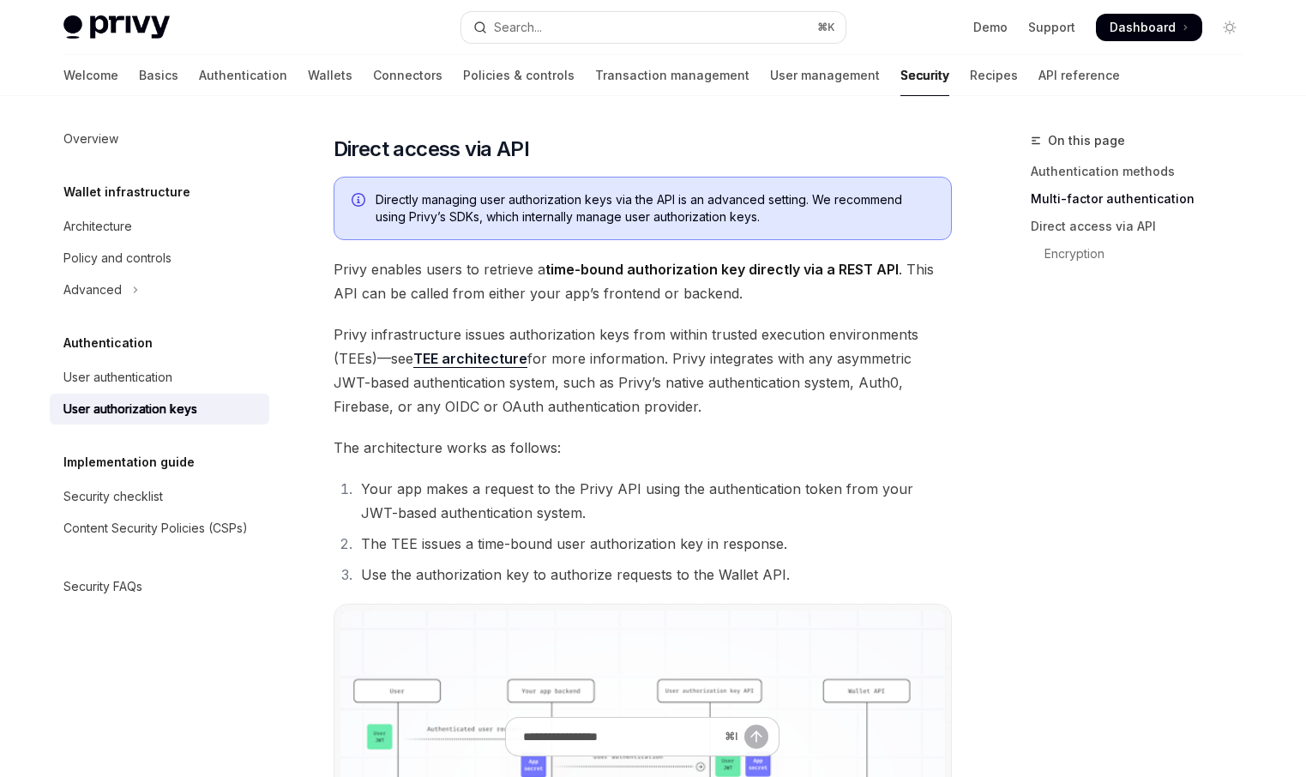
scroll to position [797, 0]
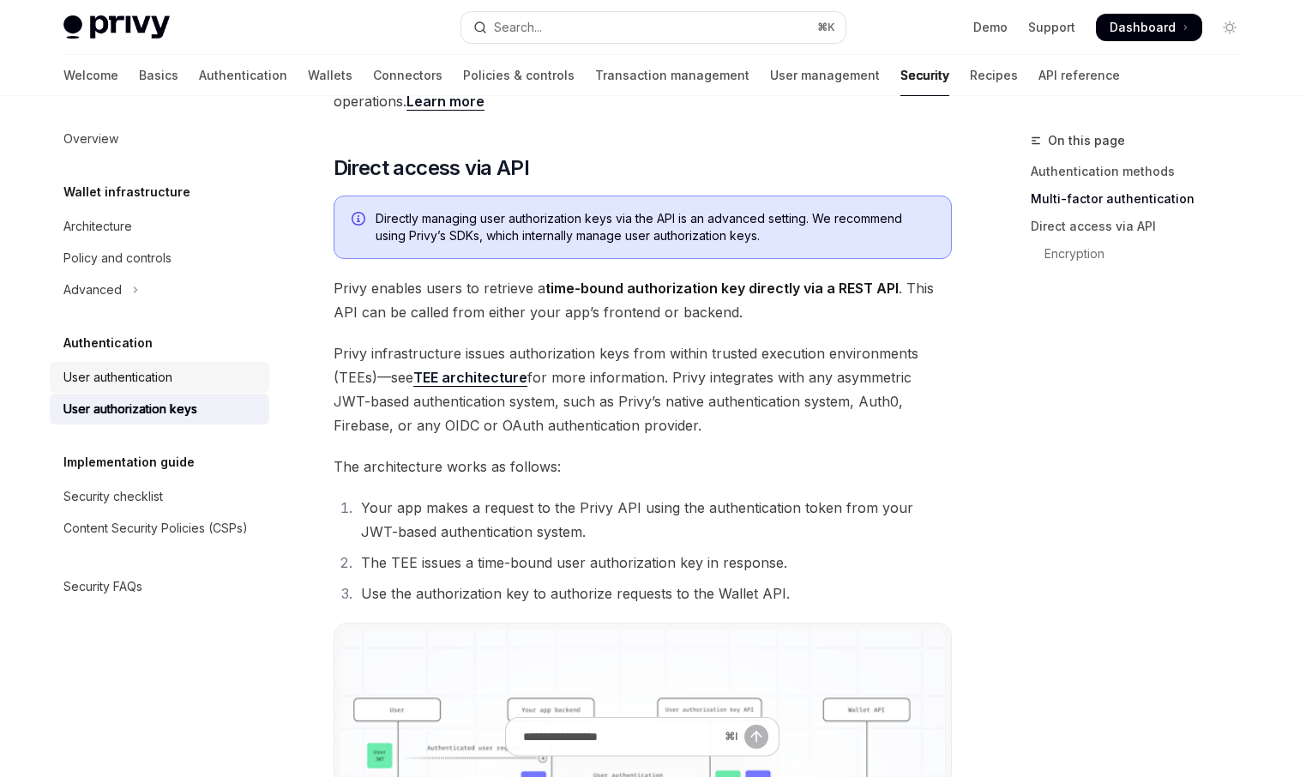
click at [229, 378] on div "User authentication" at bounding box center [160, 377] width 195 height 21
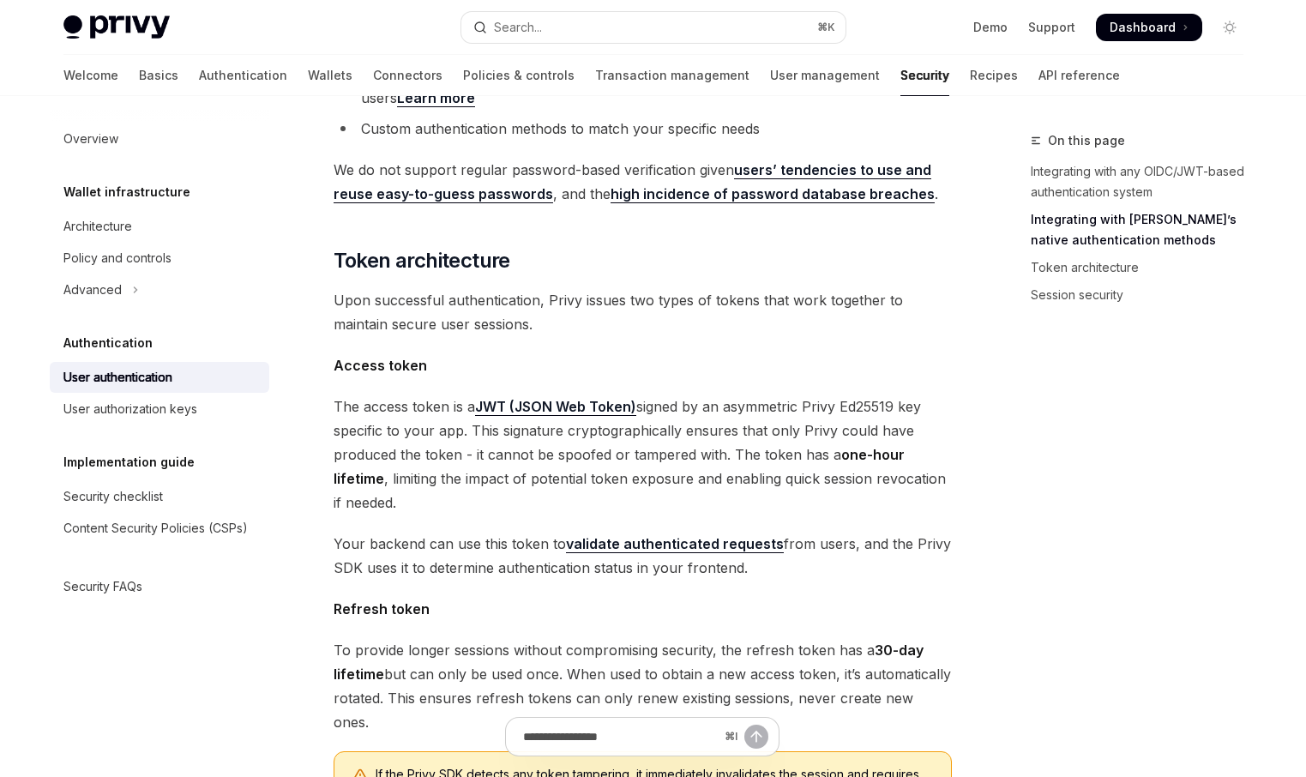
scroll to position [806, 0]
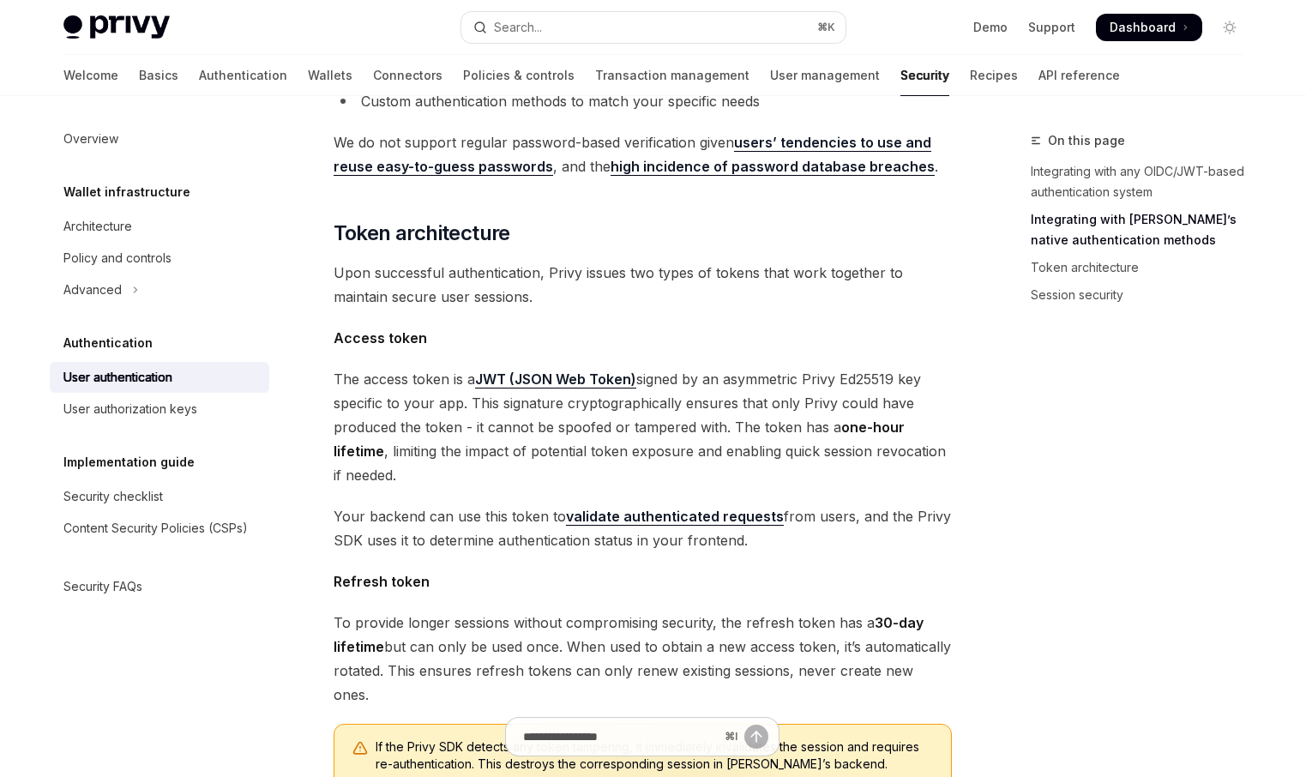
click at [729, 507] on link "validate authenticated requests" at bounding box center [675, 516] width 218 height 18
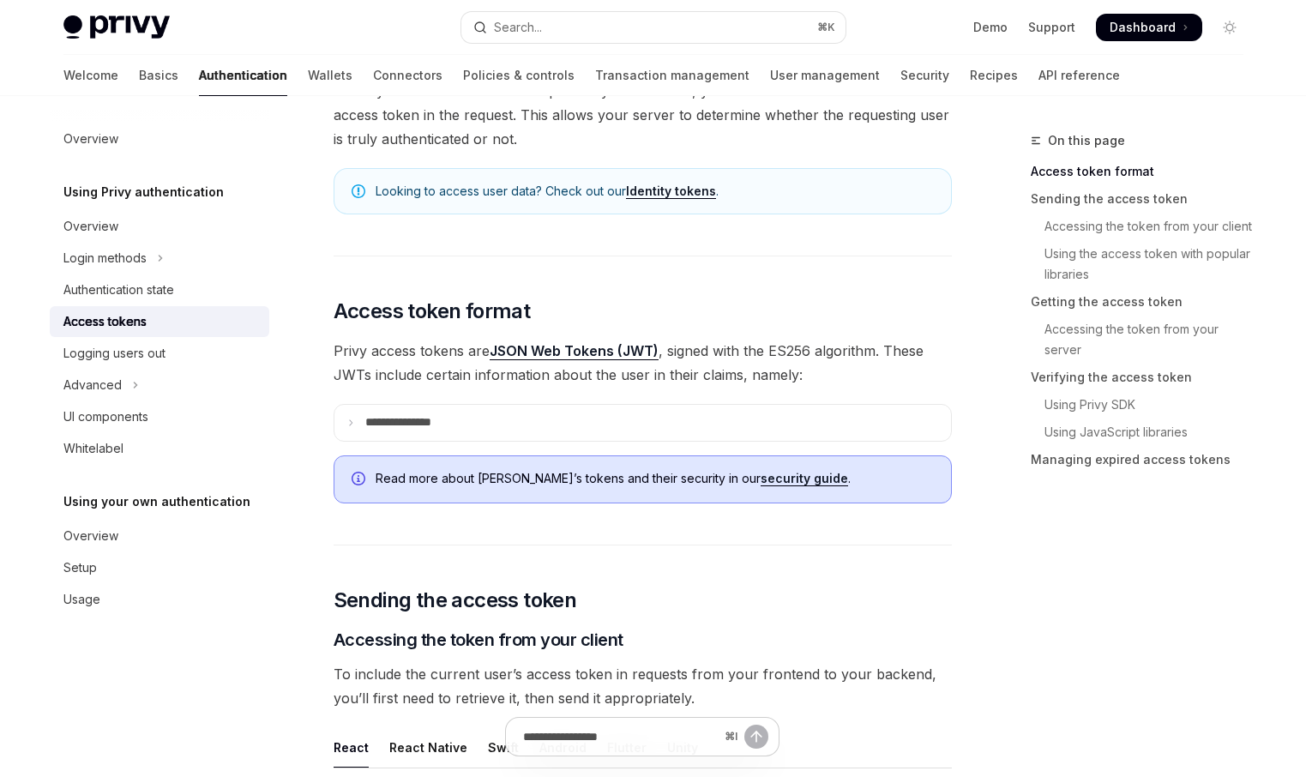
scroll to position [204, 0]
click at [560, 419] on summary "**********" at bounding box center [642, 421] width 616 height 36
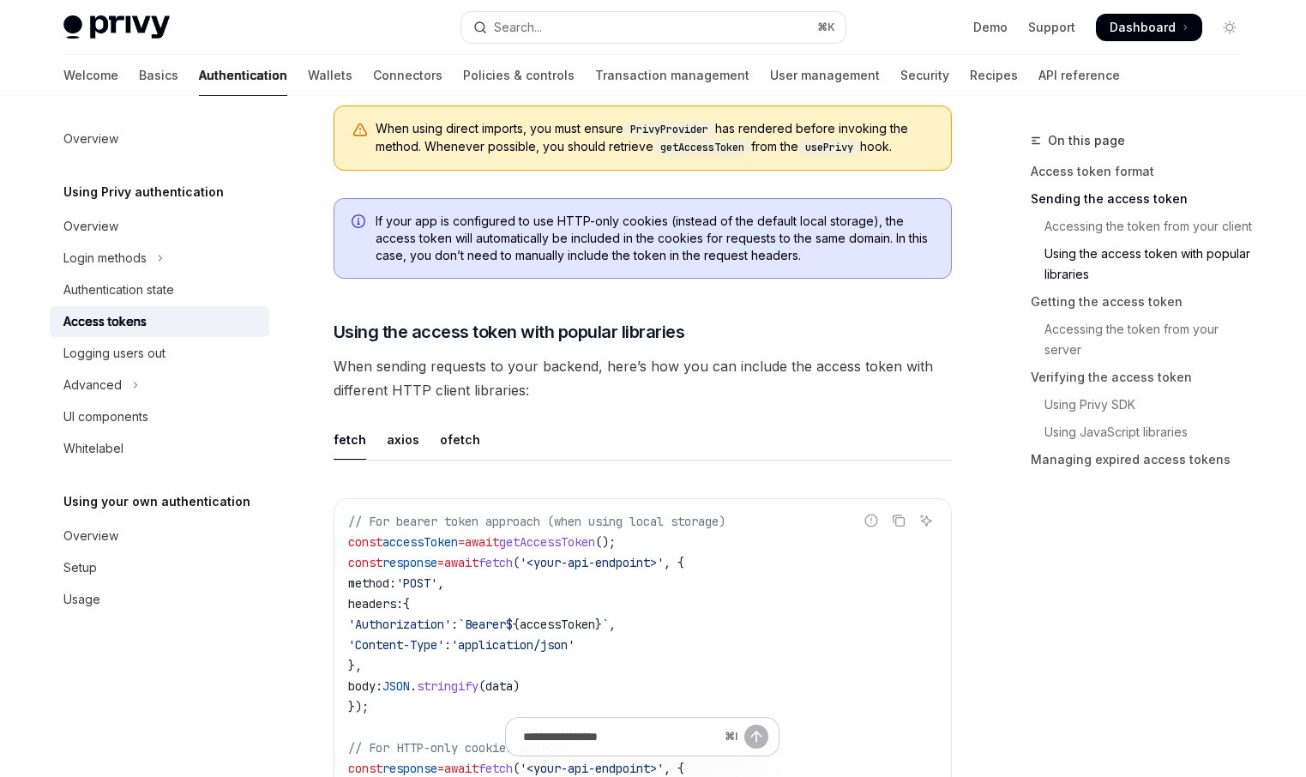
scroll to position [1821, 0]
click at [900, 81] on link "Security" at bounding box center [924, 75] width 49 height 41
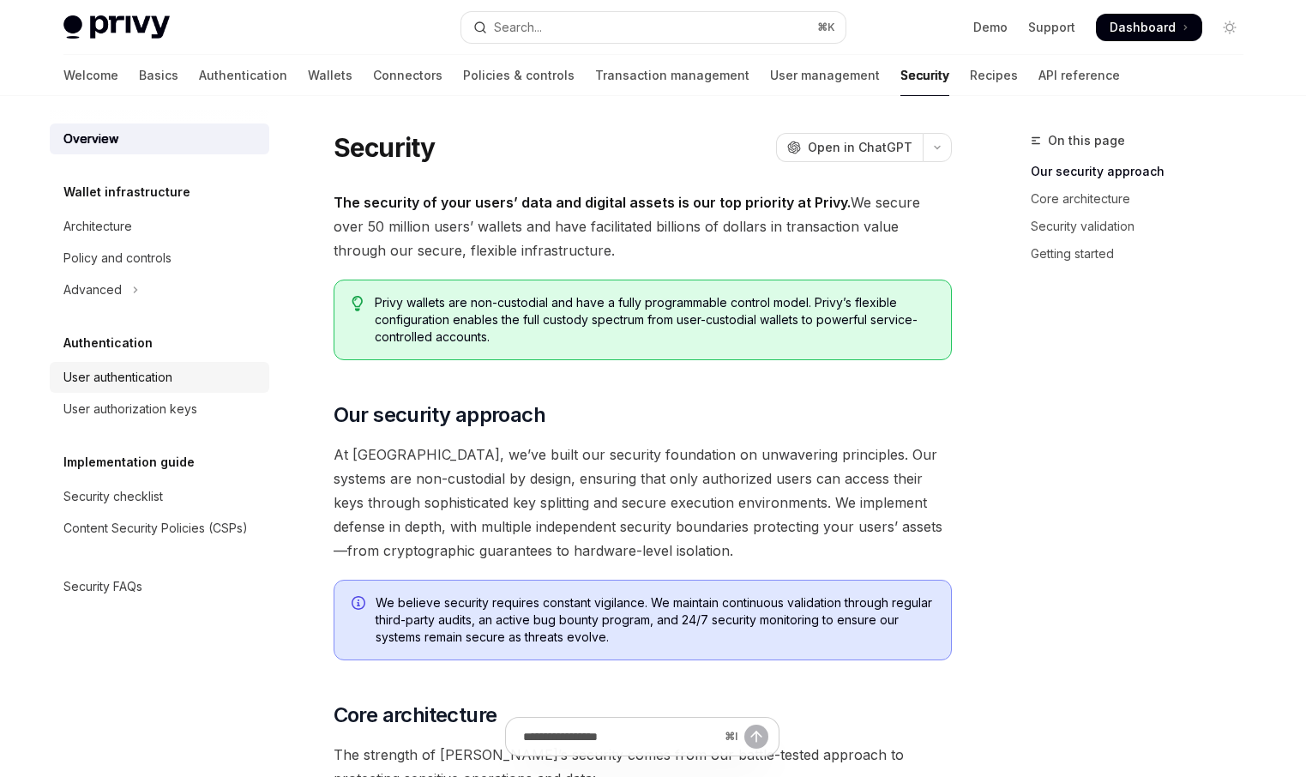
click at [145, 378] on div "User authentication" at bounding box center [117, 377] width 109 height 21
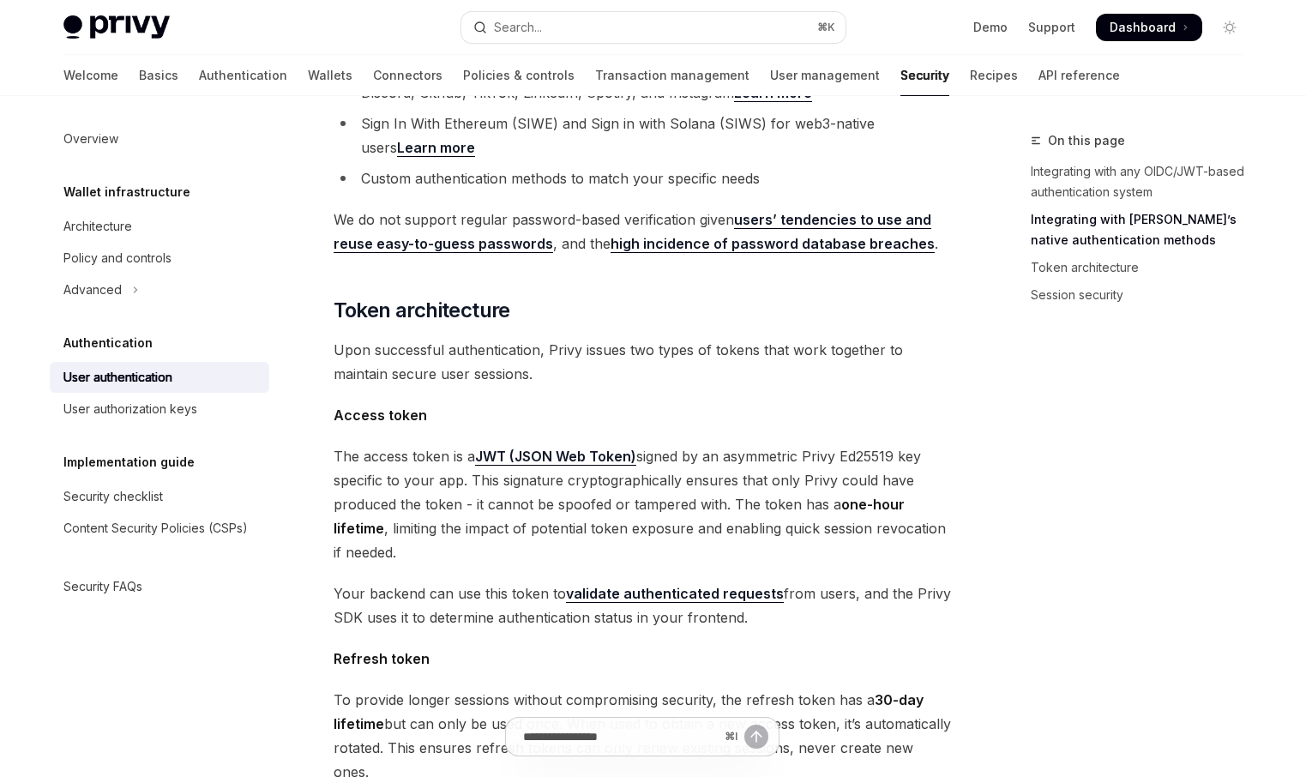
scroll to position [712, 0]
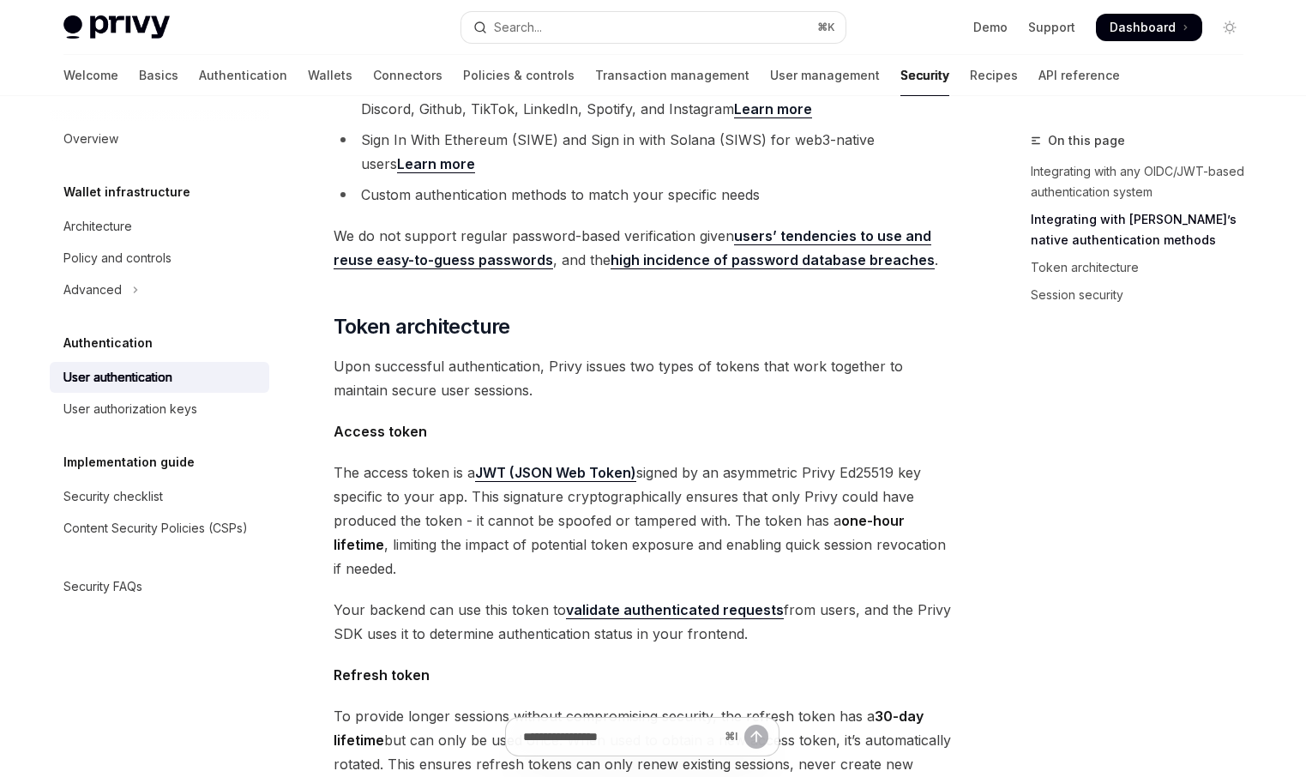
click at [635, 601] on link "validate authenticated requests" at bounding box center [675, 610] width 218 height 18
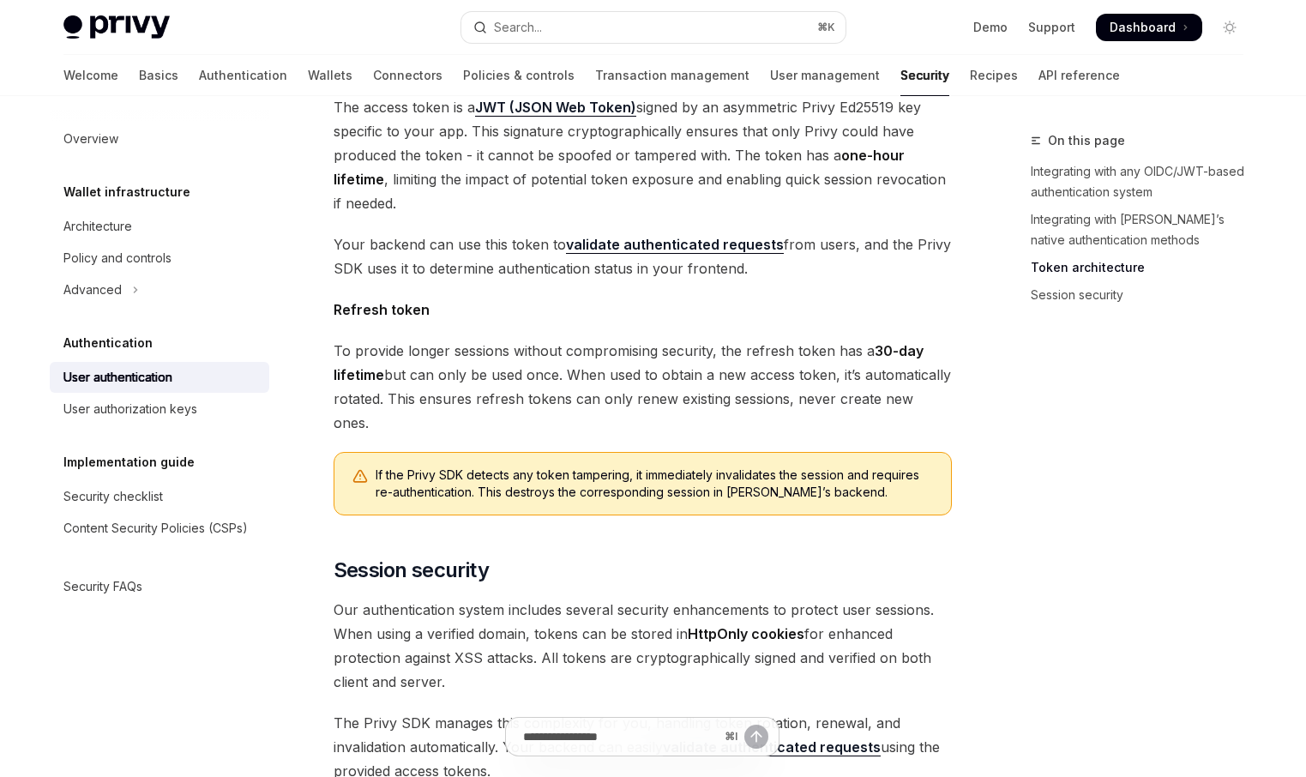
scroll to position [1037, 0]
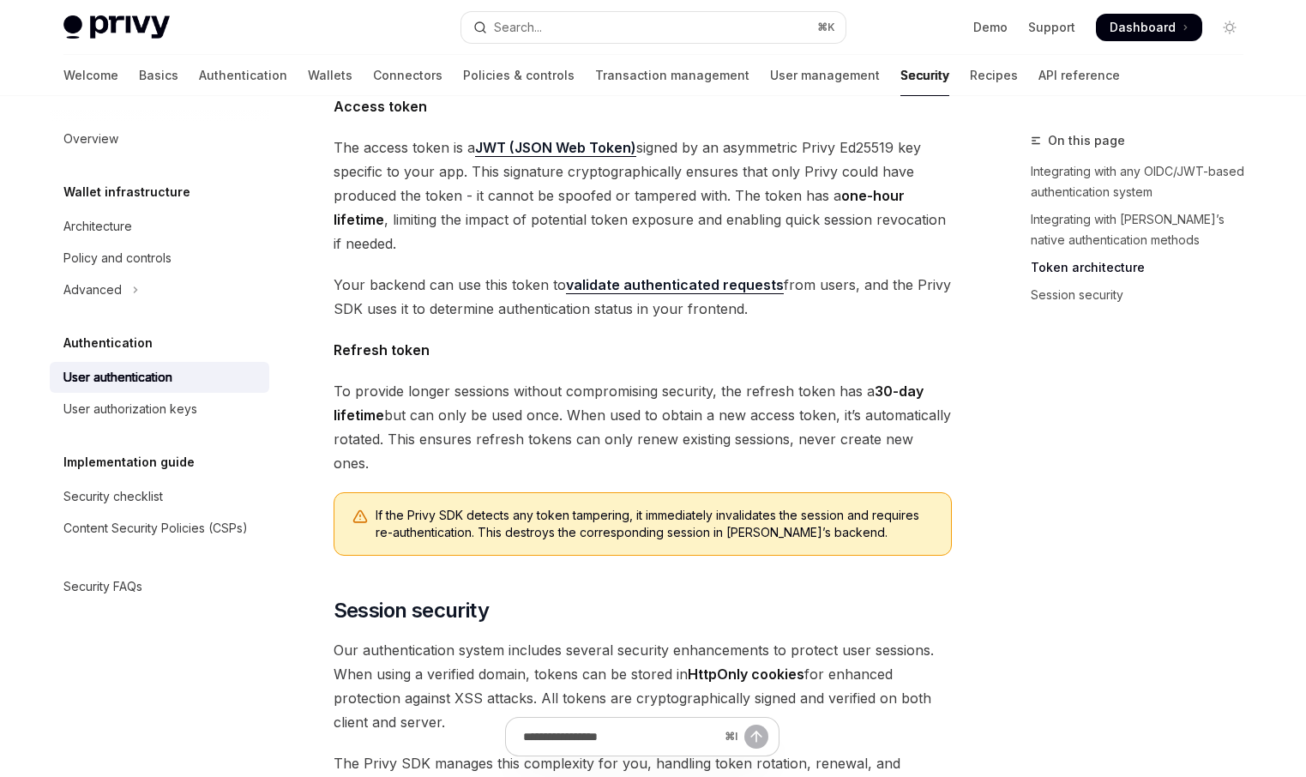
drag, startPoint x: 334, startPoint y: 255, endPoint x: 746, endPoint y: 285, distance: 412.5
click at [746, 285] on span "Your backend can use this token to validate authenticated requests from users, …" at bounding box center [642, 297] width 618 height 48
copy span "Your backend can use this token to validate authenticated requests from users, …"
click at [672, 276] on link "validate authenticated requests" at bounding box center [675, 285] width 218 height 18
type textarea "*"
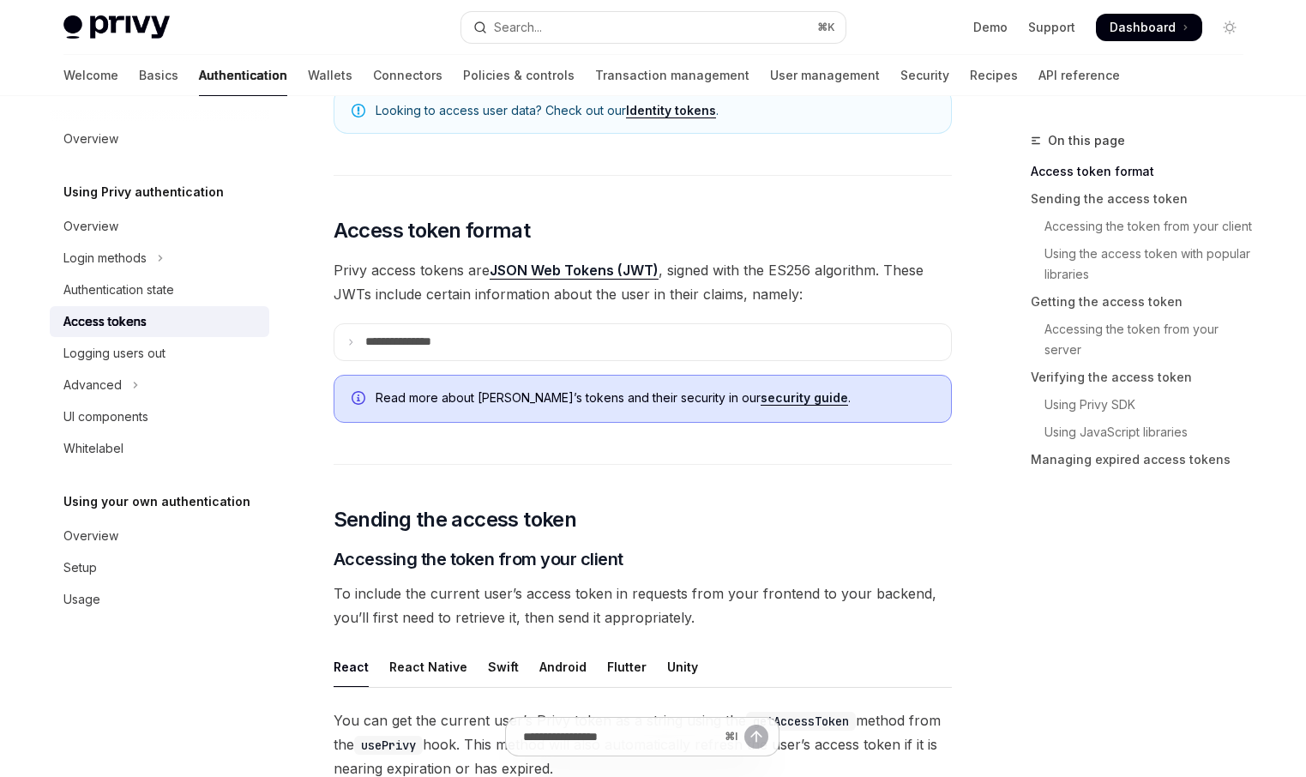
scroll to position [284, 0]
click at [743, 290] on span "Privy access tokens are JSON Web Tokens (JWT) , signed with the ES256 algorithm…" at bounding box center [642, 281] width 618 height 48
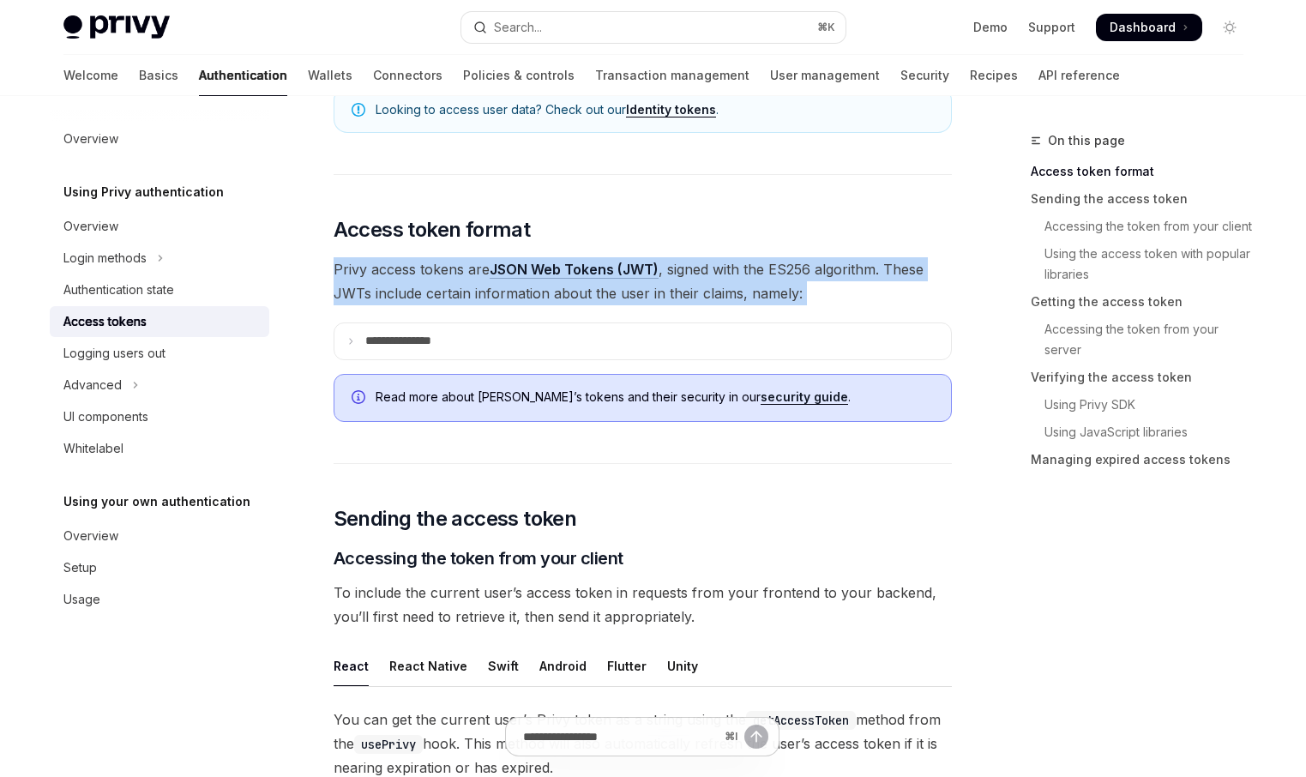
click at [743, 290] on span "Privy access tokens are JSON Web Tokens (JWT) , signed with the ES256 algorithm…" at bounding box center [642, 281] width 618 height 48
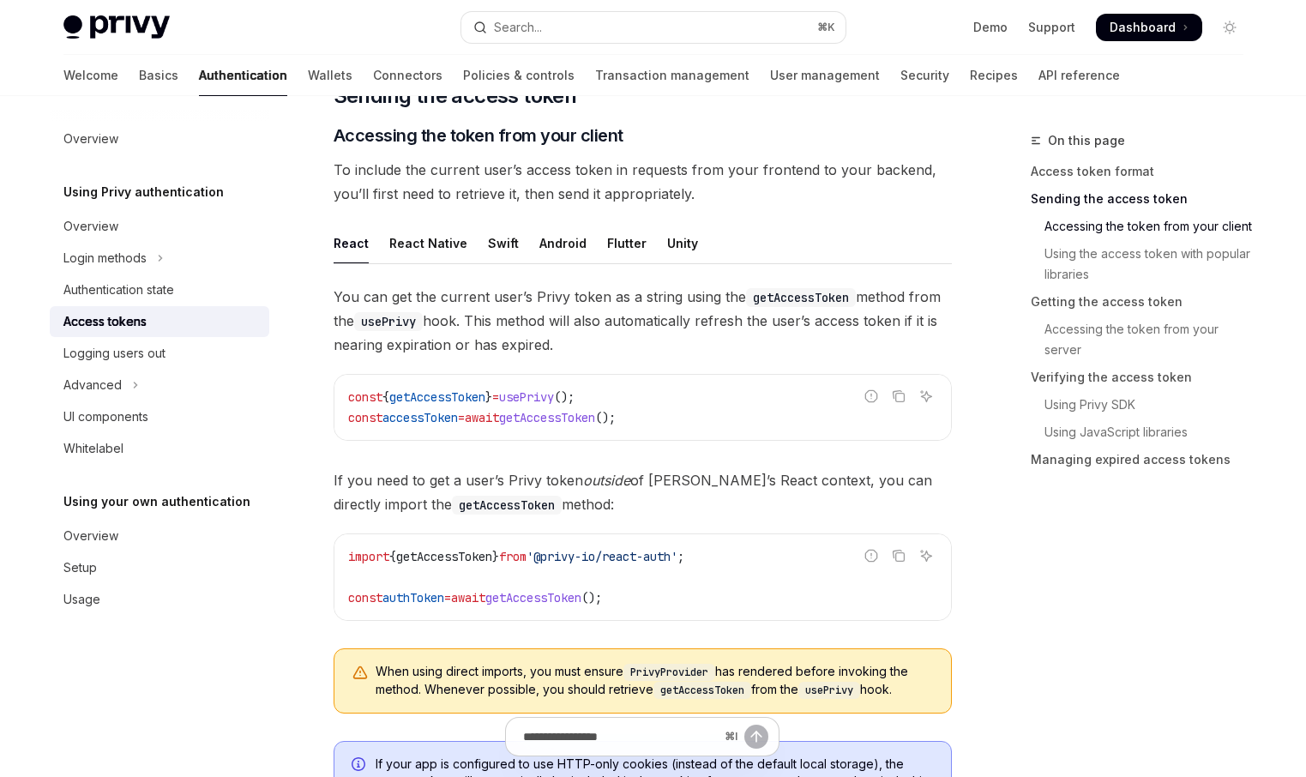
scroll to position [660, 0]
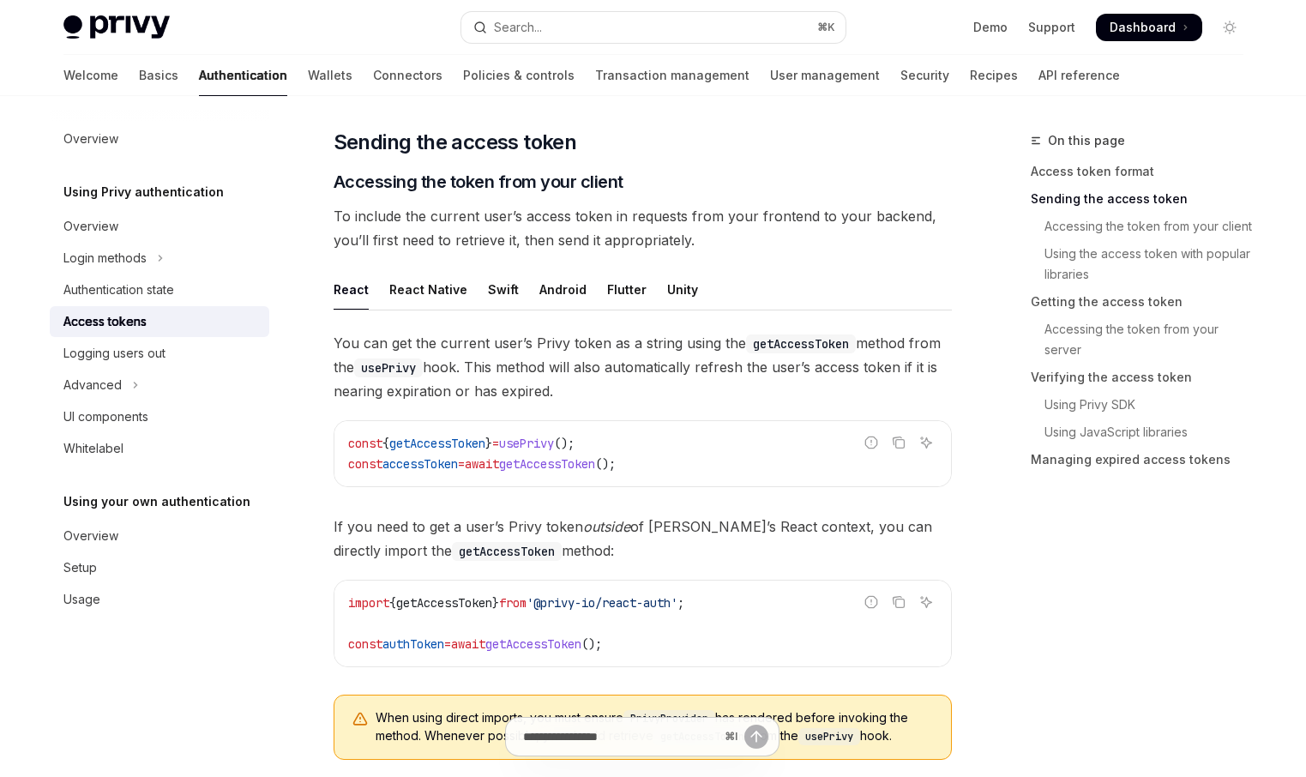
click at [654, 241] on span "To include the current user’s access token in requests from your frontend to yo…" at bounding box center [642, 228] width 618 height 48
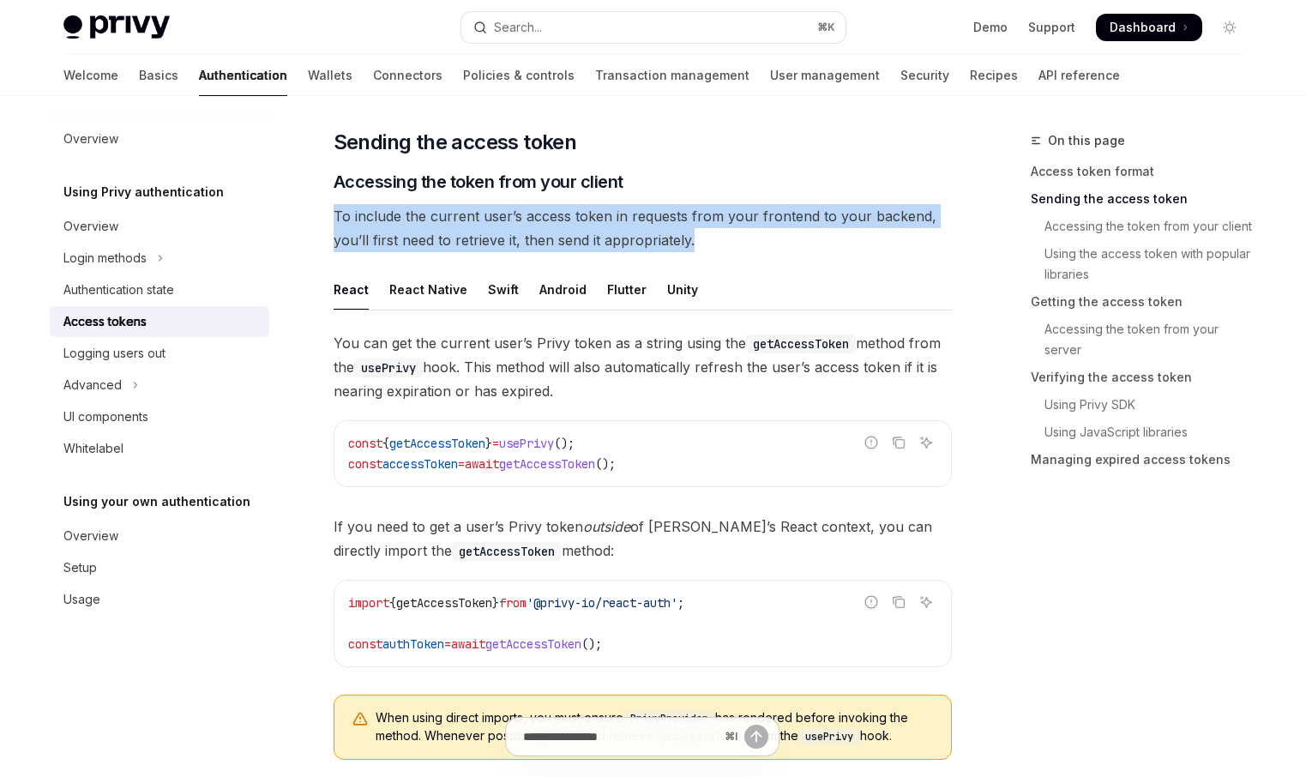
click at [654, 241] on span "To include the current user’s access token in requests from your frontend to yo…" at bounding box center [642, 228] width 618 height 48
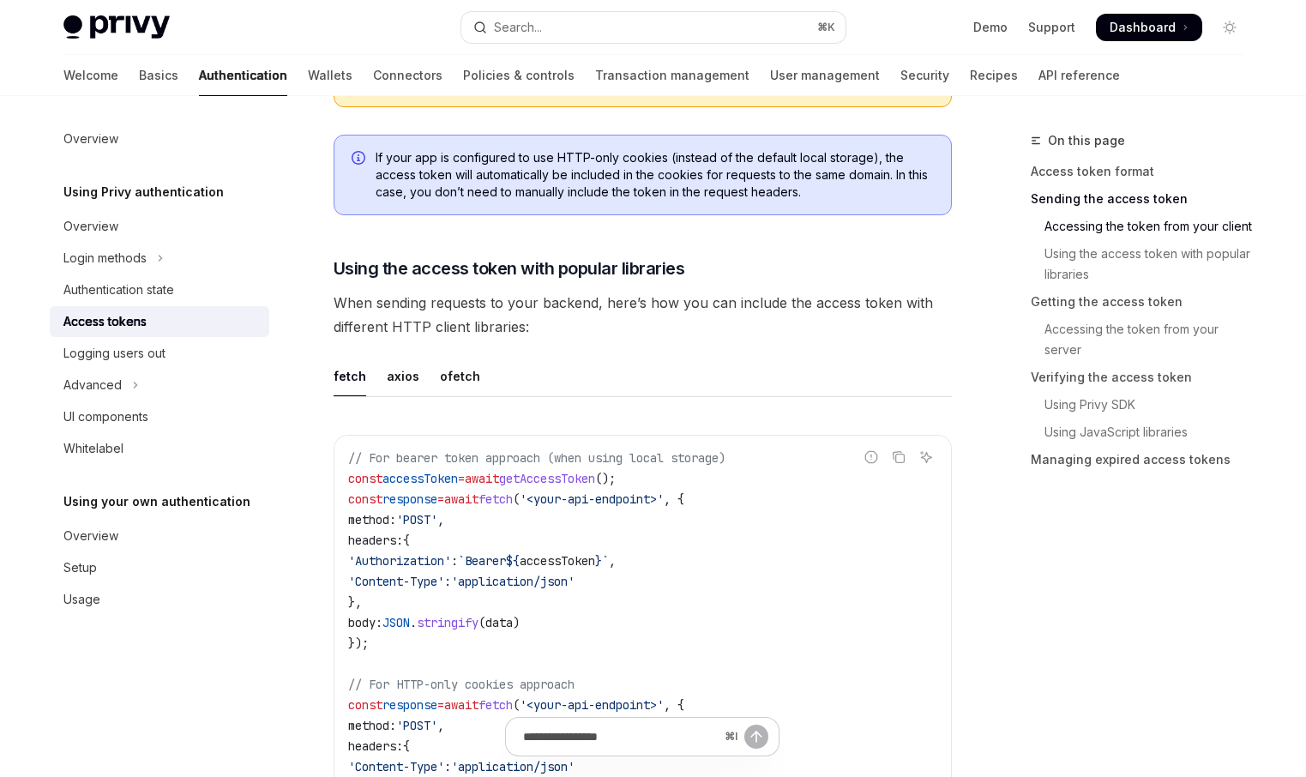
scroll to position [1333, 0]
